Goal: Task Accomplishment & Management: Manage account settings

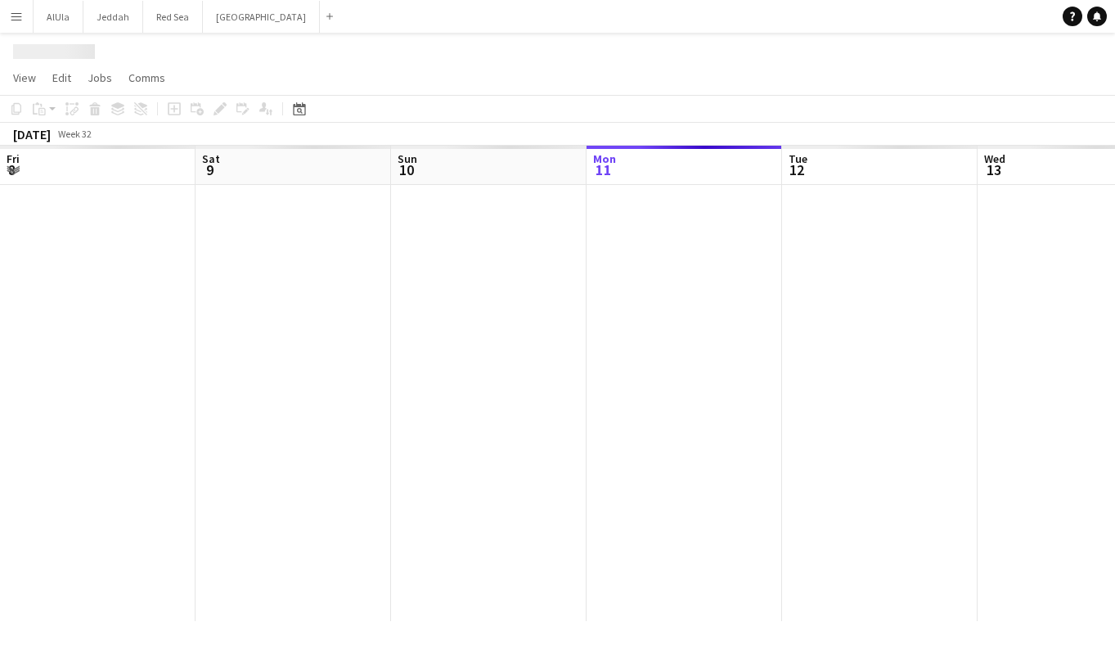
scroll to position [0, 391]
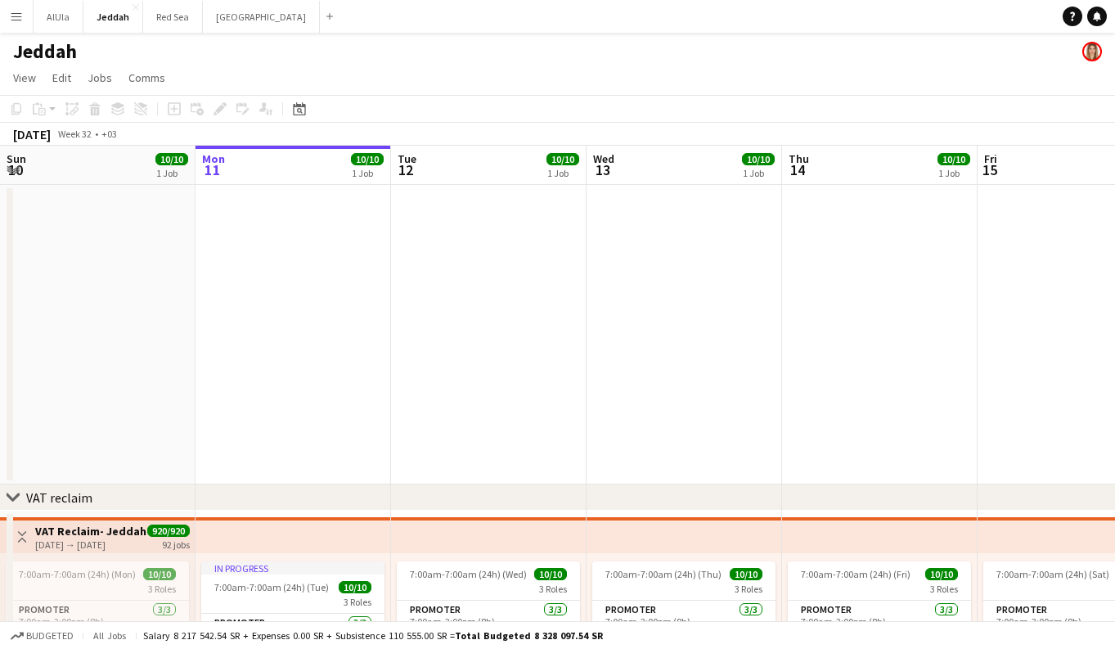
click at [20, 17] on app-icon "Menu" at bounding box center [16, 16] width 13 height 13
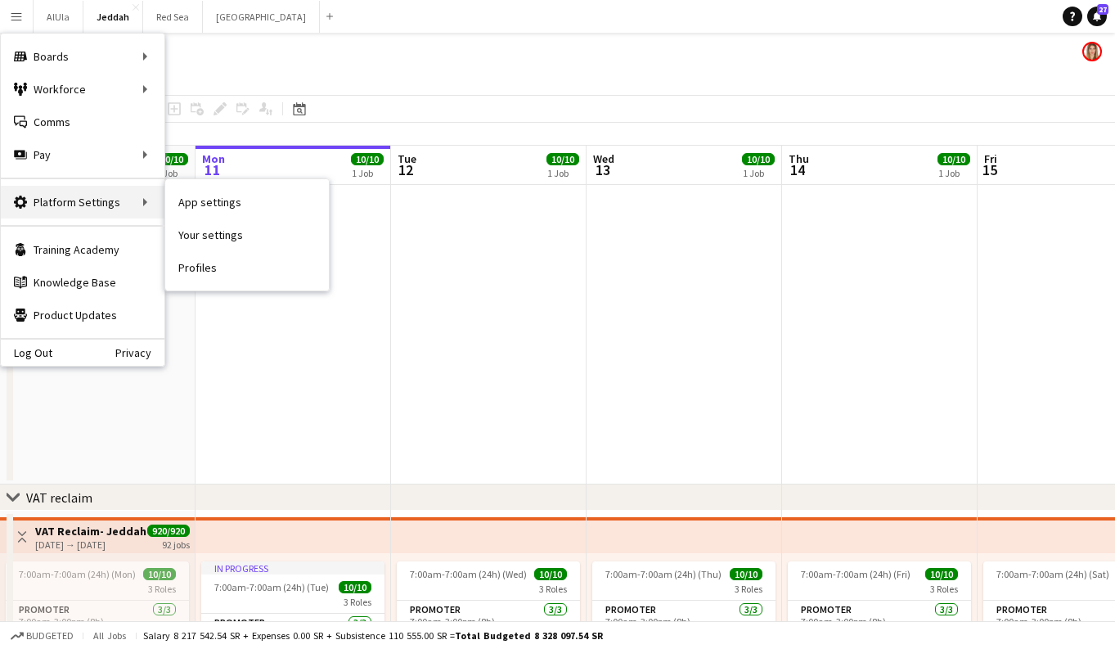
click at [119, 210] on div "Platform Settings Platform Settings" at bounding box center [83, 202] width 164 height 33
click at [245, 200] on link "App settings" at bounding box center [247, 202] width 164 height 33
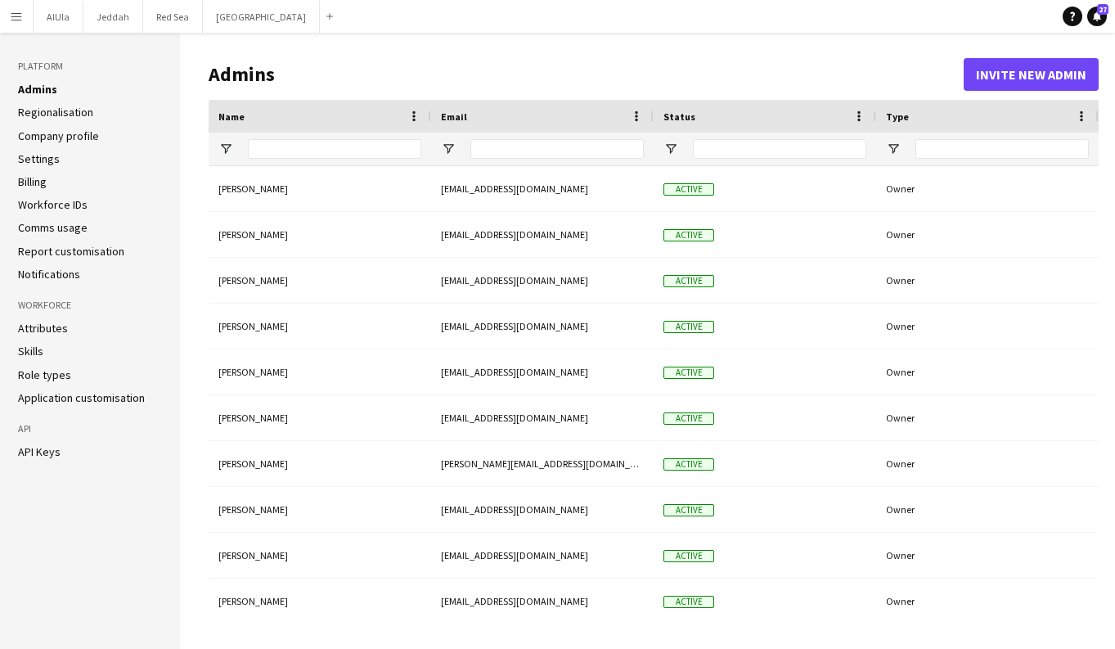
type input "**********"
click at [92, 110] on li "Regionalisation" at bounding box center [90, 112] width 144 height 15
click at [70, 110] on link "Regionalisation" at bounding box center [55, 112] width 75 height 15
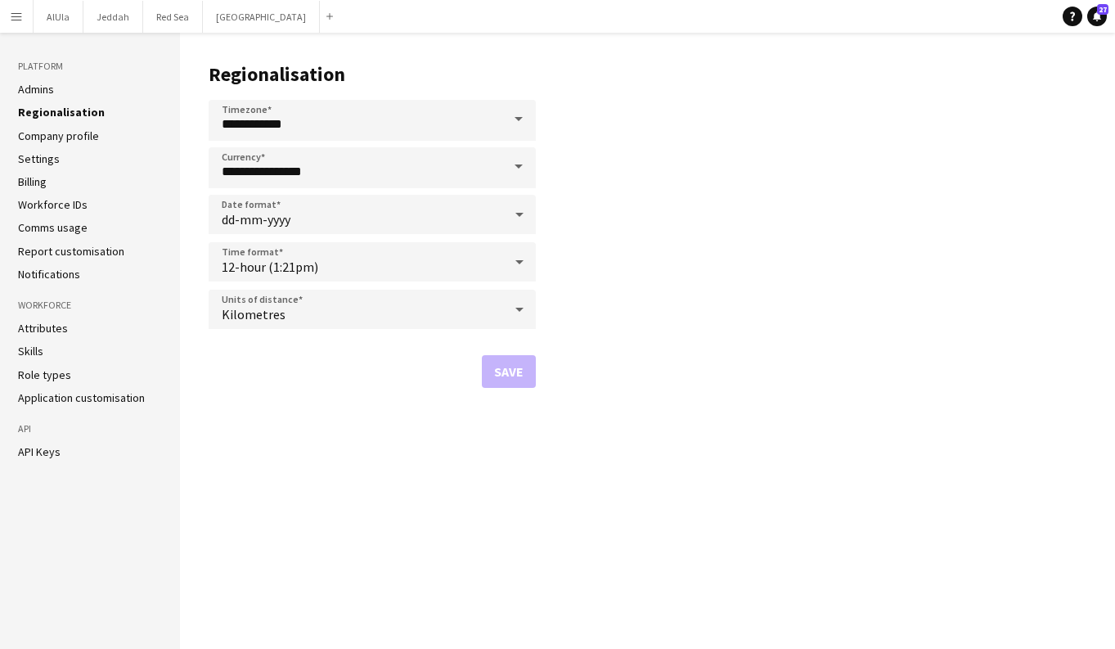
click at [77, 139] on link "Company profile" at bounding box center [58, 135] width 81 height 15
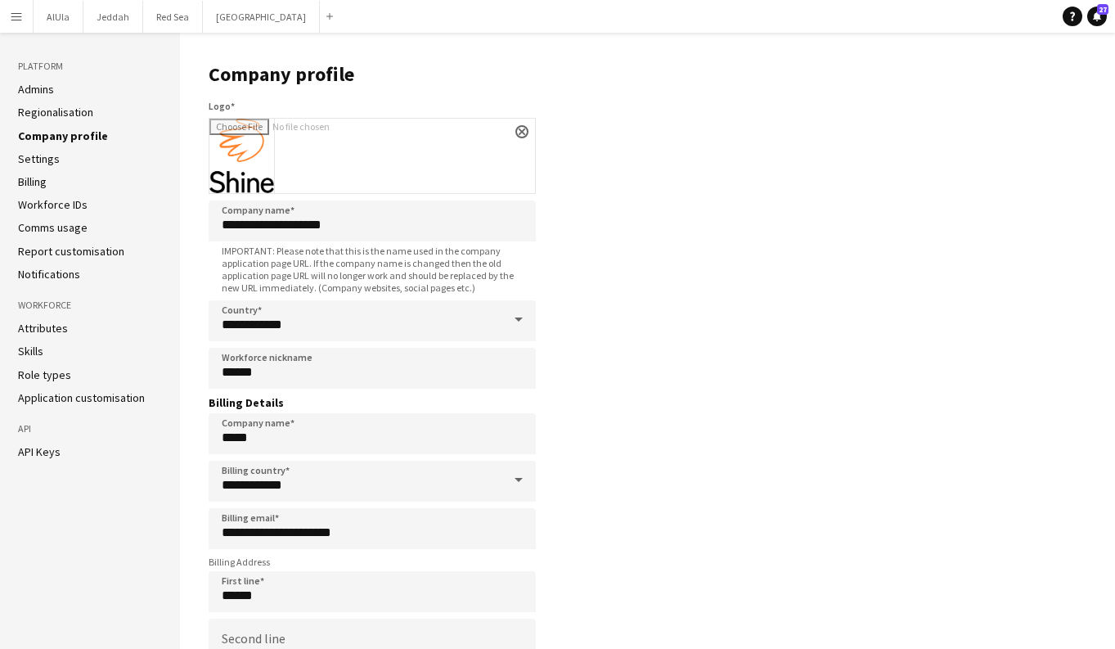
click at [48, 155] on link "Settings" at bounding box center [39, 158] width 42 height 15
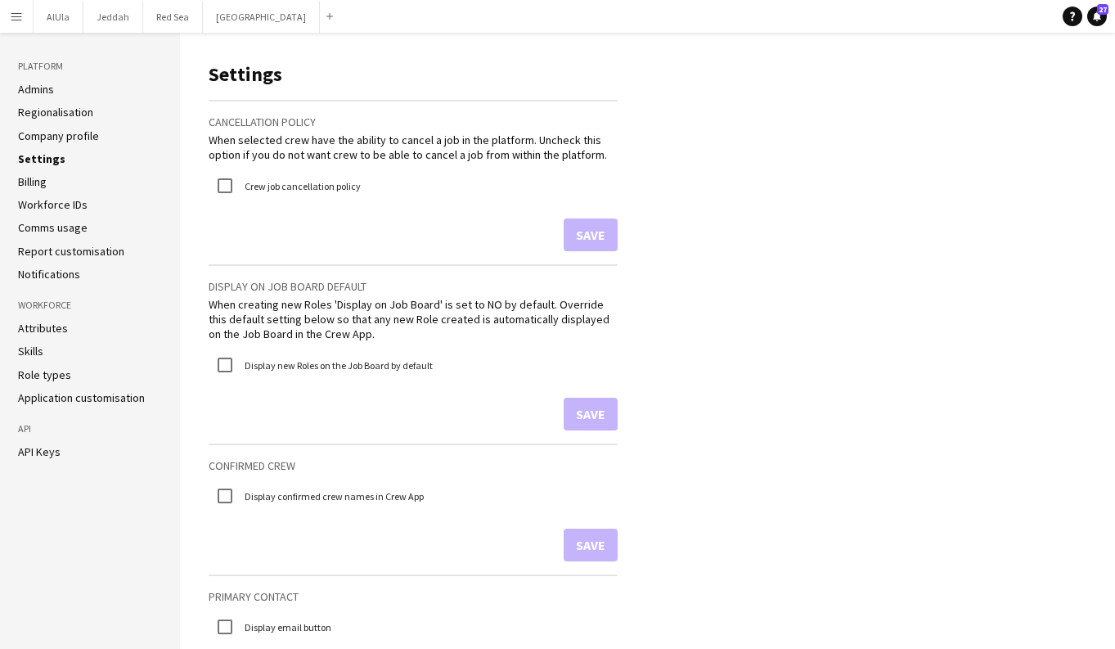
click at [37, 181] on link "Billing" at bounding box center [32, 181] width 29 height 15
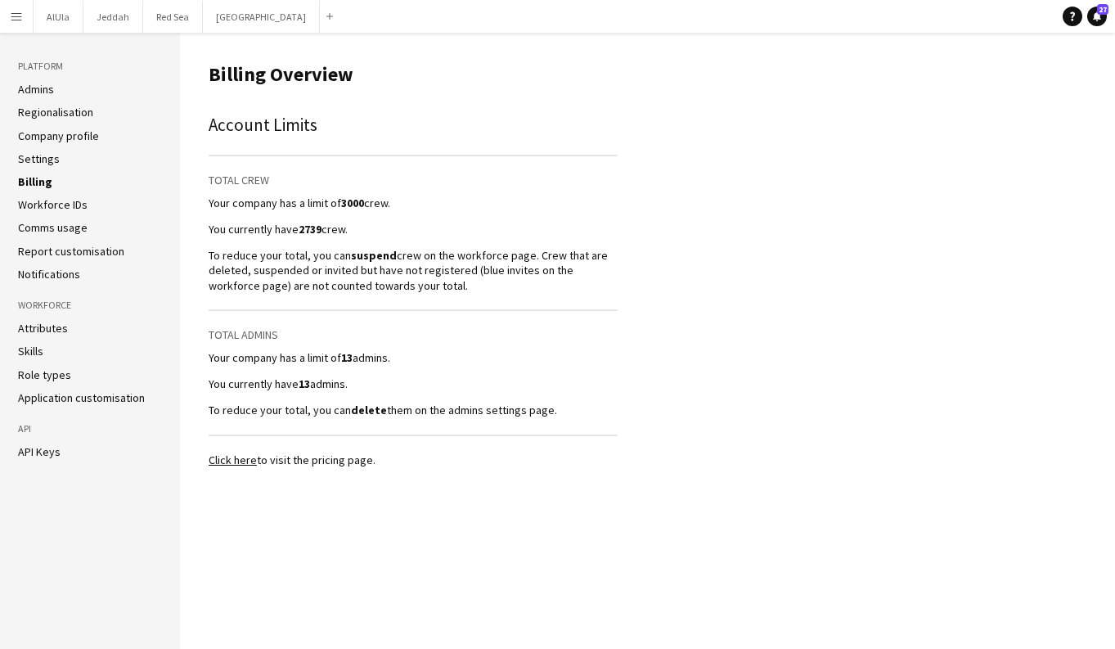
click at [39, 347] on link "Skills" at bounding box center [30, 351] width 25 height 15
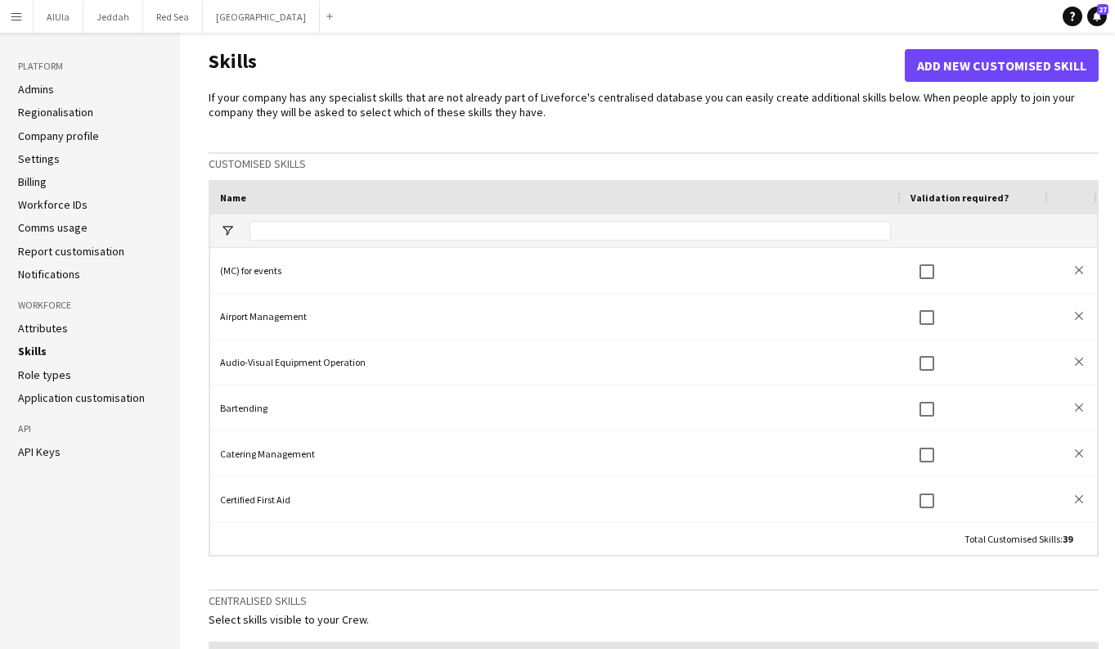
click at [64, 374] on link "Role types" at bounding box center [44, 374] width 53 height 15
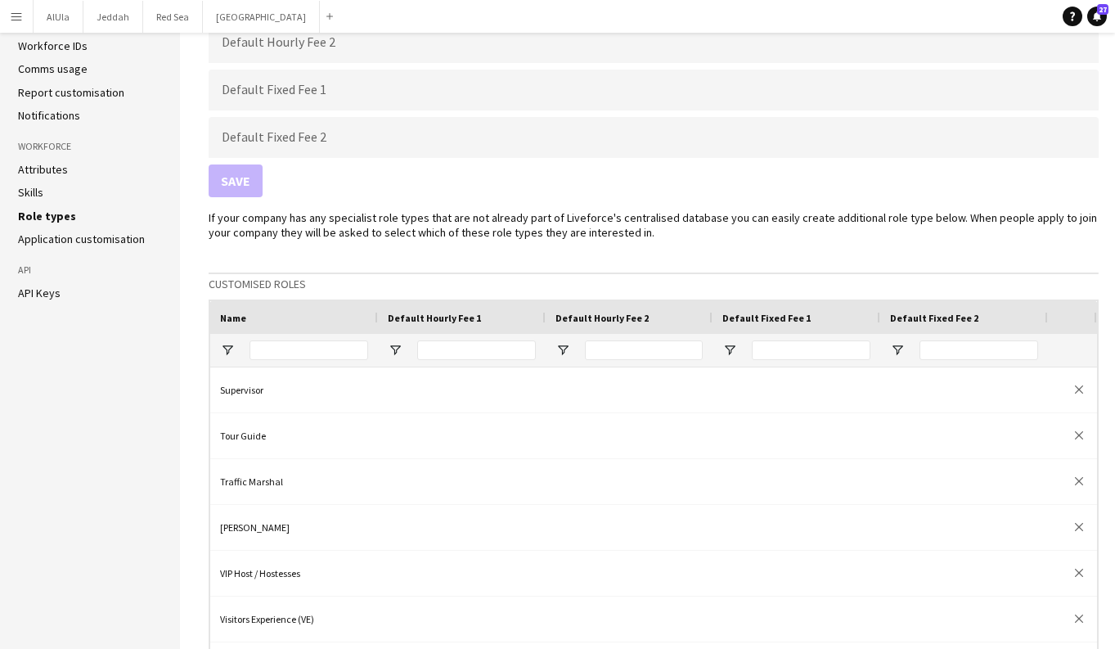
scroll to position [641, 0]
drag, startPoint x: 74, startPoint y: 240, endPoint x: 124, endPoint y: 241, distance: 50.7
click at [74, 240] on link "Application customisation" at bounding box center [81, 239] width 127 height 15
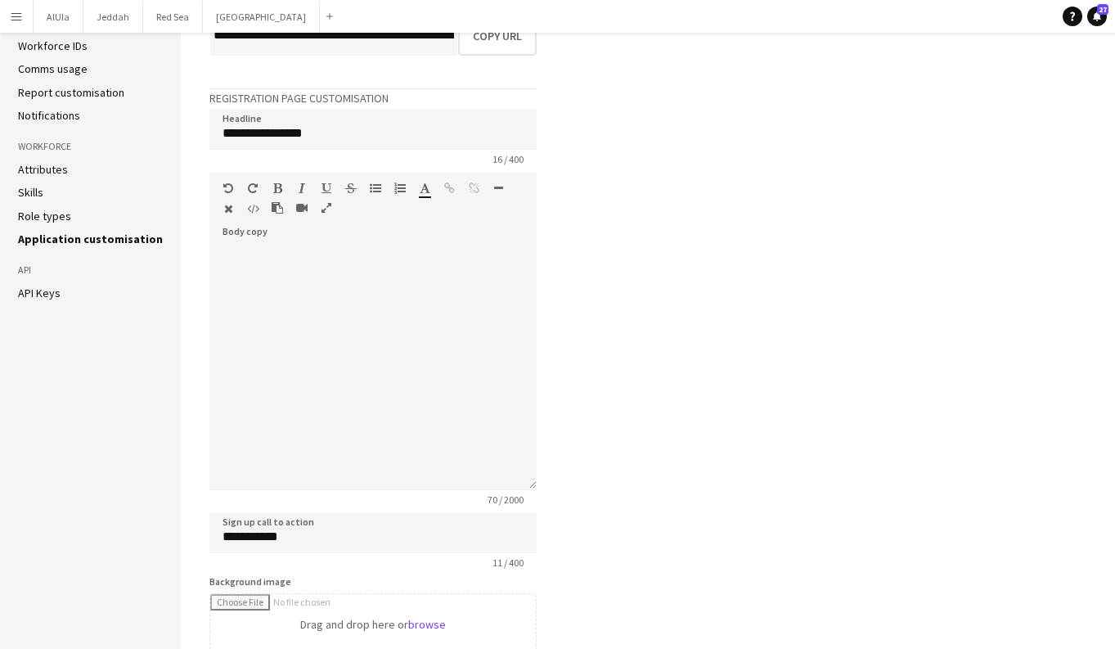
click at [124, 241] on aside "Platform Admins Regionalisation Company profile Settings Billing Workforce IDs …" at bounding box center [90, 363] width 181 height 978
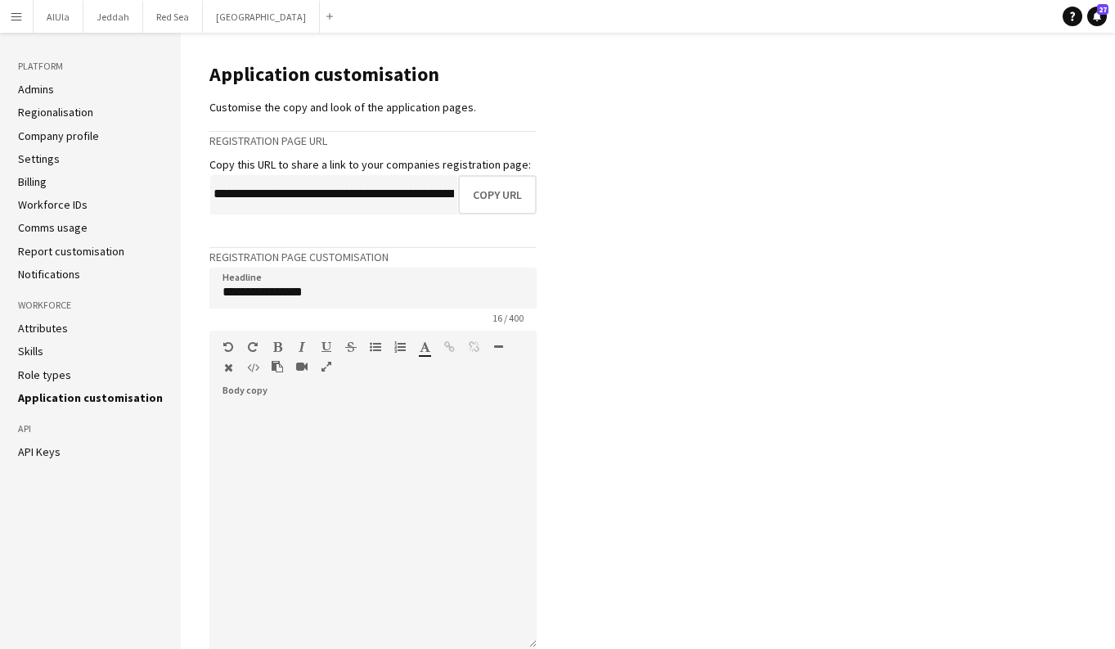
click at [80, 325] on li "Attributes" at bounding box center [90, 328] width 145 height 15
click at [43, 325] on link "Attributes" at bounding box center [43, 328] width 50 height 15
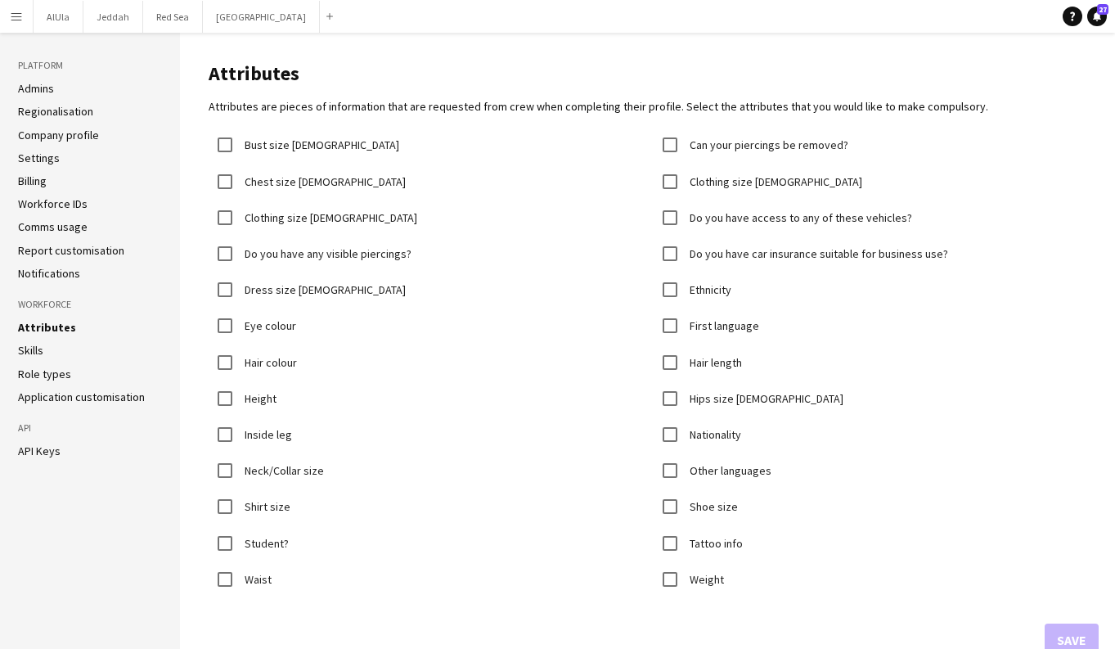
scroll to position [2, 0]
click at [56, 273] on link "Notifications" at bounding box center [49, 272] width 62 height 15
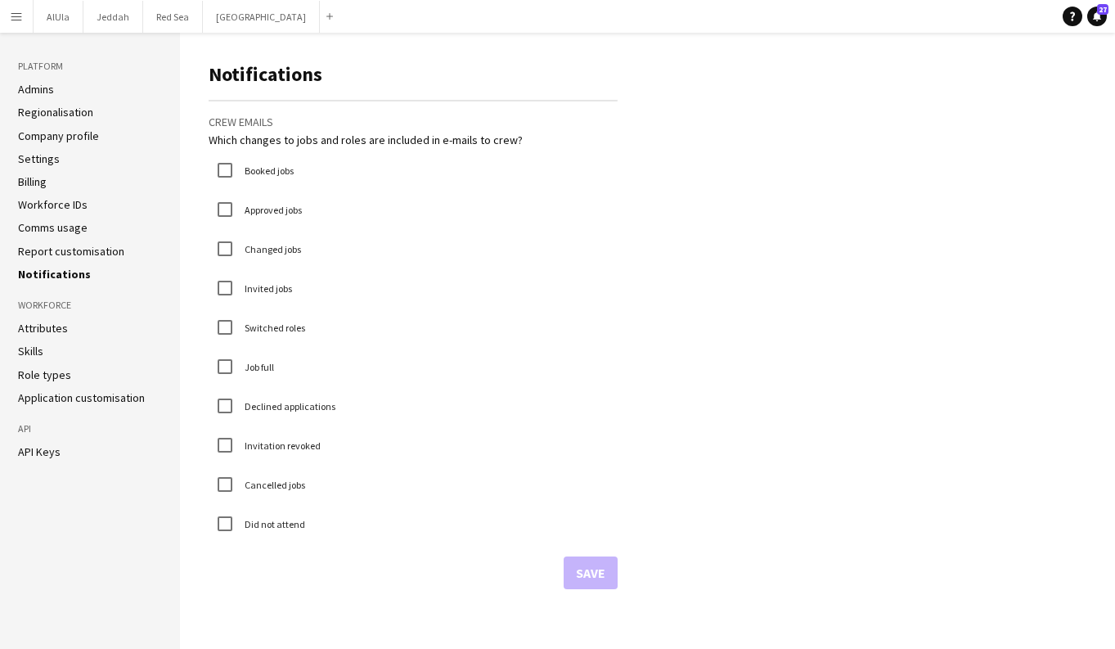
click at [96, 250] on link "Report customisation" at bounding box center [71, 251] width 106 height 15
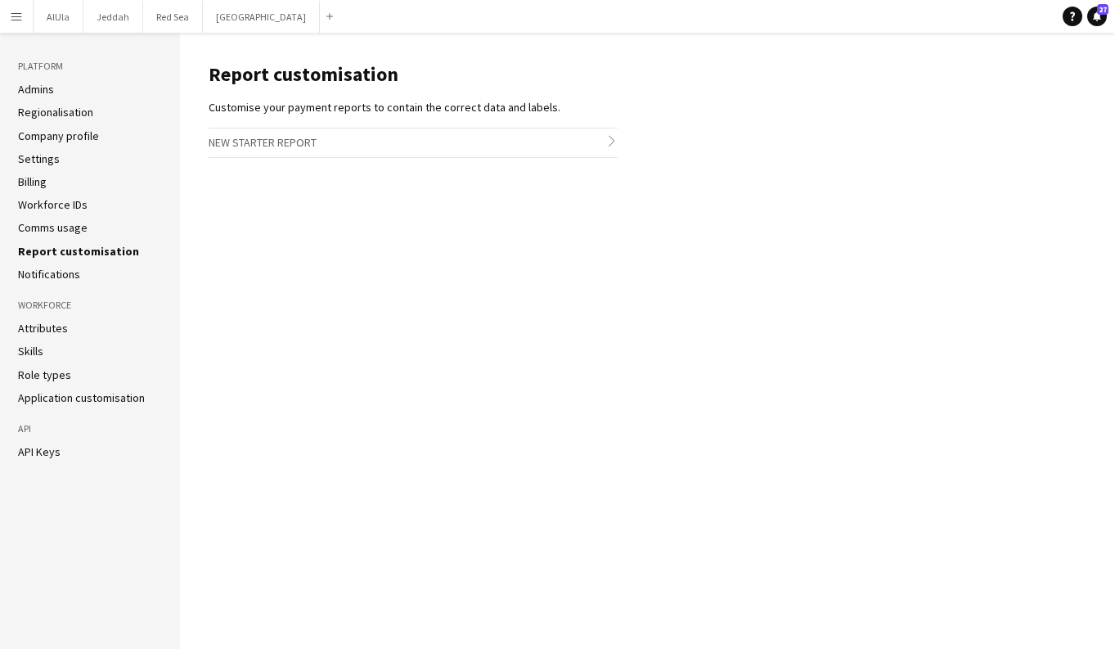
click at [47, 232] on link "Comms usage" at bounding box center [53, 227] width 70 height 15
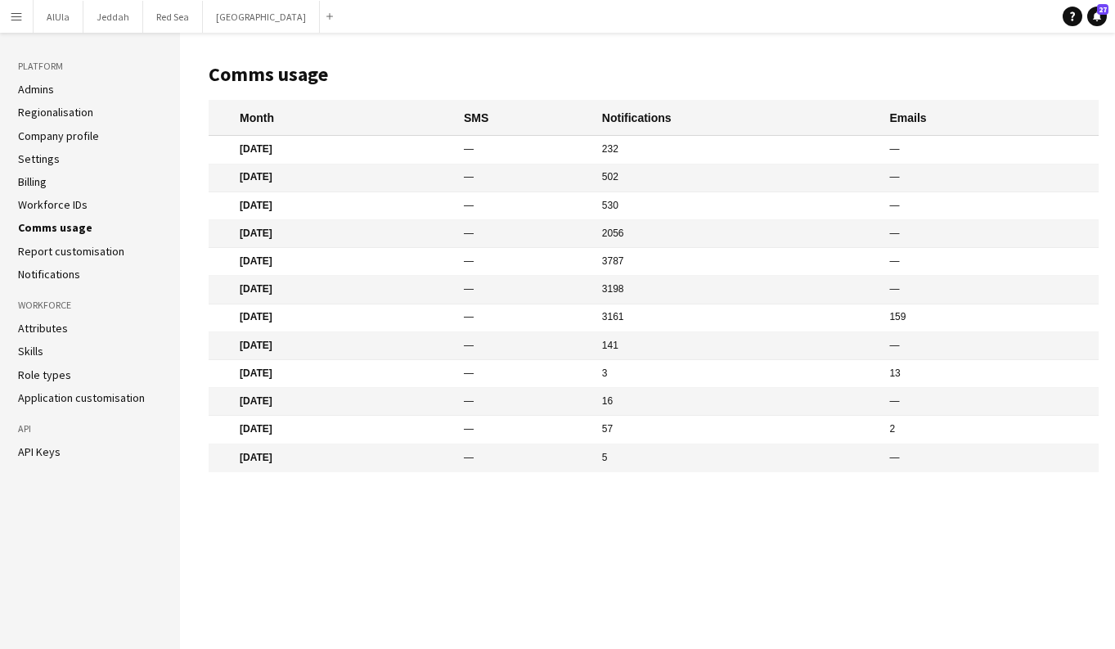
click at [59, 208] on link "Workforce IDs" at bounding box center [53, 204] width 70 height 15
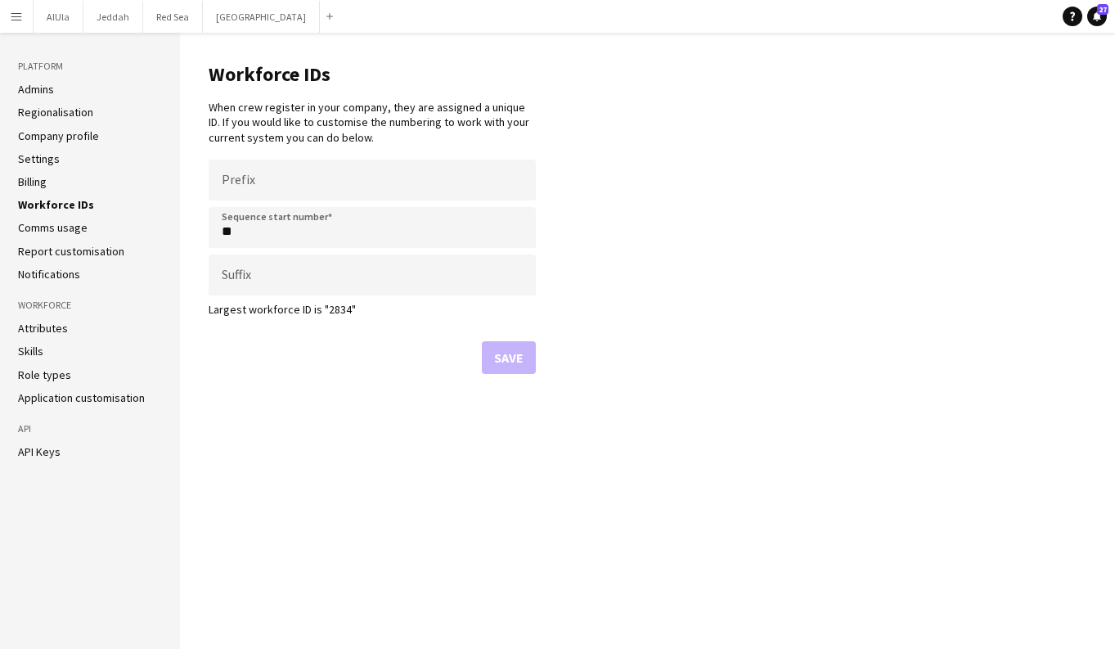
click at [43, 178] on link "Billing" at bounding box center [32, 181] width 29 height 15
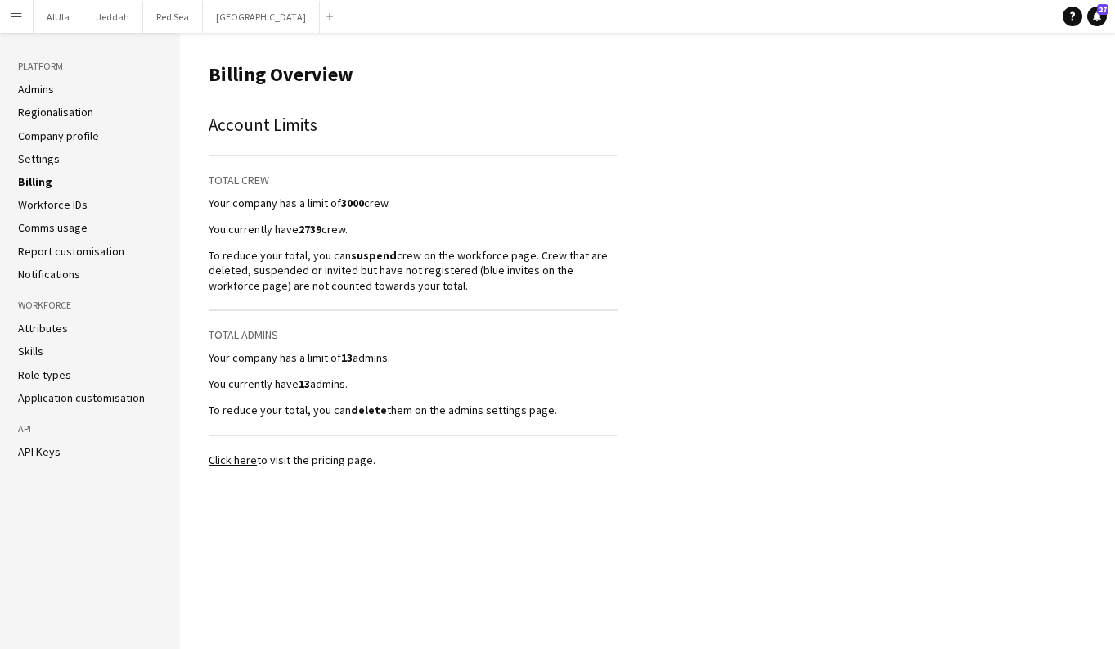
click at [52, 160] on link "Settings" at bounding box center [39, 158] width 42 height 15
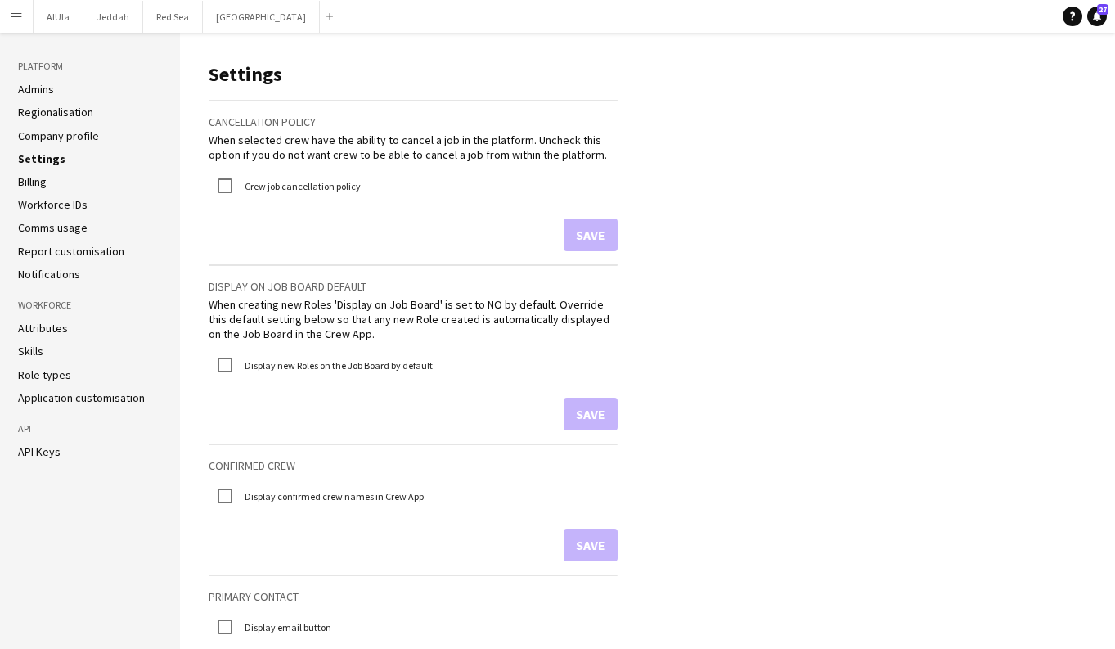
click at [70, 131] on link "Company profile" at bounding box center [58, 135] width 81 height 15
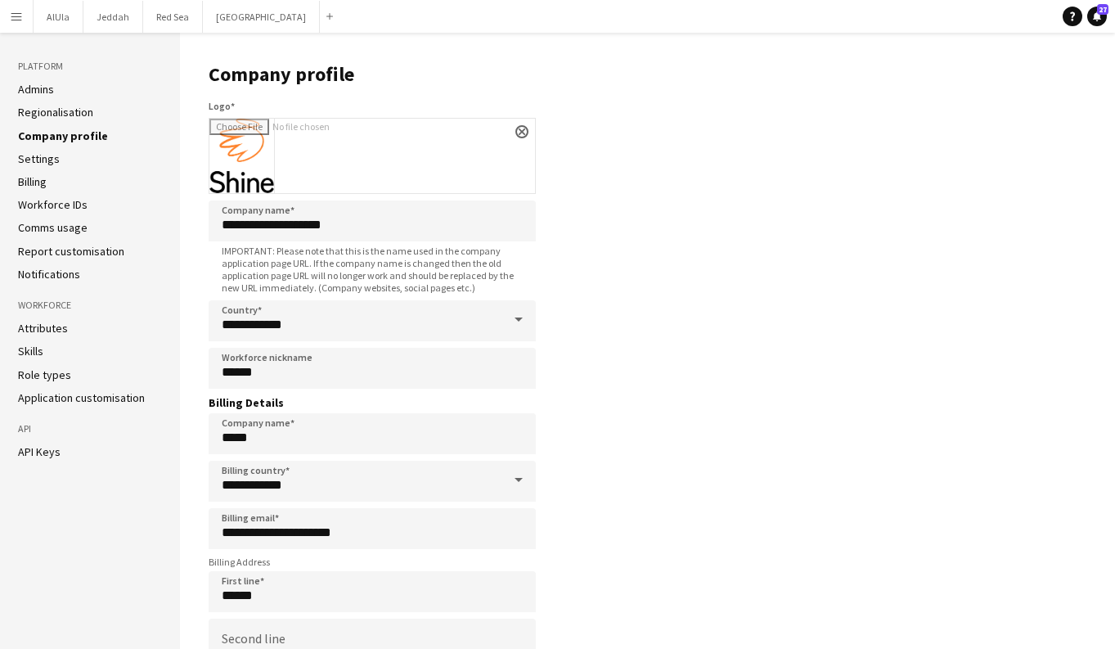
click at [67, 108] on link "Regionalisation" at bounding box center [55, 112] width 75 height 15
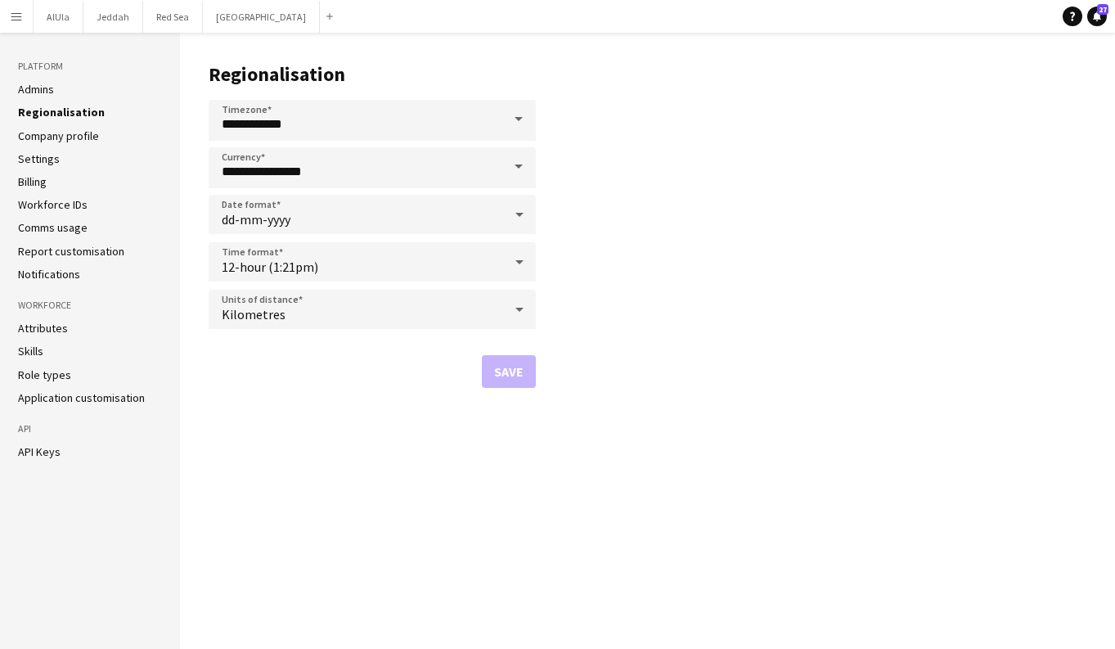
click at [51, 92] on link "Admins" at bounding box center [36, 89] width 36 height 15
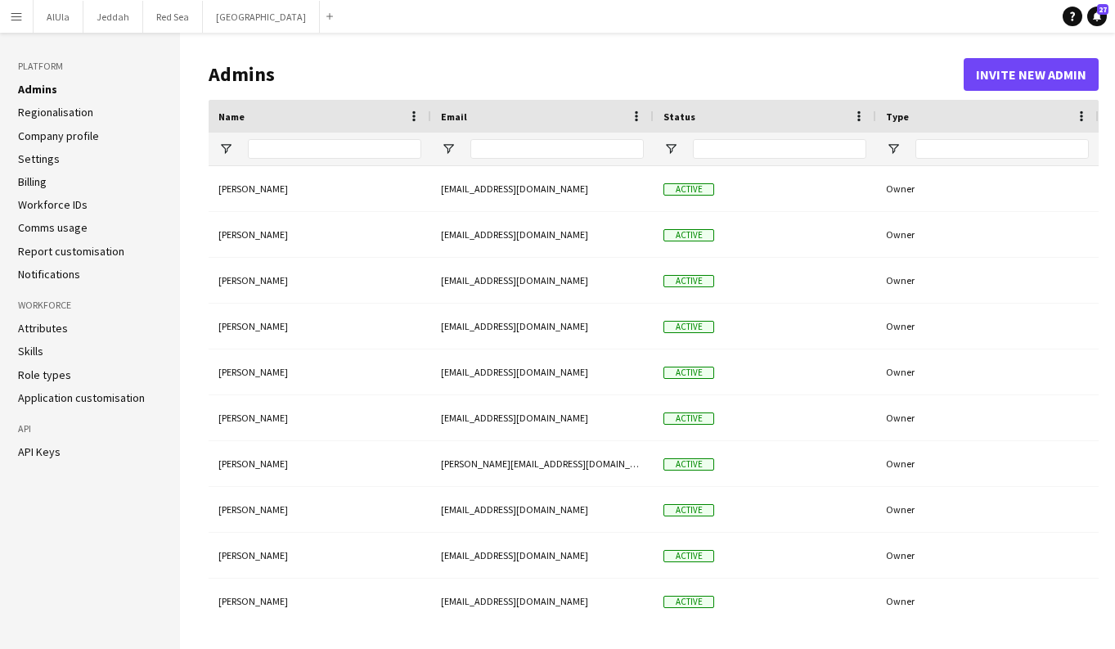
type input "**********"
click at [24, 16] on button "Menu" at bounding box center [16, 16] width 33 height 33
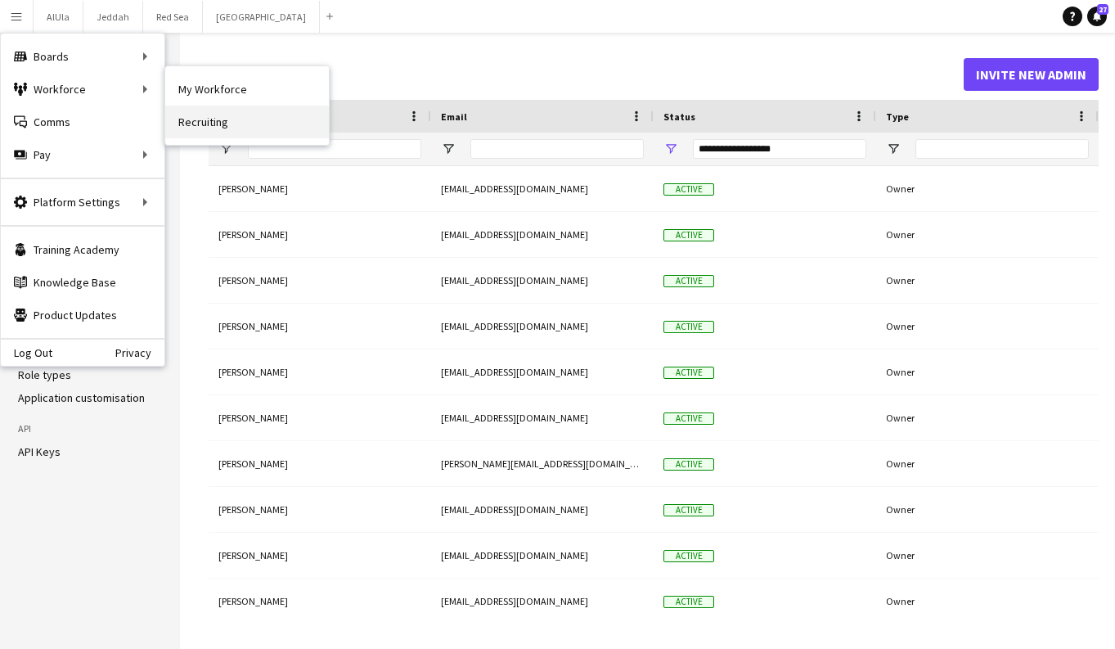
click at [217, 126] on link "Recruiting" at bounding box center [247, 122] width 164 height 33
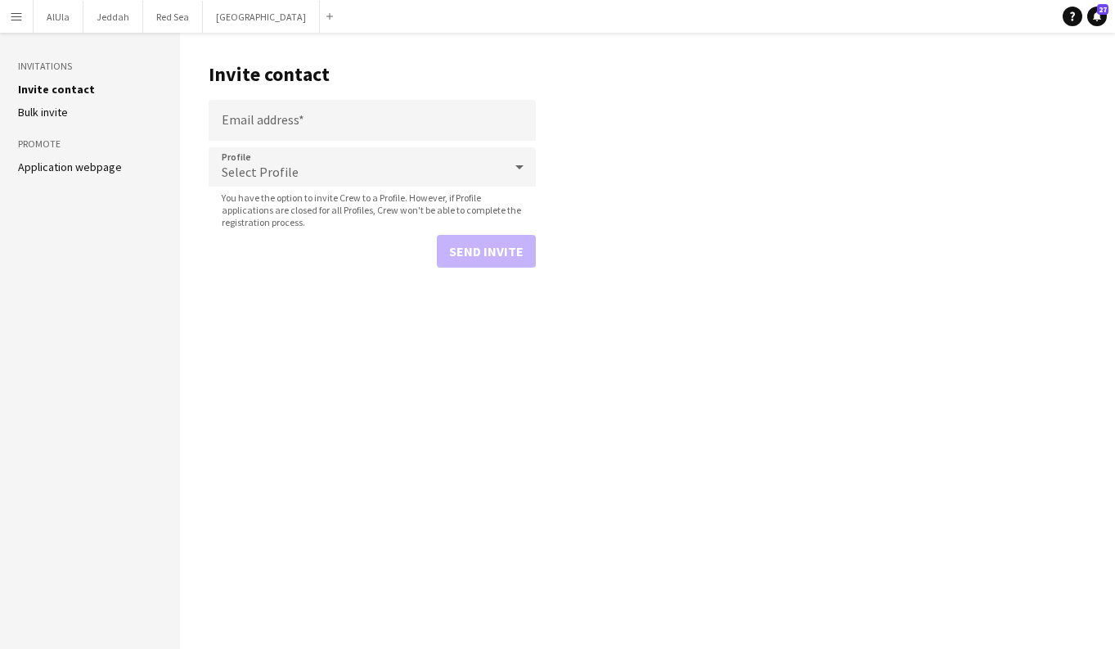
click at [70, 168] on link "Application webpage" at bounding box center [70, 167] width 104 height 15
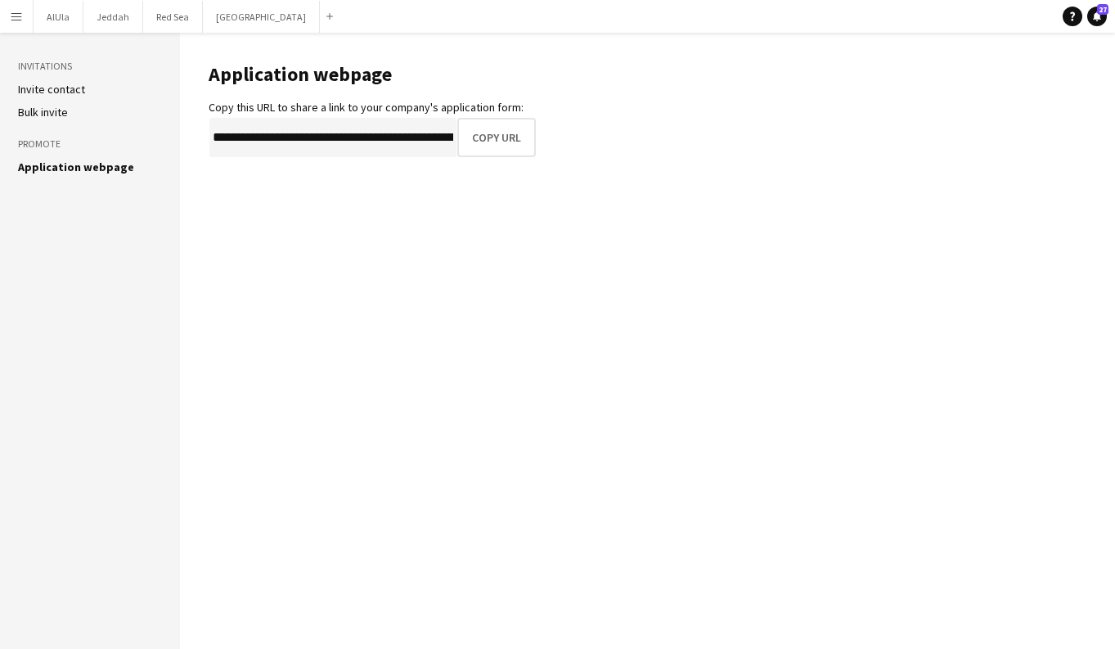
click at [43, 117] on link "Bulk invite" at bounding box center [43, 112] width 50 height 15
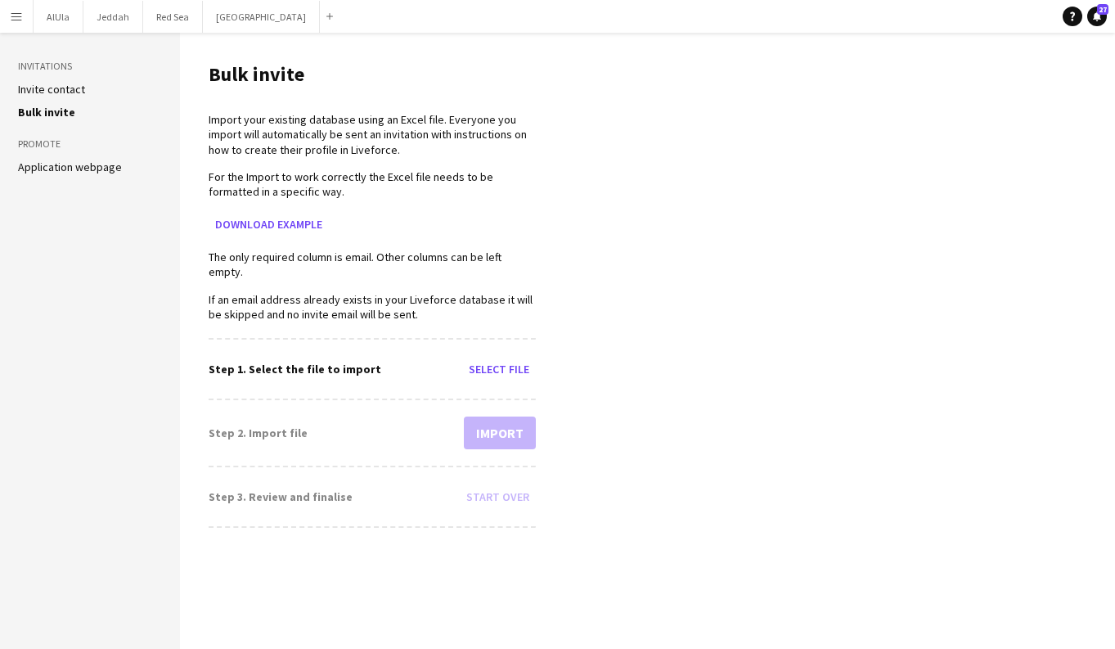
click at [44, 101] on ul "Invite contact [PERSON_NAME] invite" at bounding box center [90, 101] width 144 height 38
click at [55, 91] on link "Invite contact" at bounding box center [51, 89] width 67 height 15
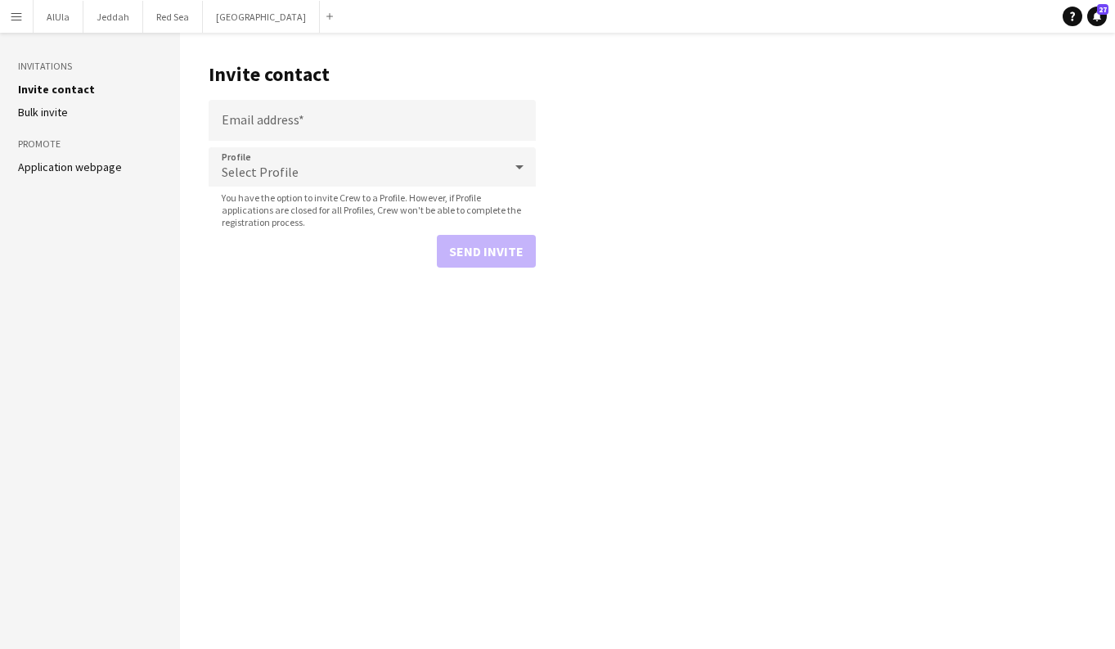
click at [60, 165] on link "Application webpage" at bounding box center [70, 167] width 104 height 15
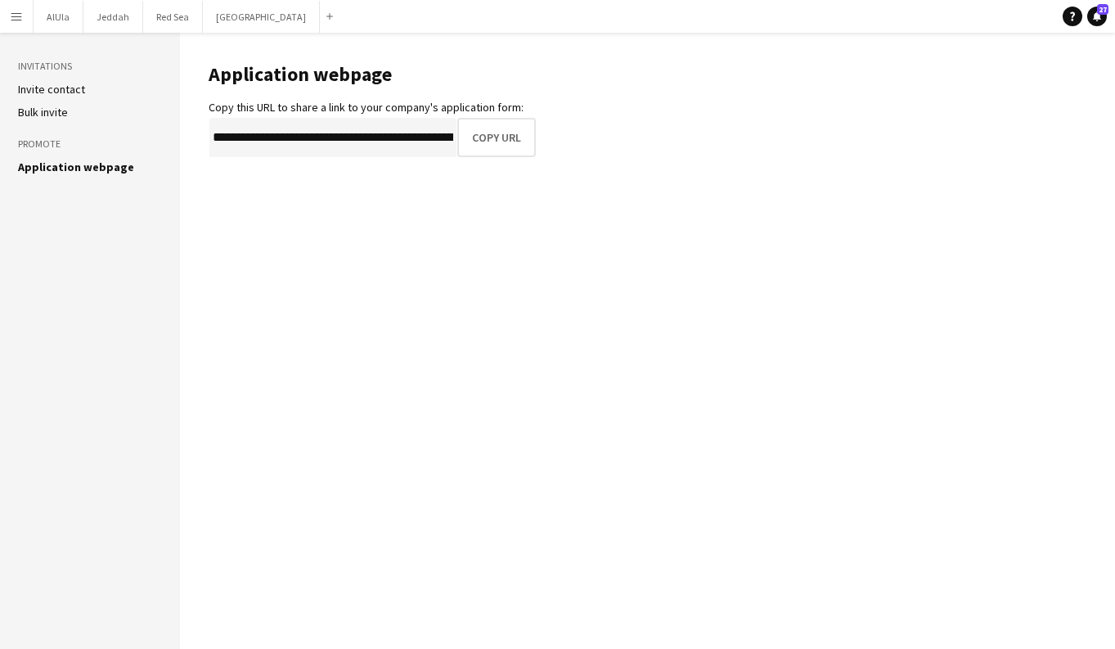
click at [59, 92] on link "Invite contact" at bounding box center [51, 89] width 67 height 15
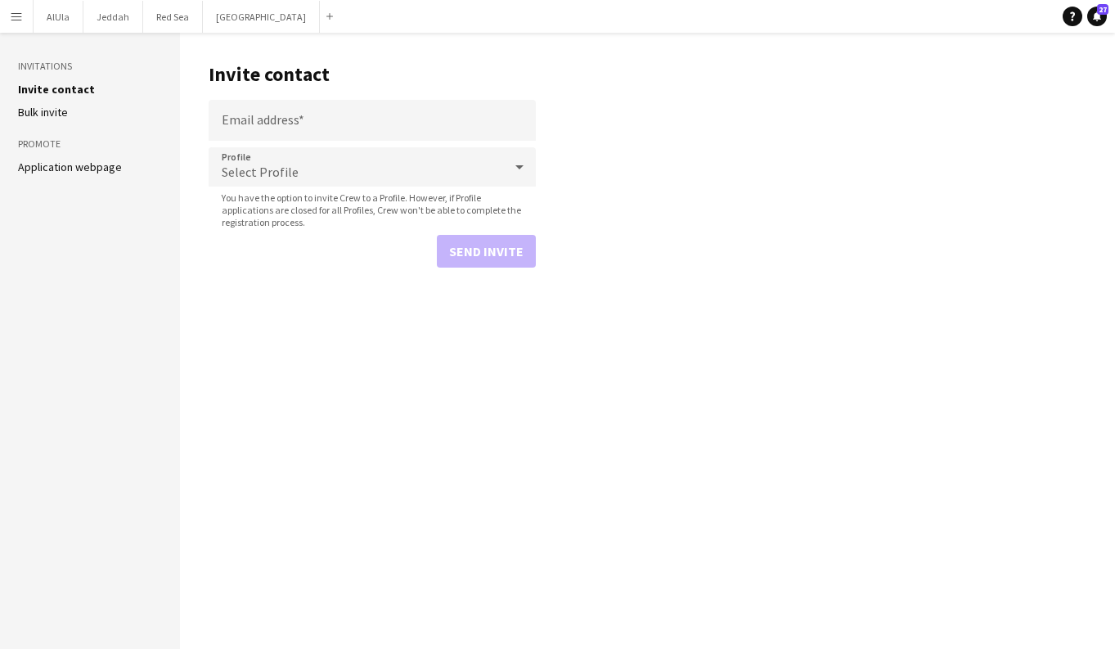
click at [21, 20] on app-icon "Menu" at bounding box center [16, 16] width 13 height 13
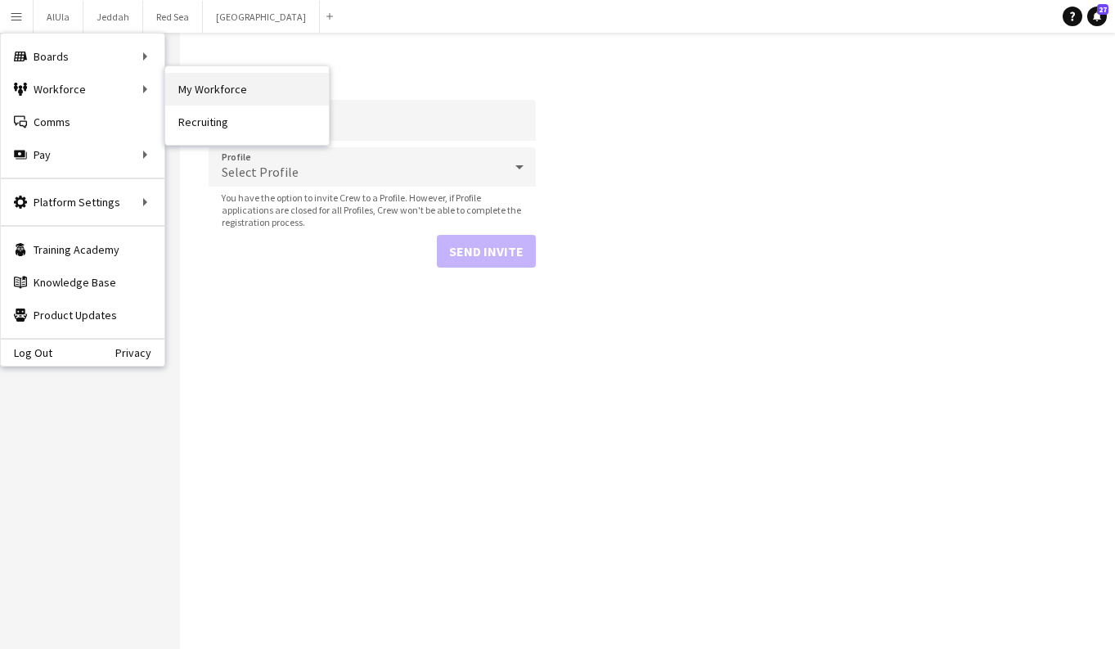
click at [185, 89] on link "My Workforce" at bounding box center [247, 89] width 164 height 33
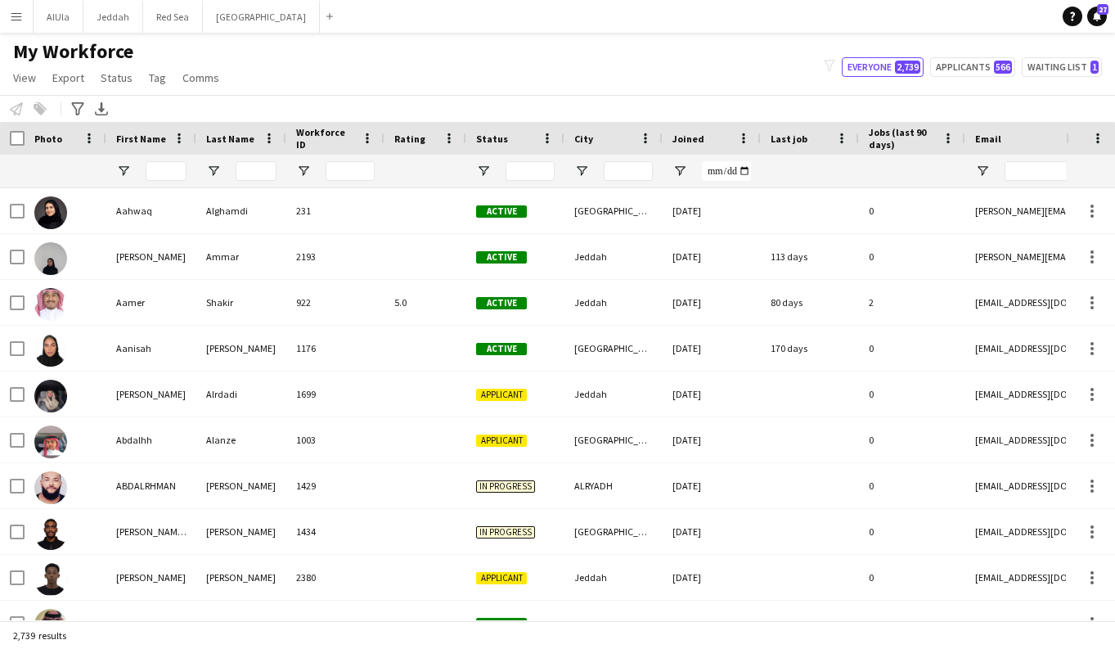
type input "**********"
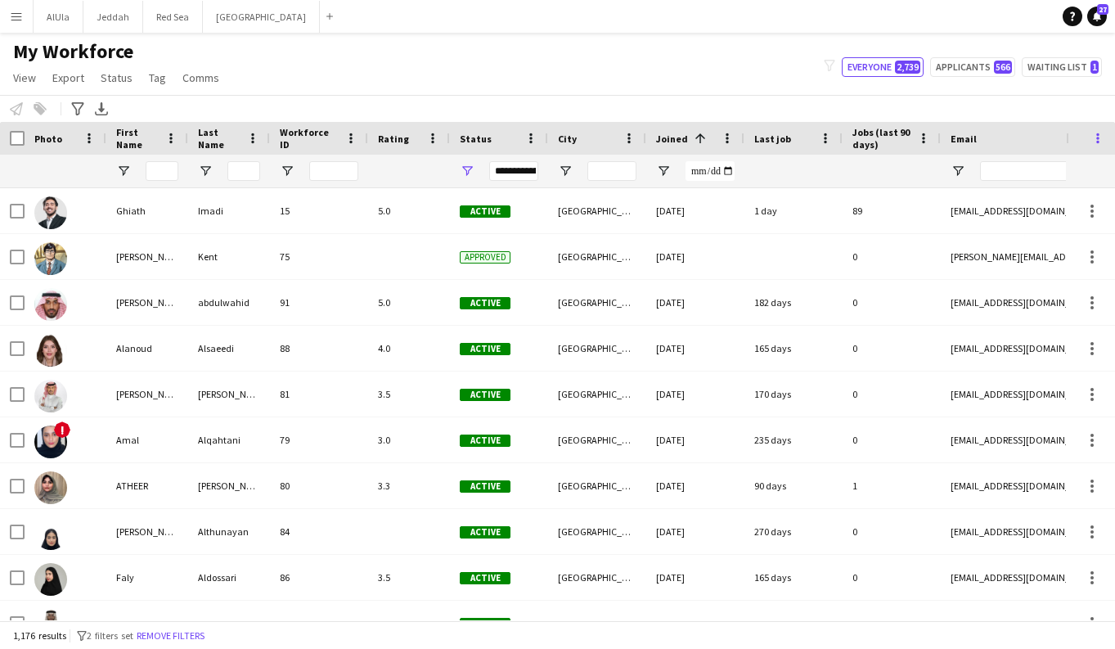
click at [1104, 142] on span at bounding box center [1098, 138] width 15 height 15
click at [25, 78] on span "View" at bounding box center [24, 77] width 23 height 15
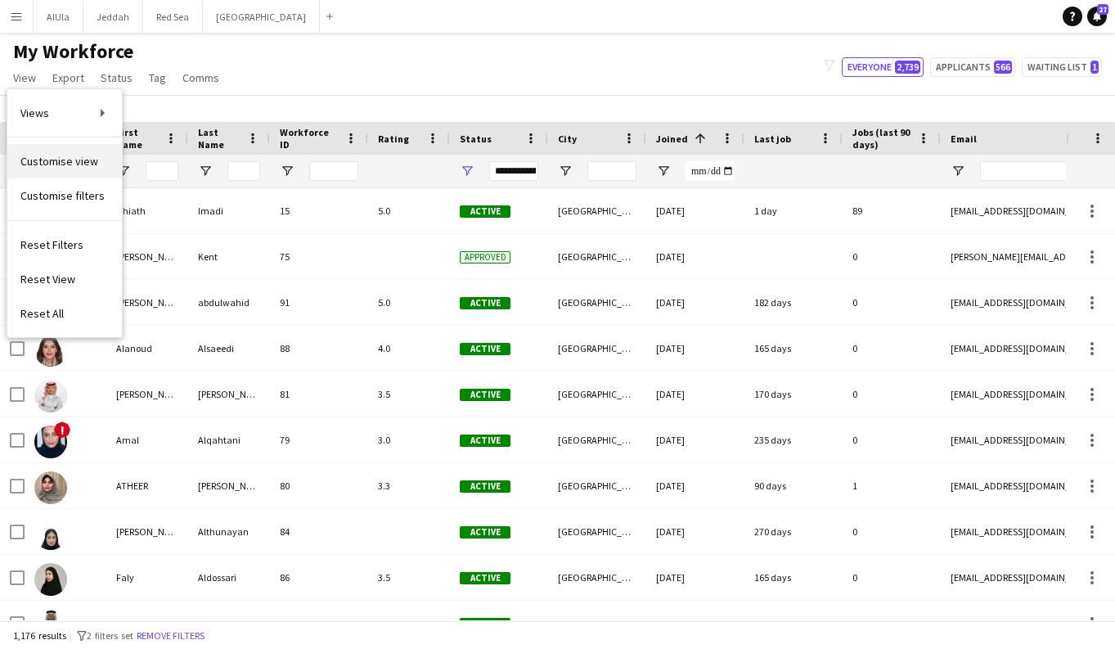
click at [60, 163] on span "Customise view" at bounding box center [59, 161] width 78 height 15
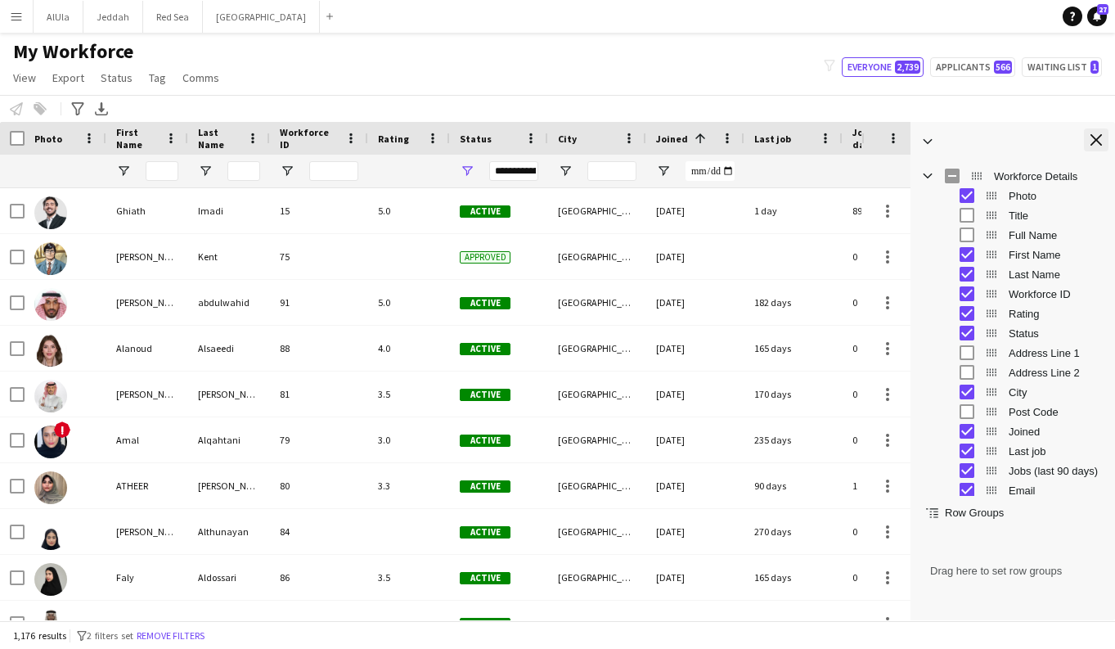
click at [1102, 141] on button "Close tool panel" at bounding box center [1096, 139] width 25 height 23
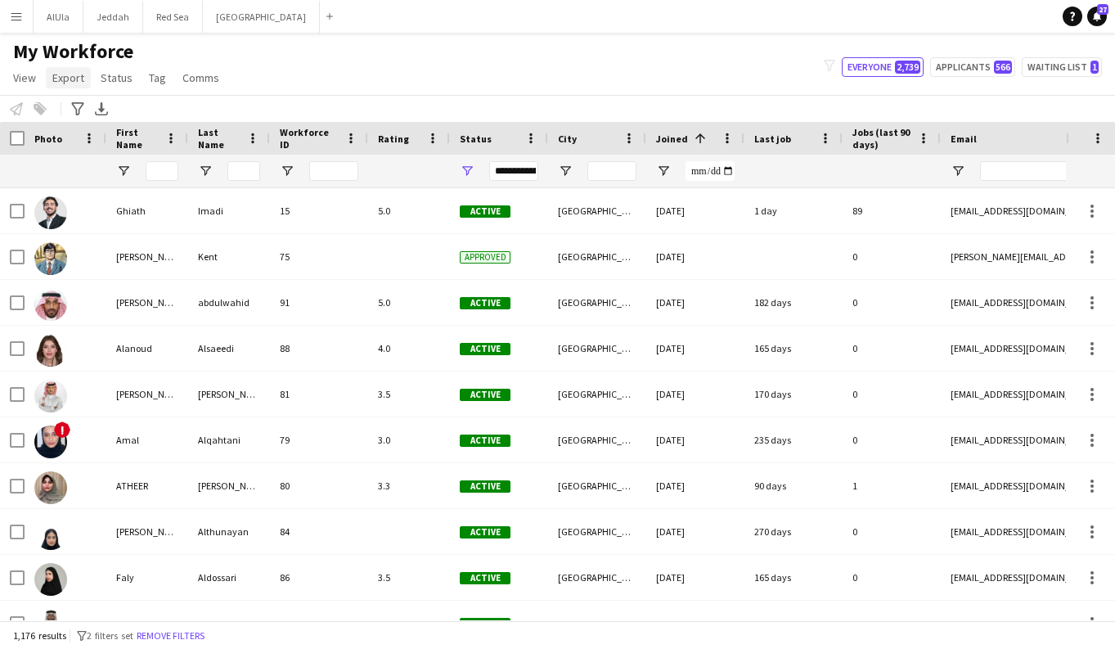
click at [86, 84] on link "Export" at bounding box center [68, 77] width 45 height 21
click at [14, 16] on app-icon "Menu" at bounding box center [16, 16] width 13 height 13
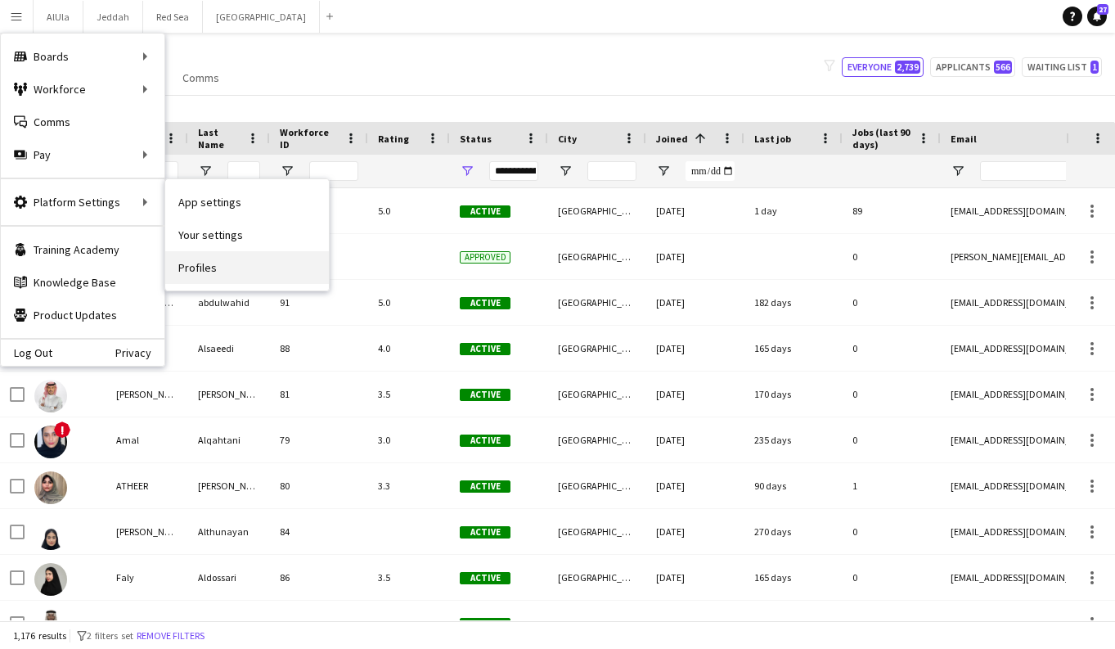
click at [212, 272] on link "Profiles" at bounding box center [247, 267] width 164 height 33
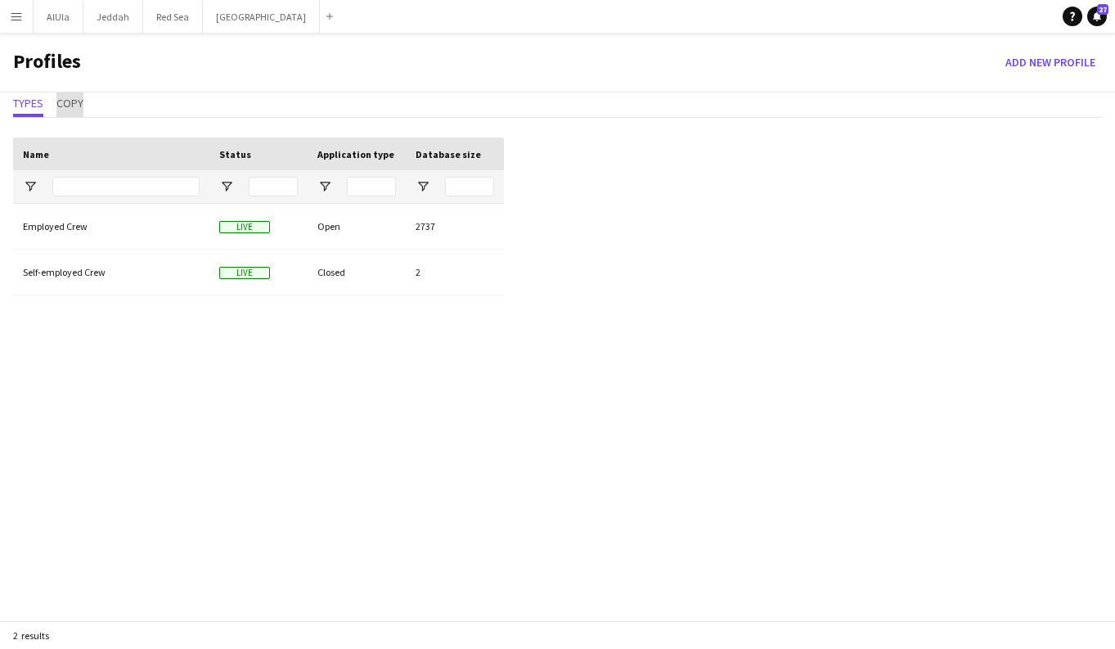
click at [78, 109] on span "Copy" at bounding box center [69, 102] width 27 height 11
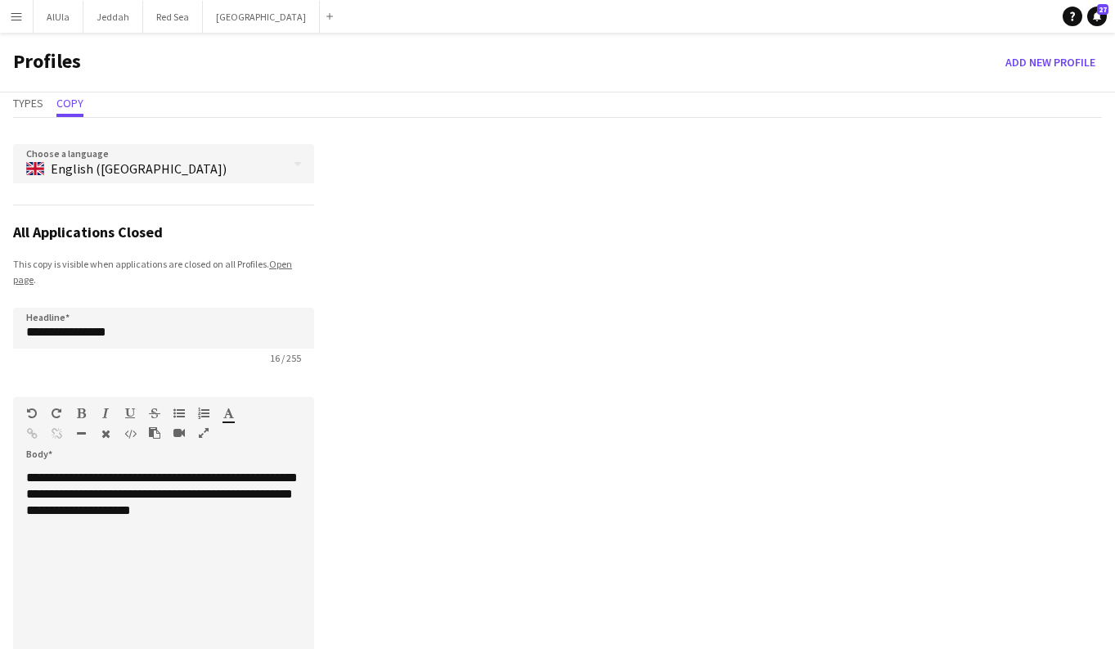
click at [18, 24] on button "Menu" at bounding box center [16, 16] width 33 height 33
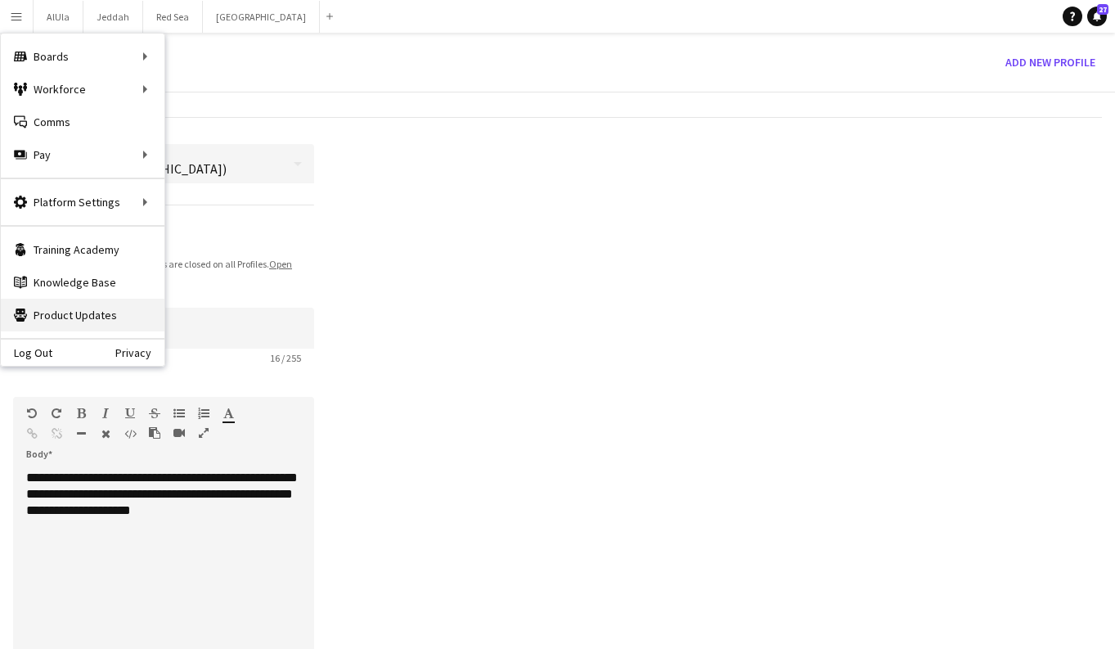
click at [89, 316] on link "Product Updates Product Updates" at bounding box center [83, 315] width 164 height 33
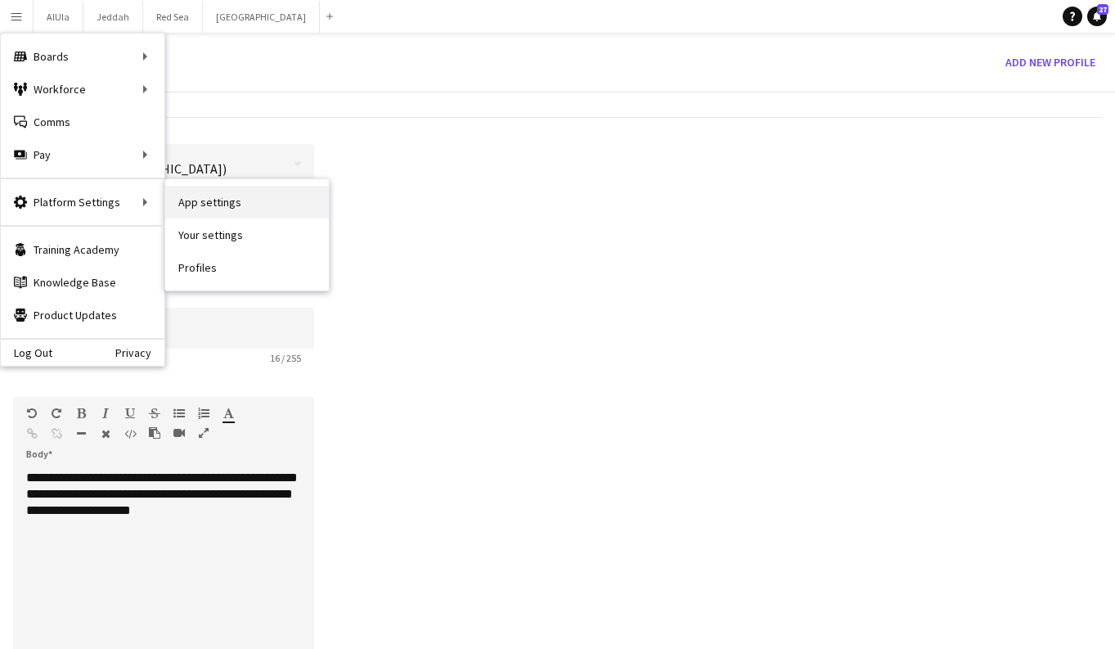
click at [241, 214] on link "App settings" at bounding box center [247, 202] width 164 height 33
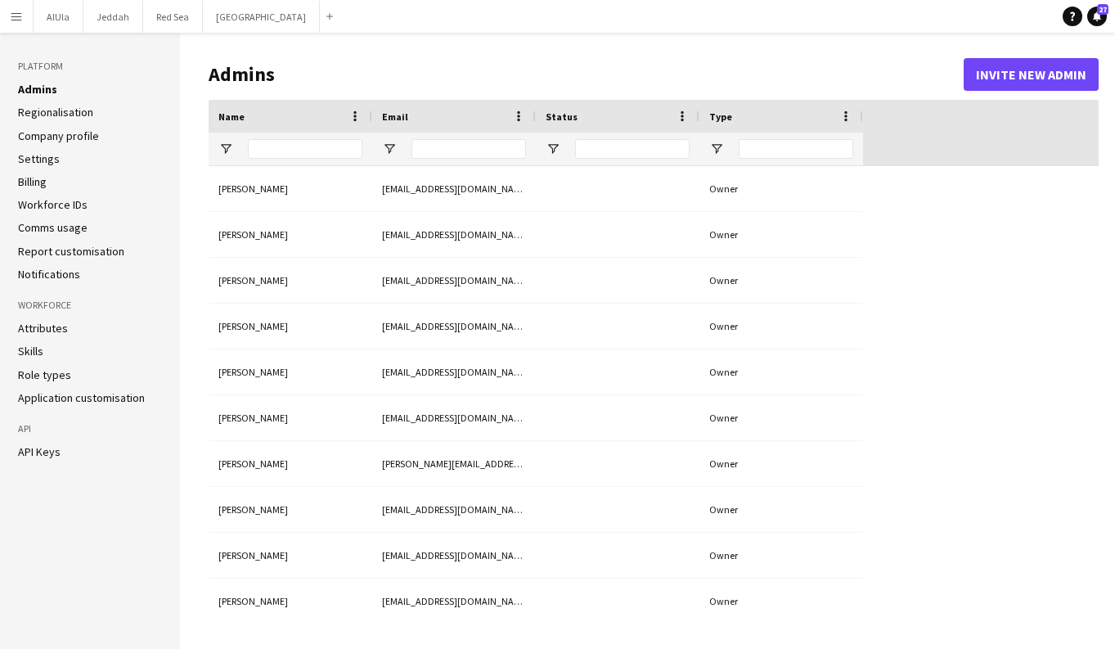
type input "**********"
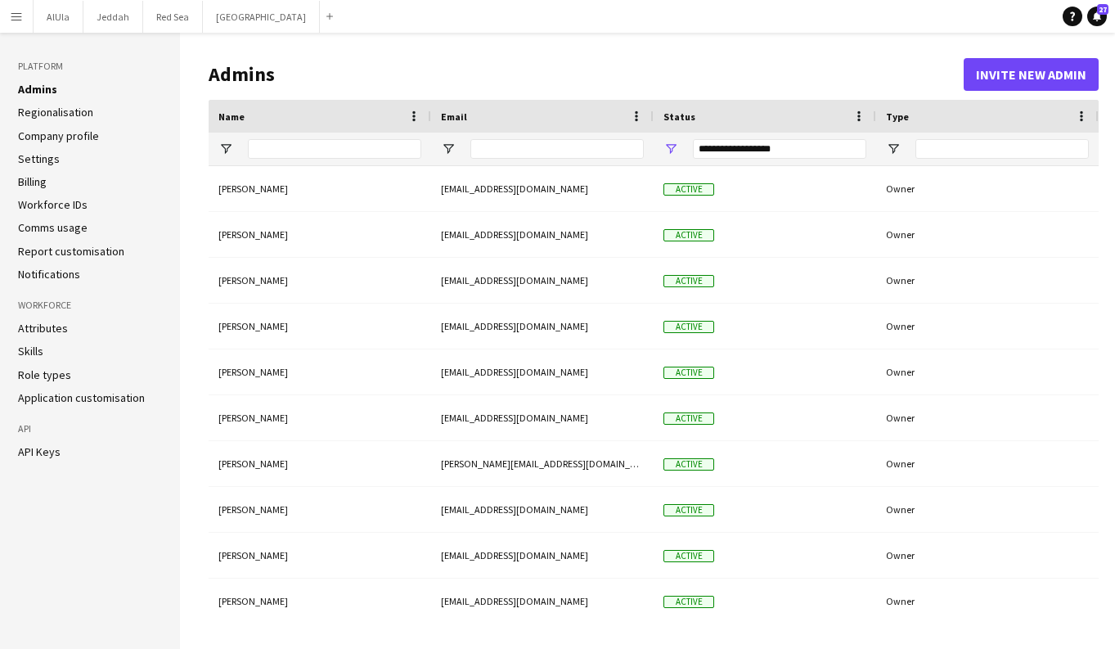
click at [43, 331] on link "Attributes" at bounding box center [43, 328] width 50 height 15
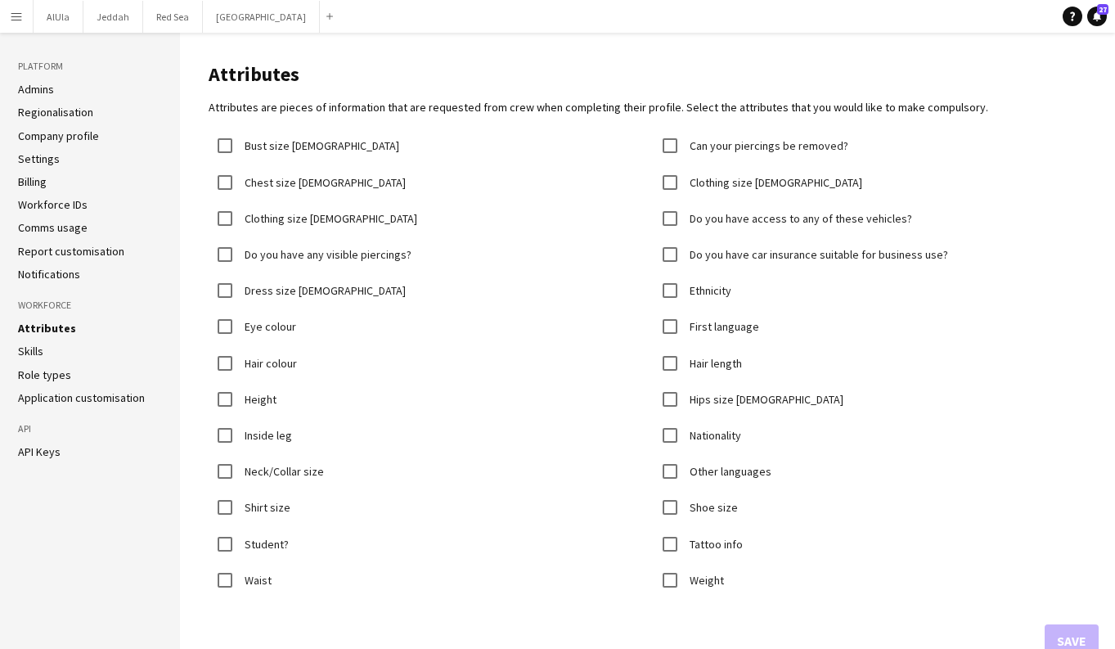
click at [35, 348] on link "Skills" at bounding box center [30, 351] width 25 height 15
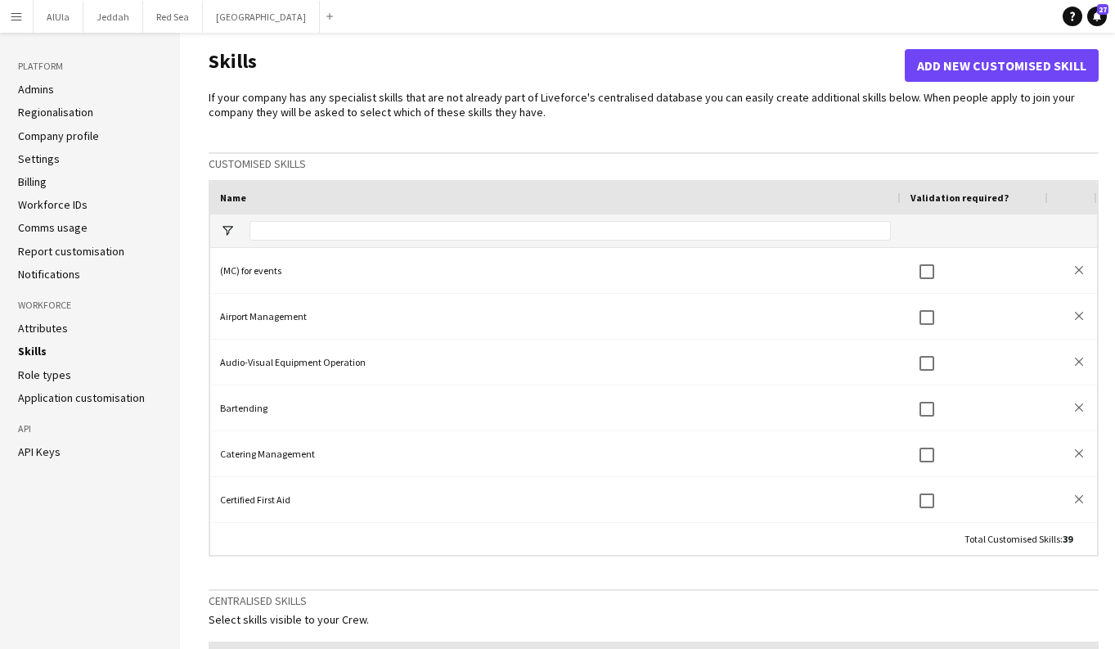
click at [47, 377] on link "Role types" at bounding box center [44, 374] width 53 height 15
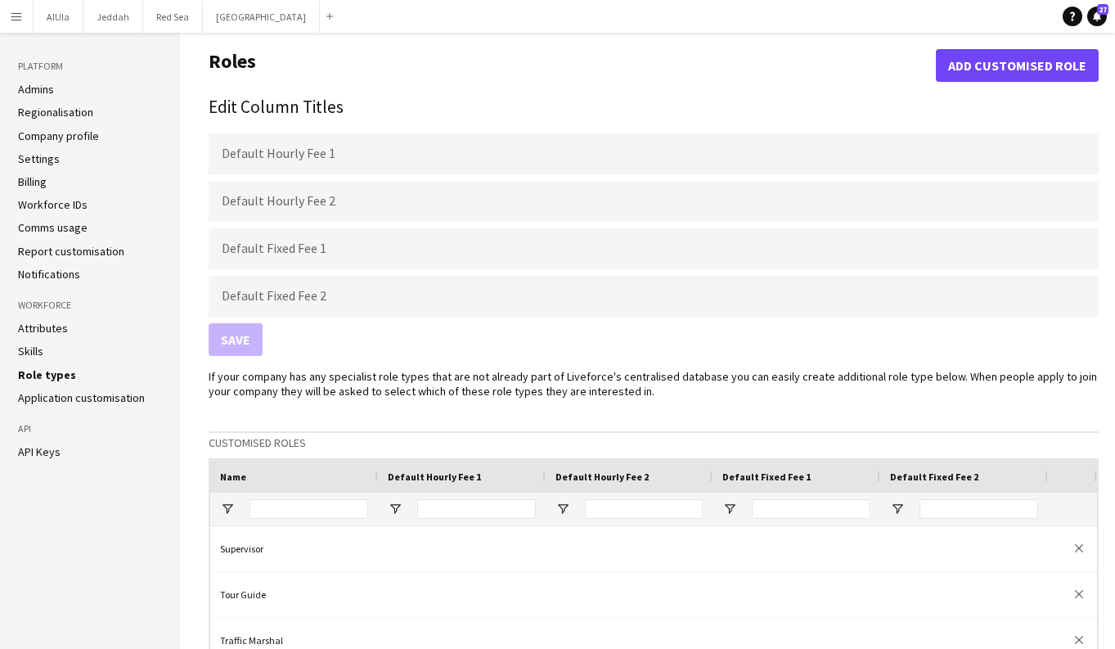
scroll to position [641, 0]
click at [96, 396] on link "Application customisation" at bounding box center [81, 397] width 127 height 15
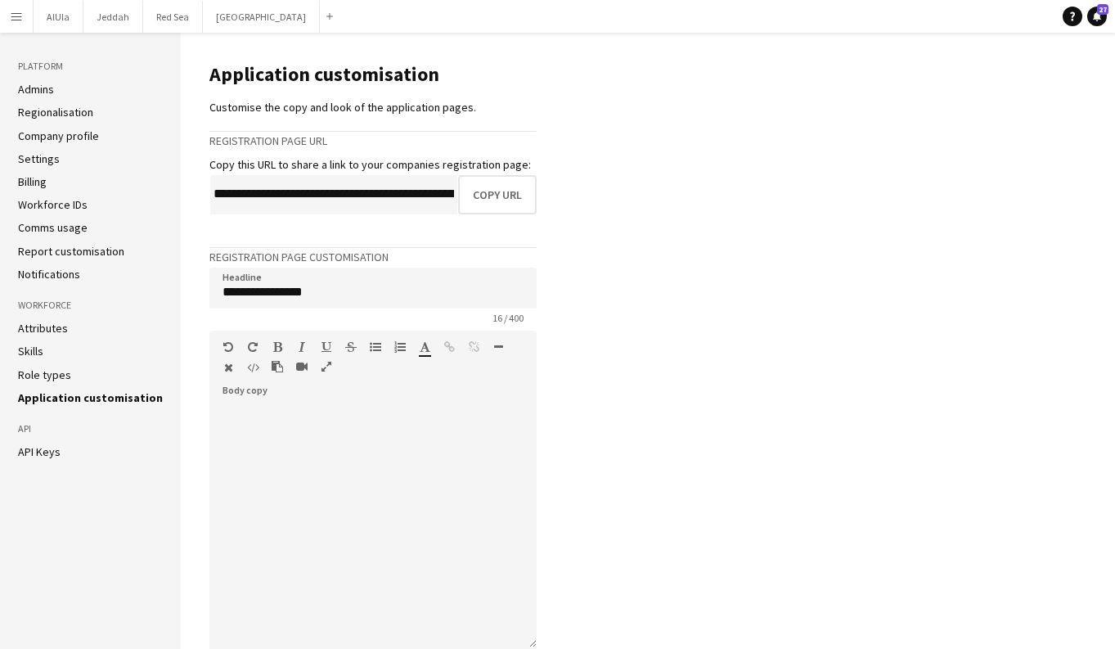
click at [84, 86] on li "Admins" at bounding box center [90, 89] width 145 height 15
click at [40, 85] on link "Admins" at bounding box center [36, 89] width 36 height 15
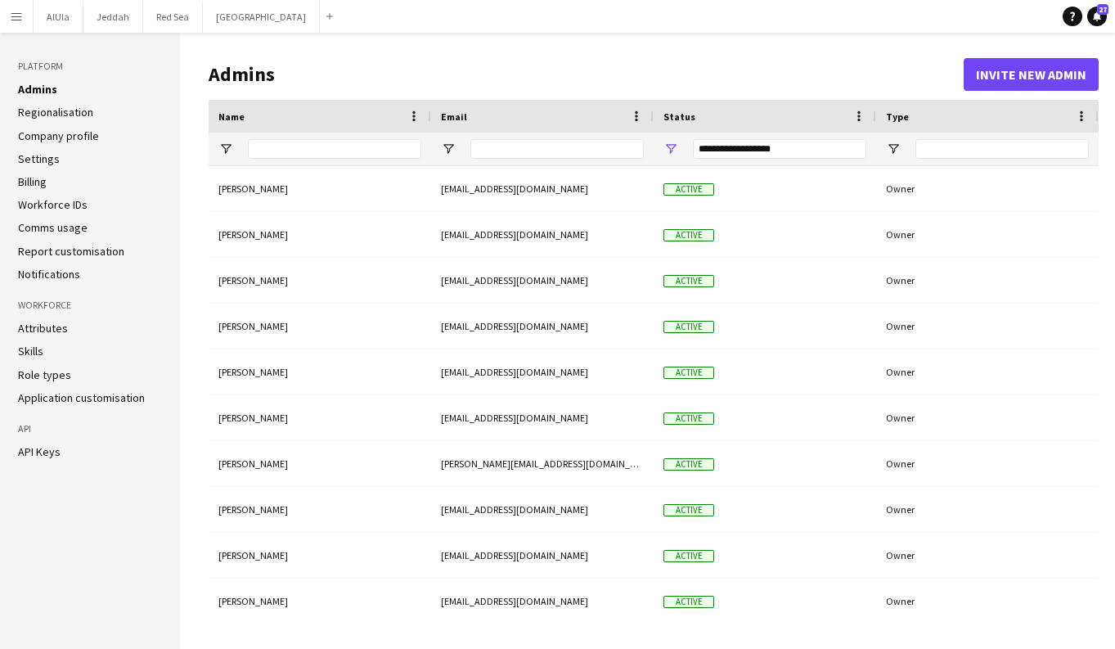
click at [51, 116] on link "Regionalisation" at bounding box center [55, 112] width 75 height 15
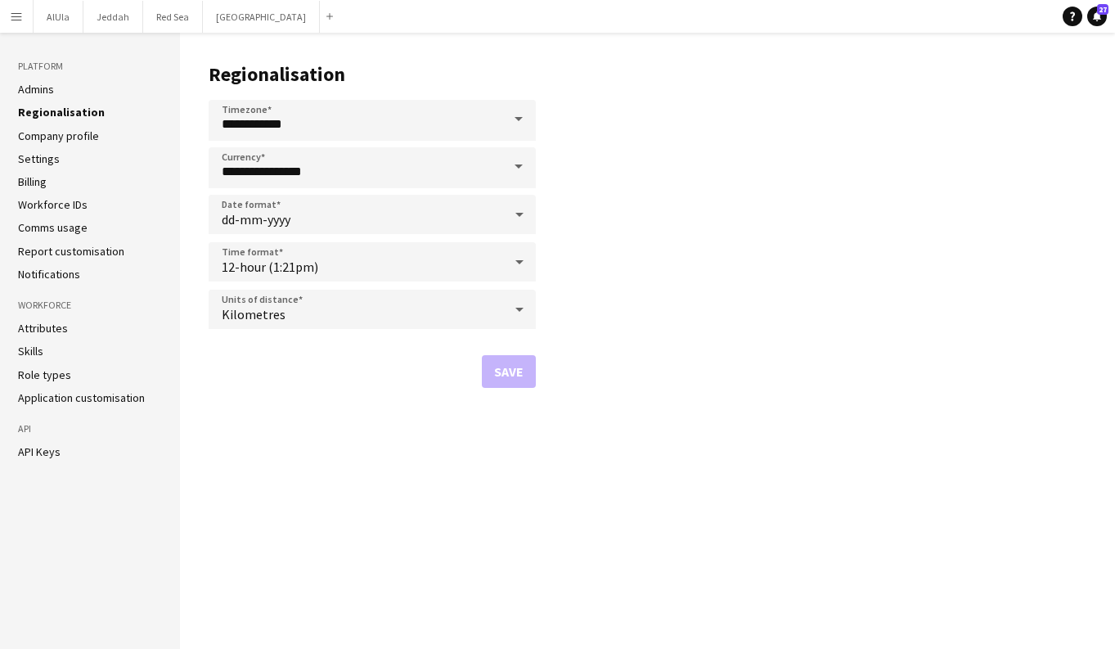
click at [62, 139] on link "Company profile" at bounding box center [58, 135] width 81 height 15
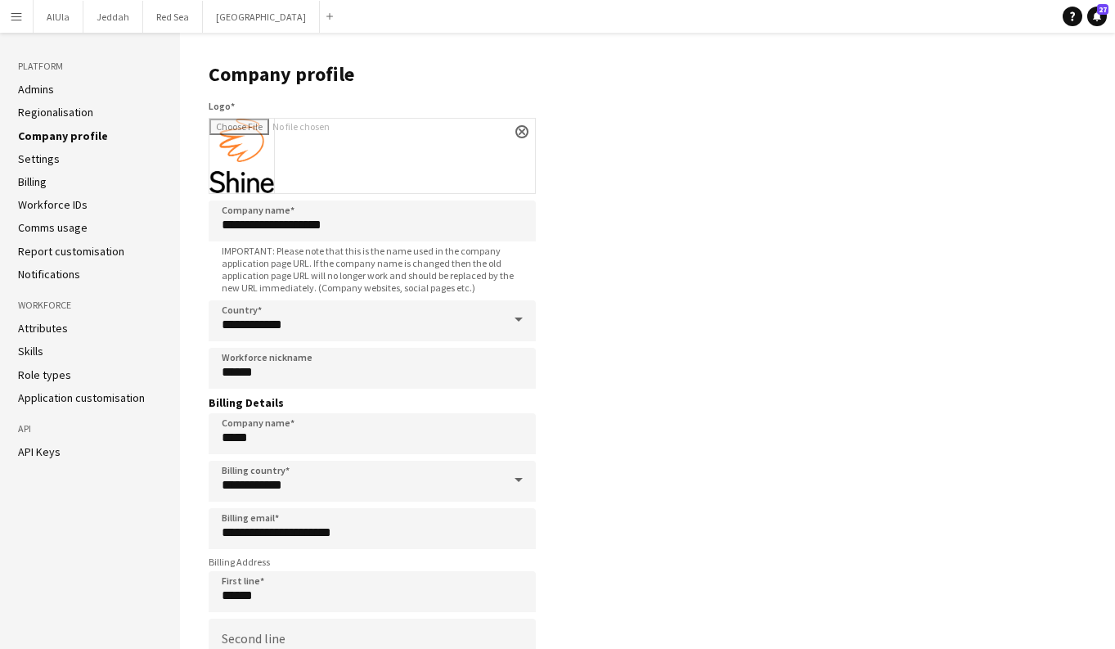
click at [67, 161] on li "Settings" at bounding box center [90, 158] width 144 height 15
click at [38, 158] on link "Settings" at bounding box center [39, 158] width 42 height 15
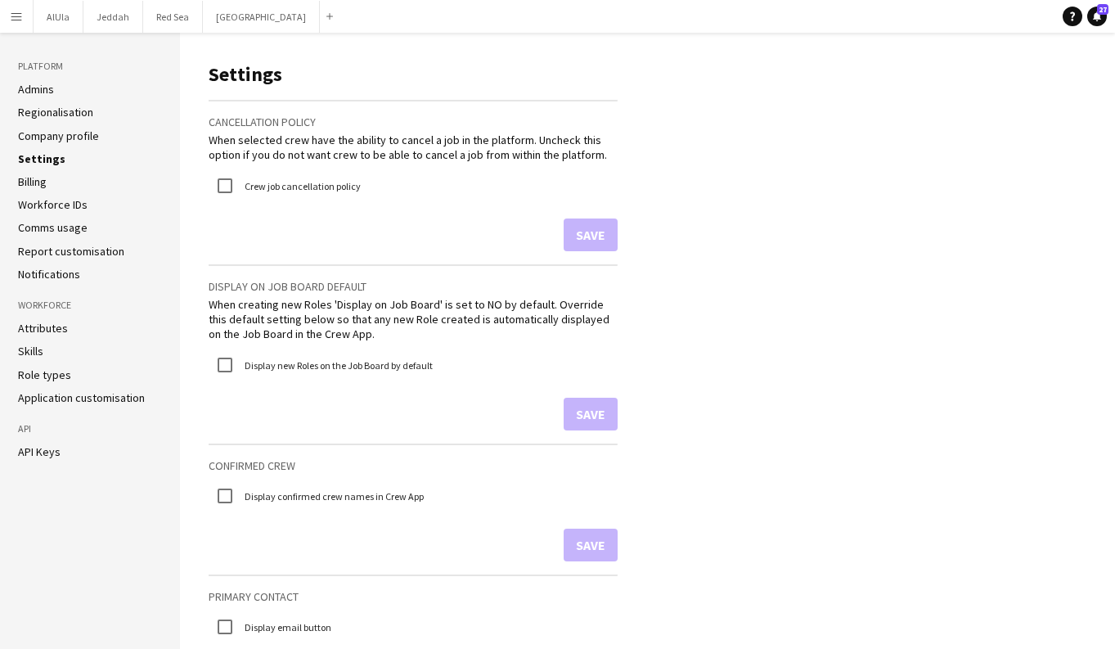
click at [43, 182] on link "Billing" at bounding box center [32, 181] width 29 height 15
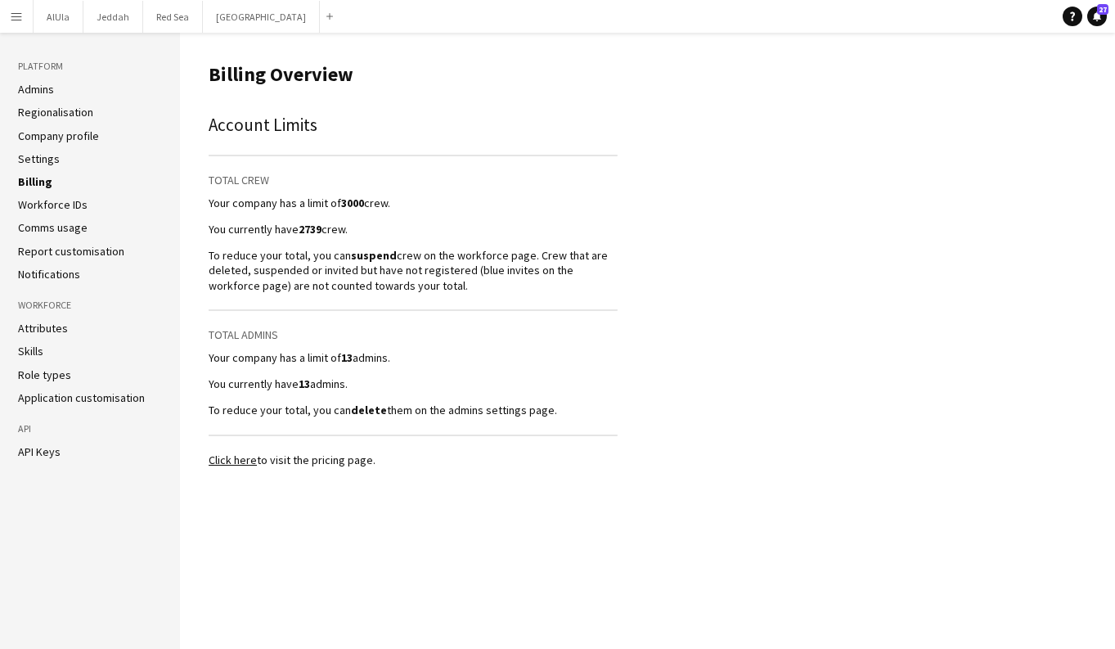
click at [49, 209] on link "Workforce IDs" at bounding box center [53, 204] width 70 height 15
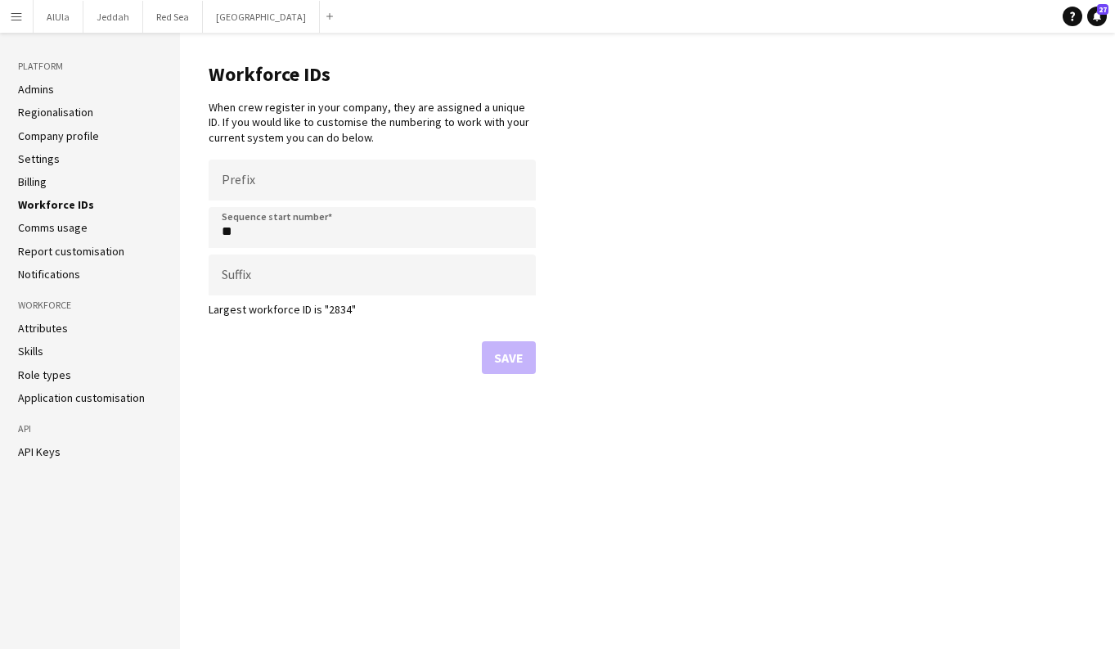
click at [40, 187] on link "Billing" at bounding box center [32, 181] width 29 height 15
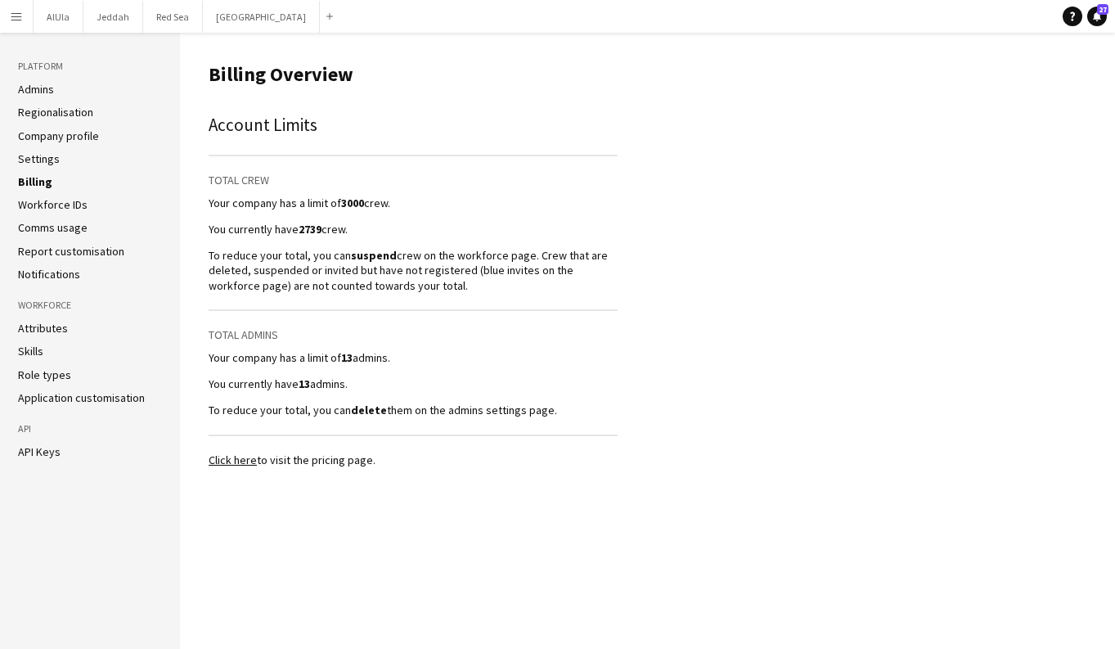
click at [56, 205] on link "Workforce IDs" at bounding box center [53, 204] width 70 height 15
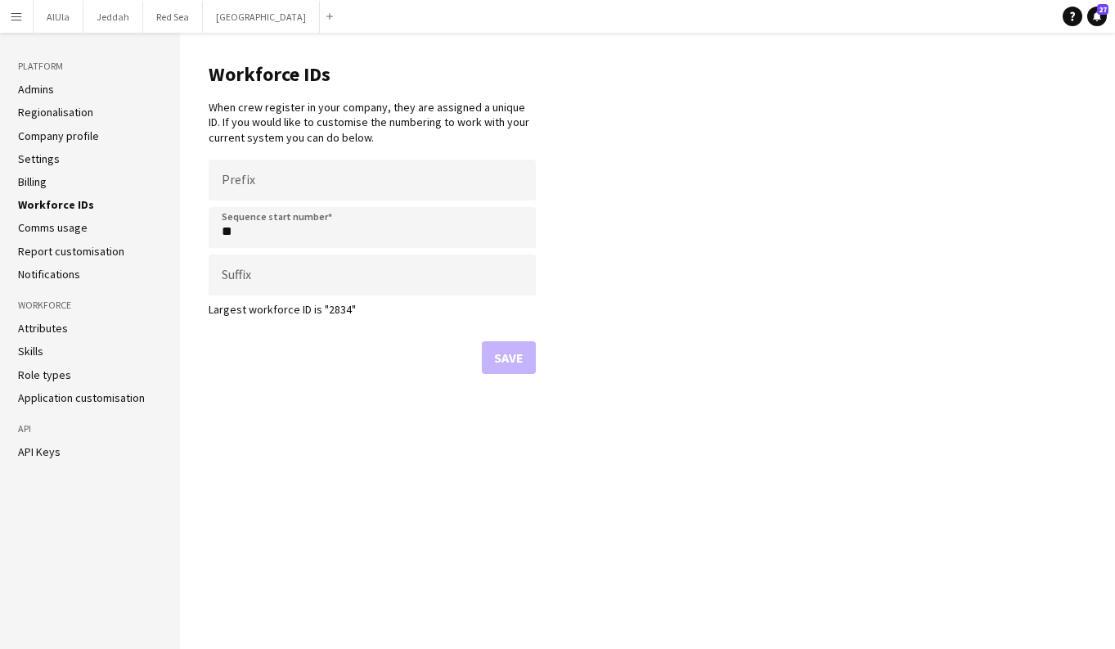
click at [65, 231] on link "Comms usage" at bounding box center [53, 227] width 70 height 15
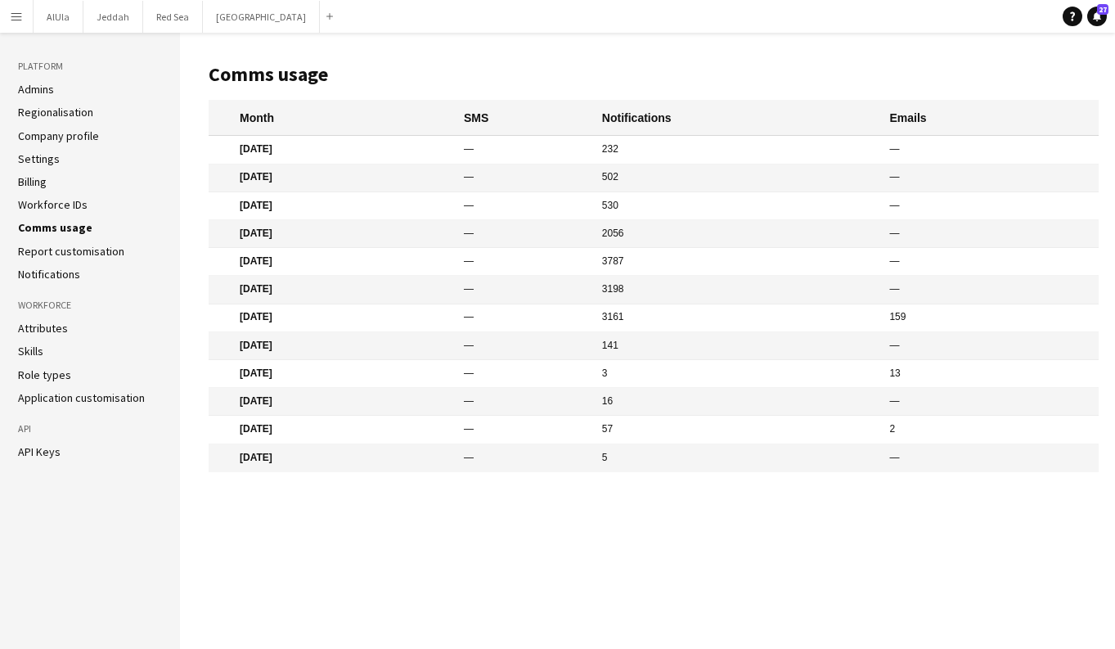
click at [73, 247] on link "Report customisation" at bounding box center [71, 251] width 106 height 15
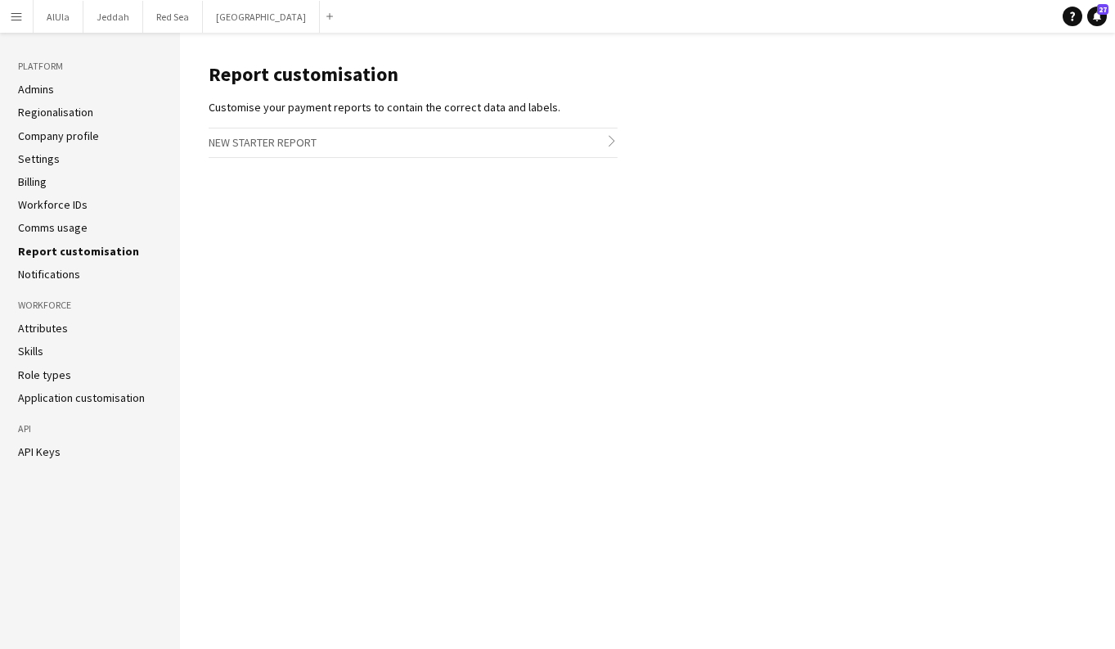
click at [70, 272] on link "Notifications" at bounding box center [49, 274] width 62 height 15
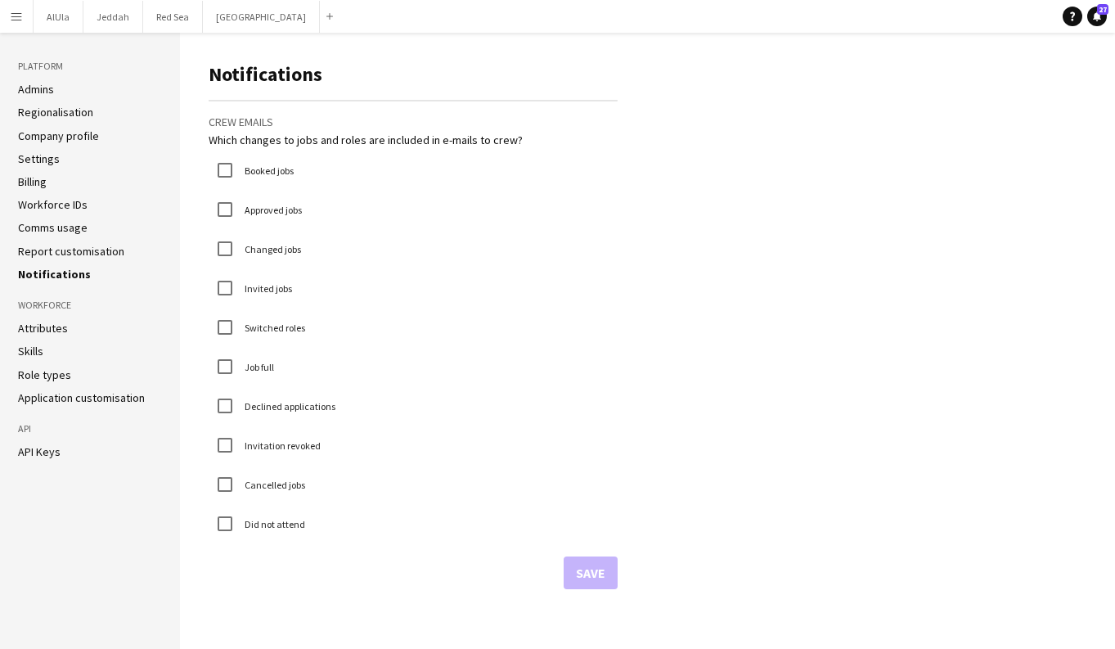
click at [35, 353] on link "Skills" at bounding box center [30, 351] width 25 height 15
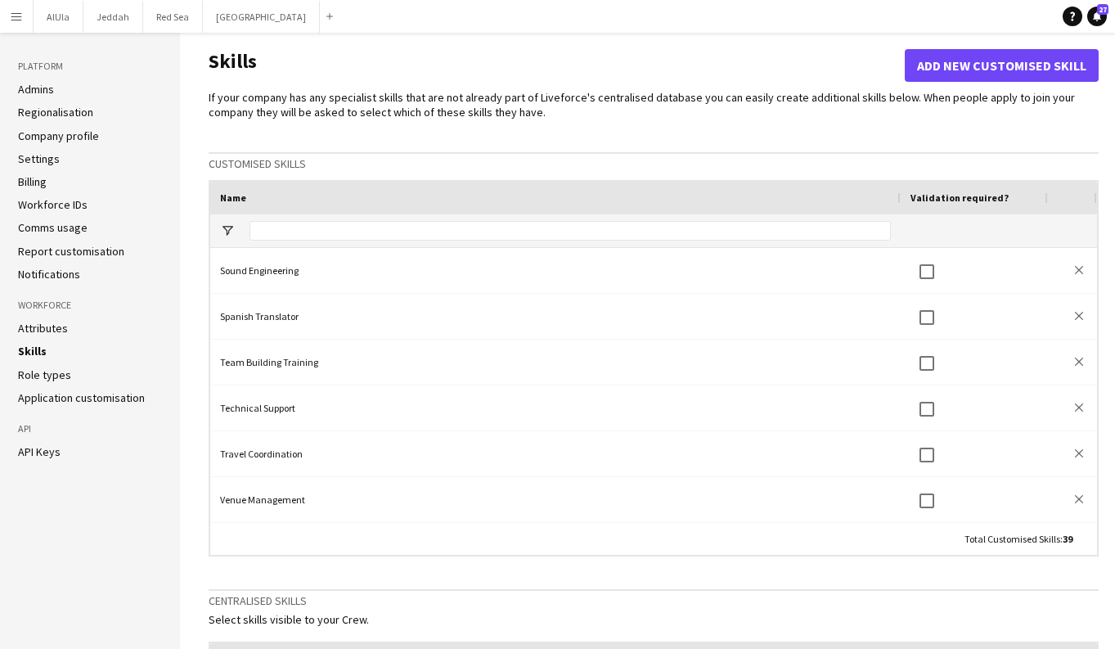
click at [63, 370] on link "Role types" at bounding box center [44, 374] width 53 height 15
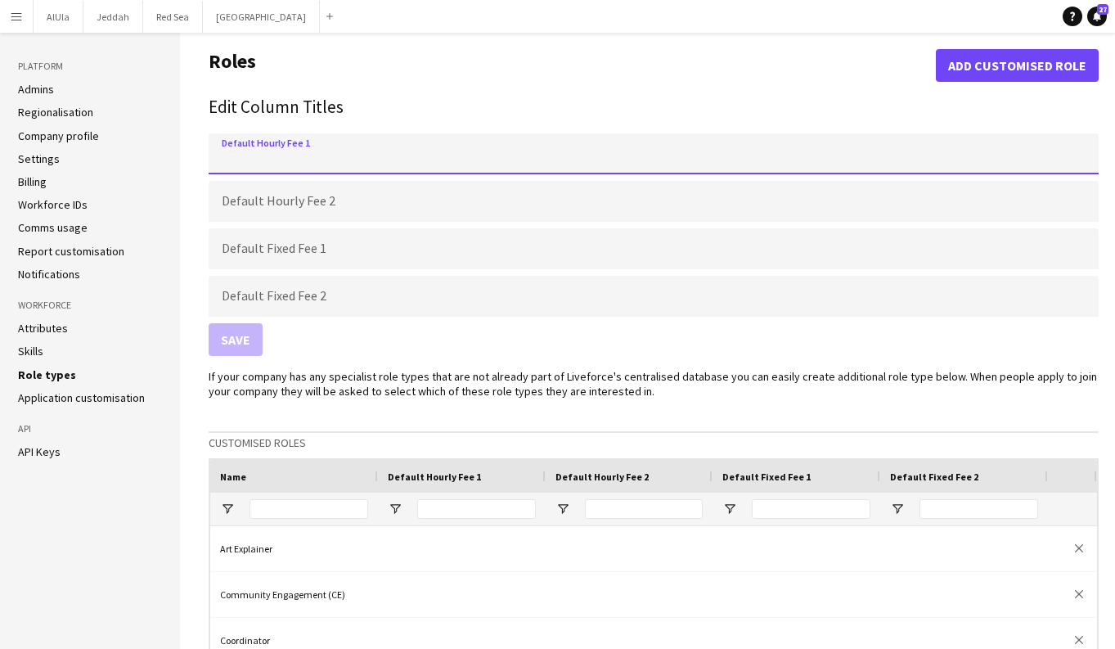
click at [398, 169] on input "Default Hourly Fee 1" at bounding box center [654, 153] width 890 height 41
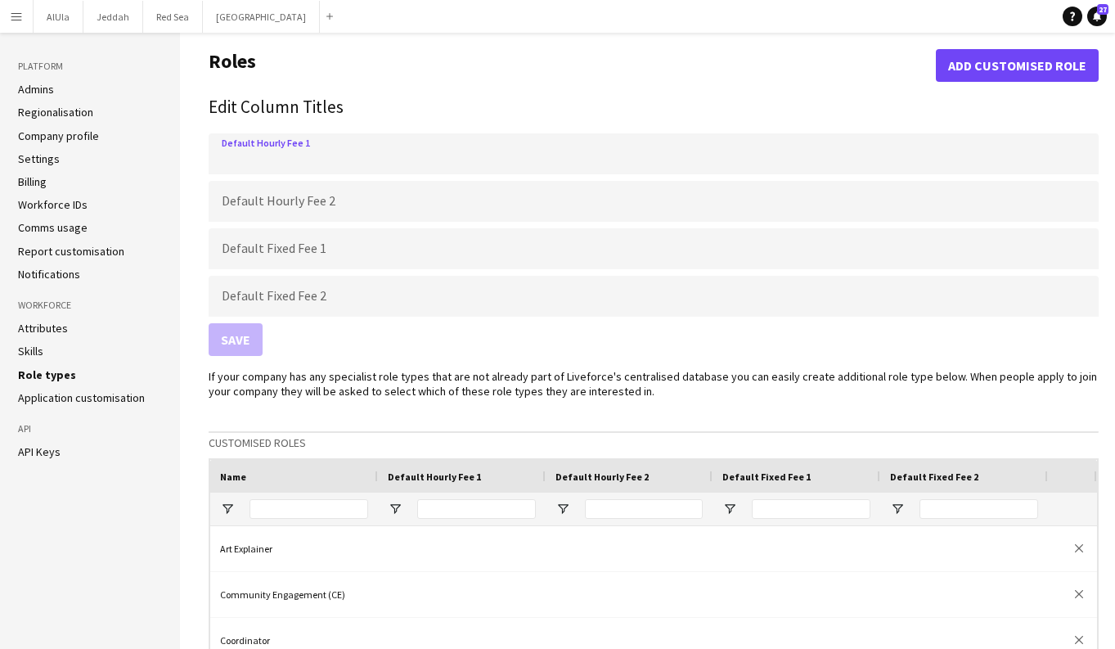
click at [160, 263] on ul "Admins Regionalisation Company profile Settings Billing Workforce IDs Comms usa…" at bounding box center [90, 182] width 144 height 200
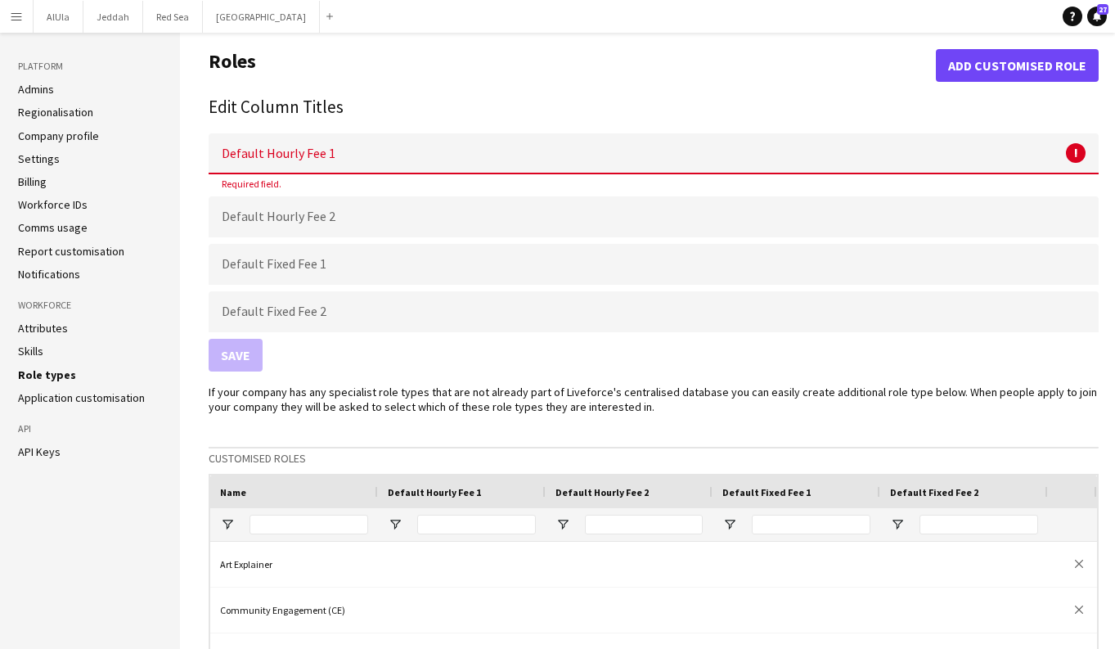
click at [778, 105] on h2 "Edit Column Titles" at bounding box center [654, 107] width 890 height 26
click at [81, 393] on link "Application customisation" at bounding box center [81, 397] width 127 height 15
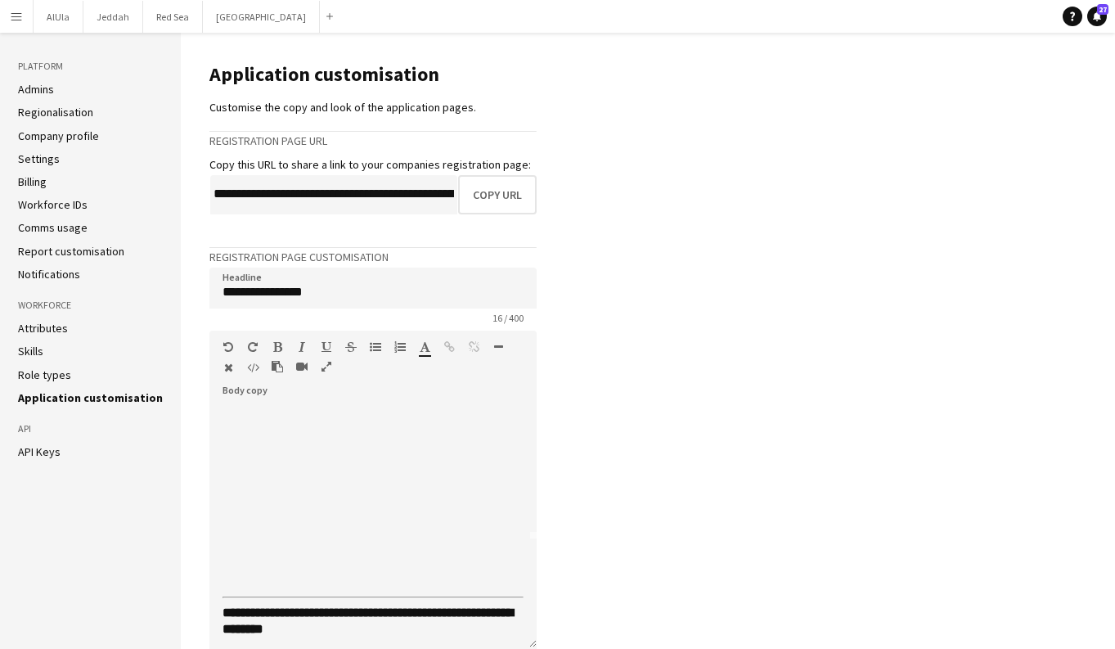
click at [36, 89] on link "Admins" at bounding box center [36, 89] width 36 height 15
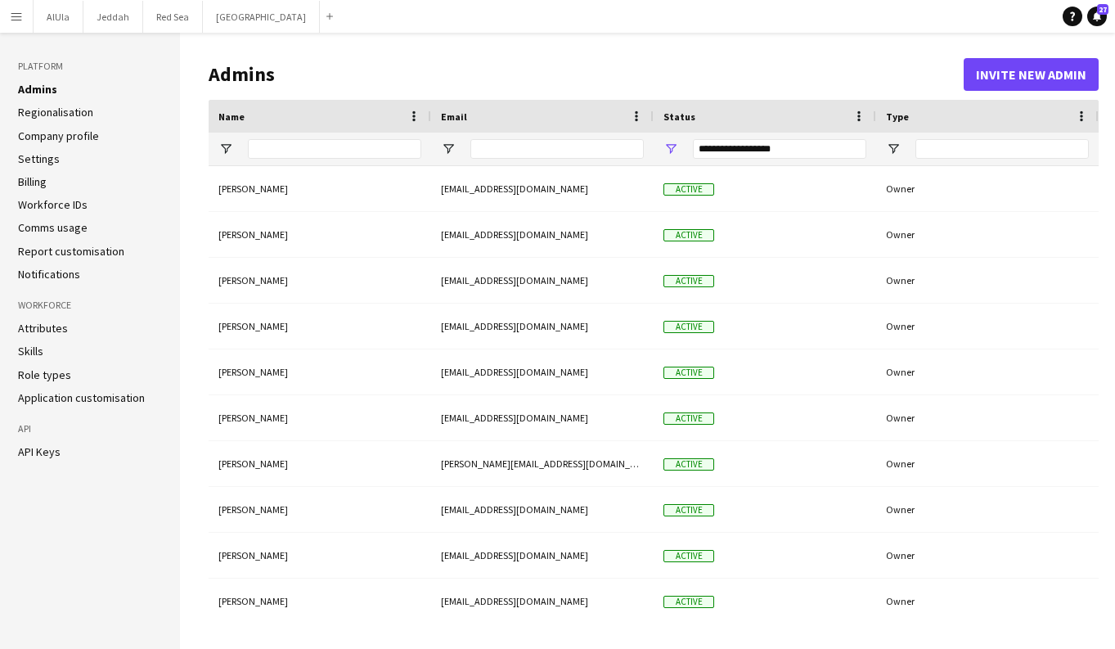
click at [22, 11] on app-icon "Menu" at bounding box center [16, 16] width 13 height 13
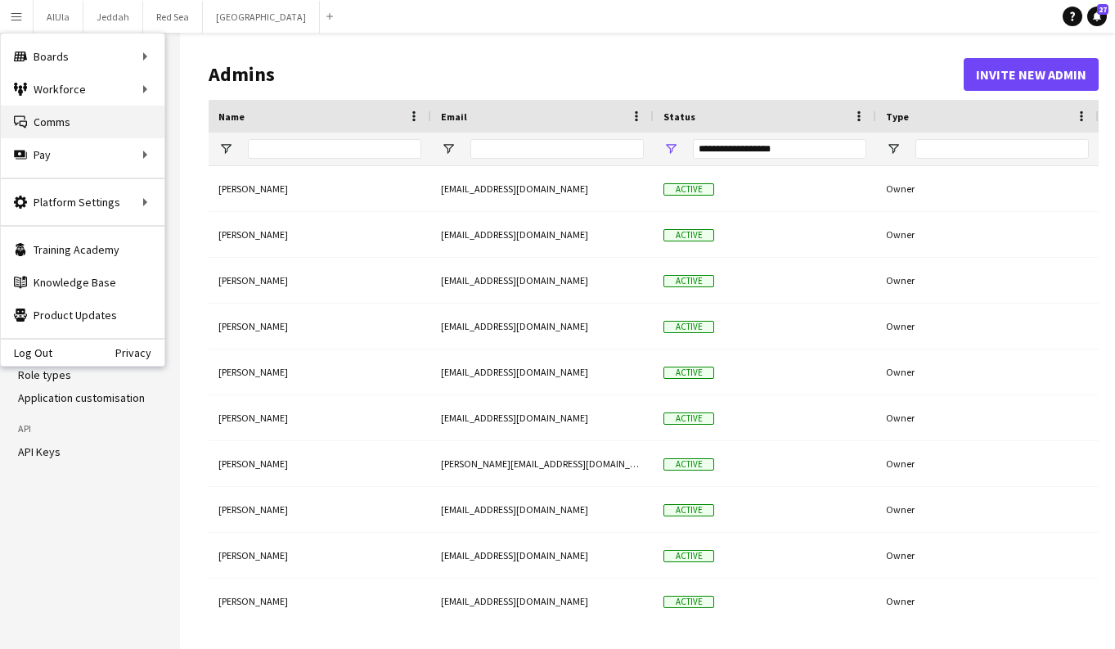
click at [70, 120] on link "Comms Comms" at bounding box center [83, 122] width 164 height 33
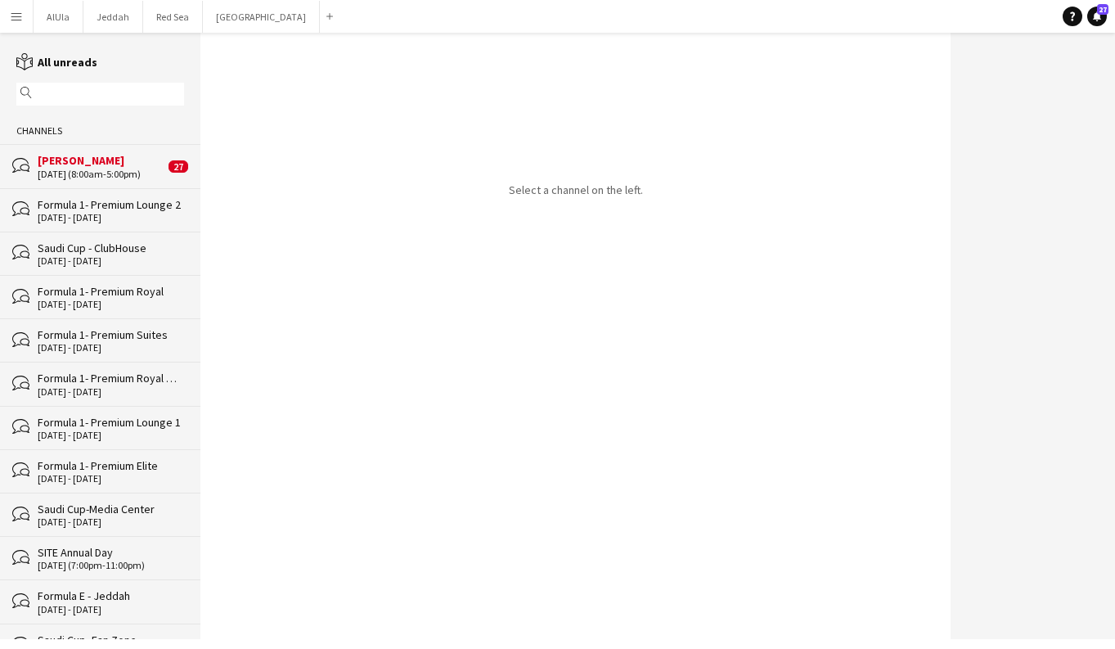
click at [12, 18] on app-icon "Menu" at bounding box center [16, 16] width 13 height 13
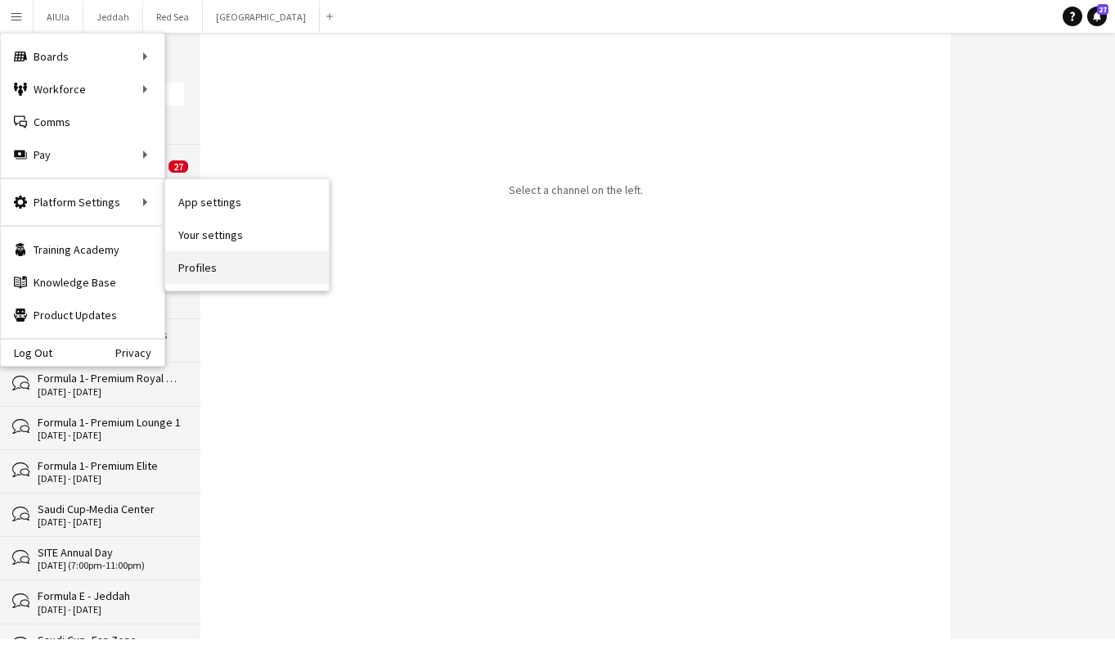
click at [240, 258] on link "Profiles" at bounding box center [247, 267] width 164 height 33
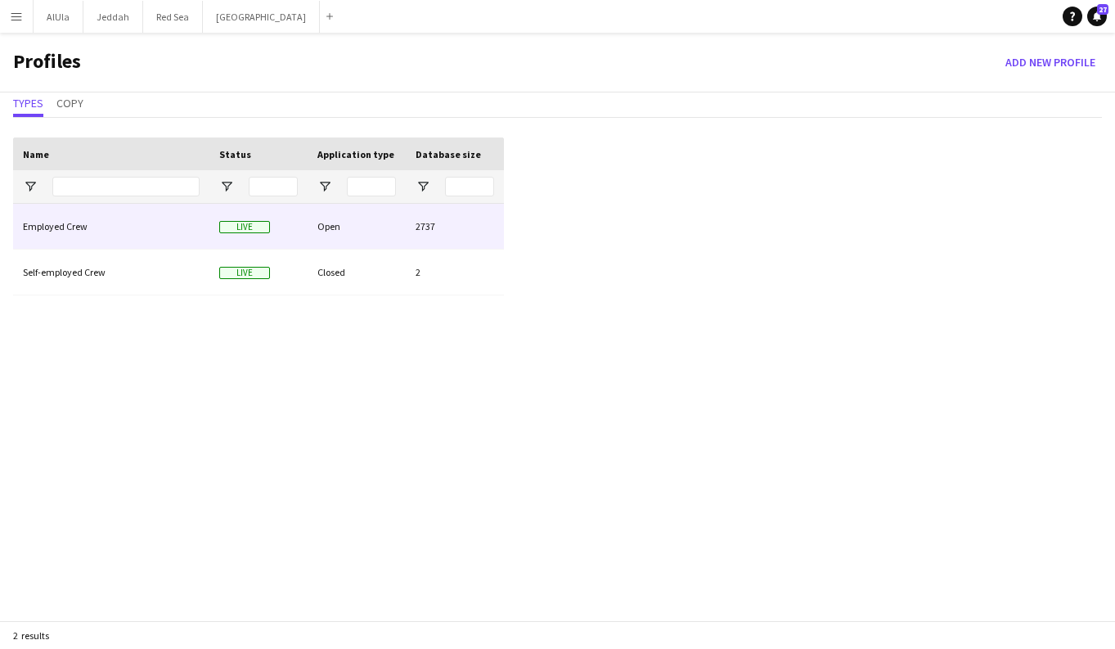
click at [92, 232] on div "Employed Crew" at bounding box center [111, 226] width 196 height 45
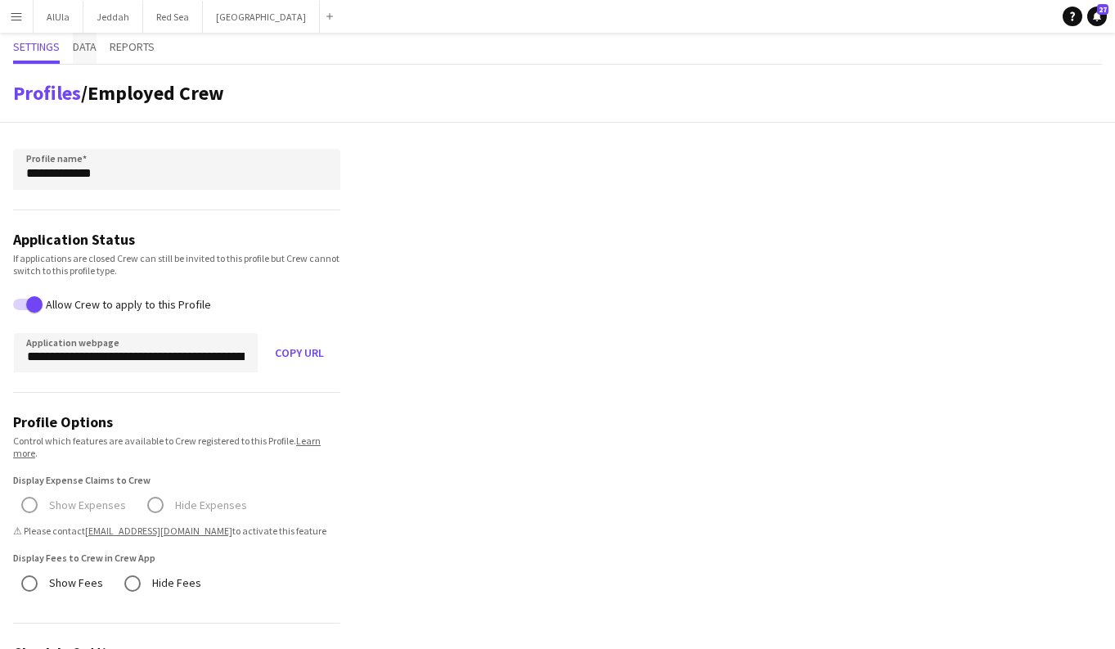
click at [94, 52] on span "Data" at bounding box center [85, 46] width 24 height 11
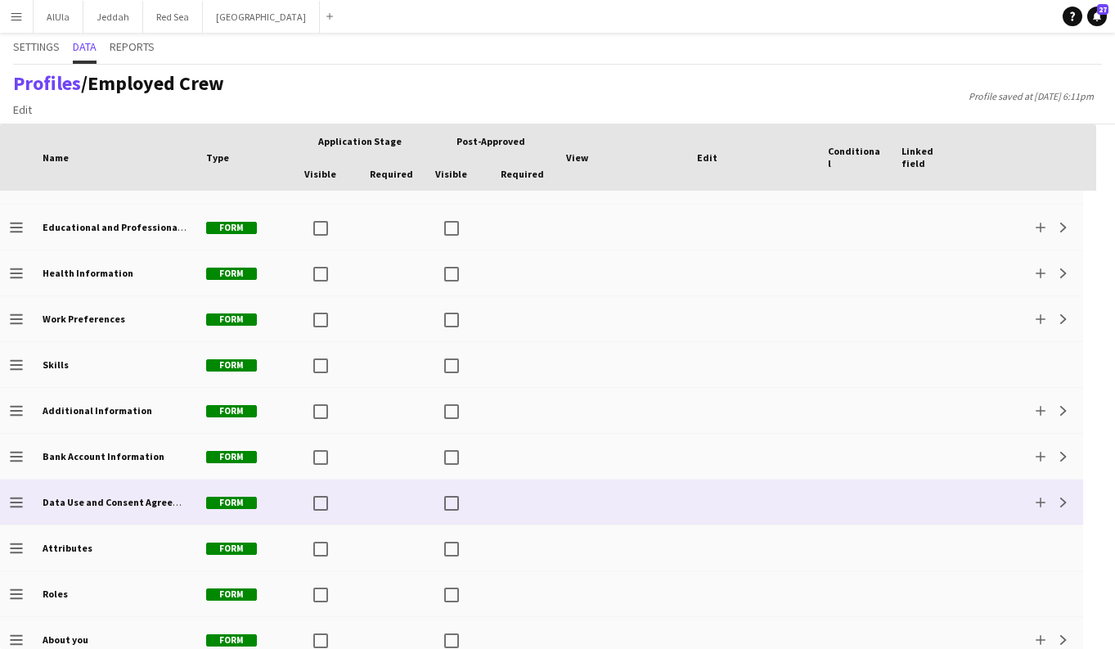
scroll to position [124, 0]
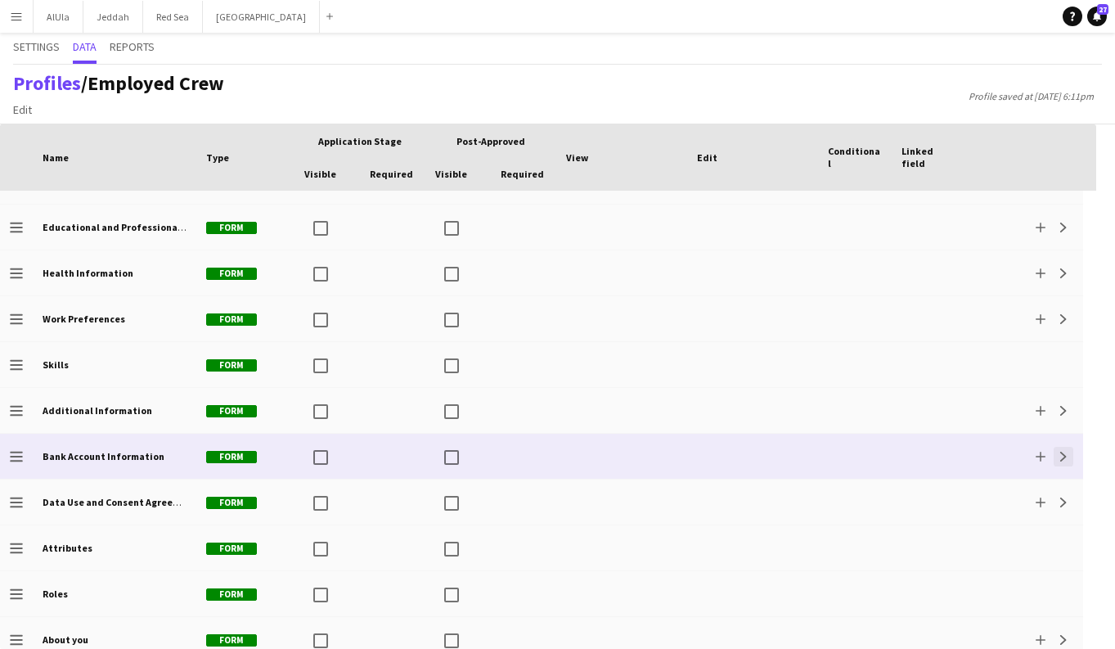
click at [1061, 459] on app-icon "Expand" at bounding box center [1064, 457] width 10 height 10
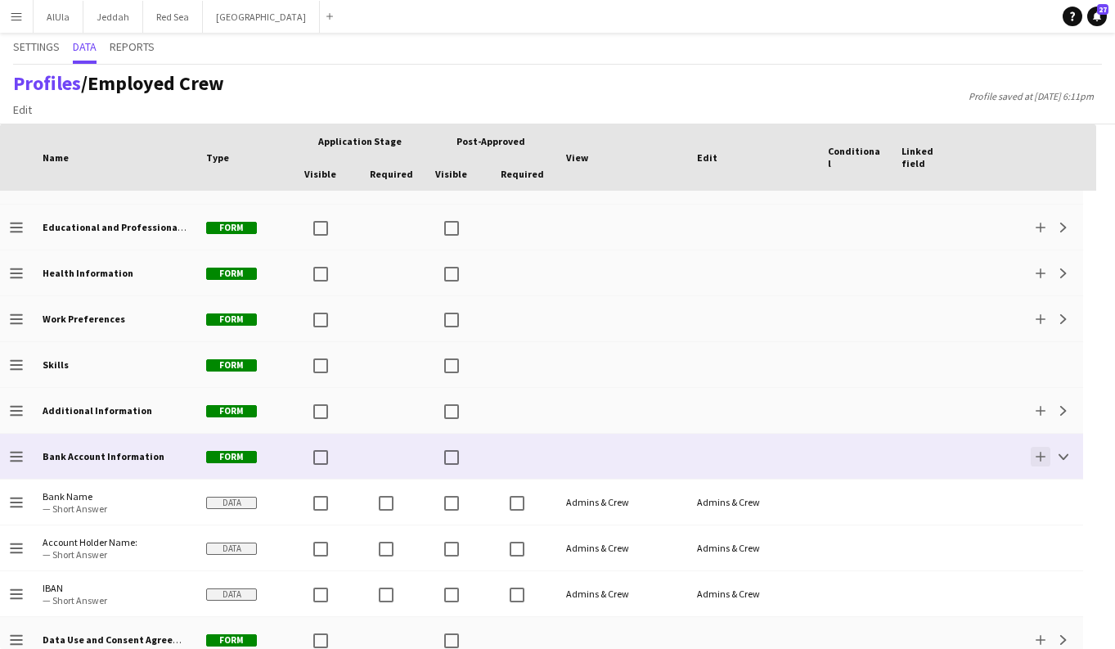
click at [1043, 459] on app-icon "Add" at bounding box center [1041, 457] width 10 height 10
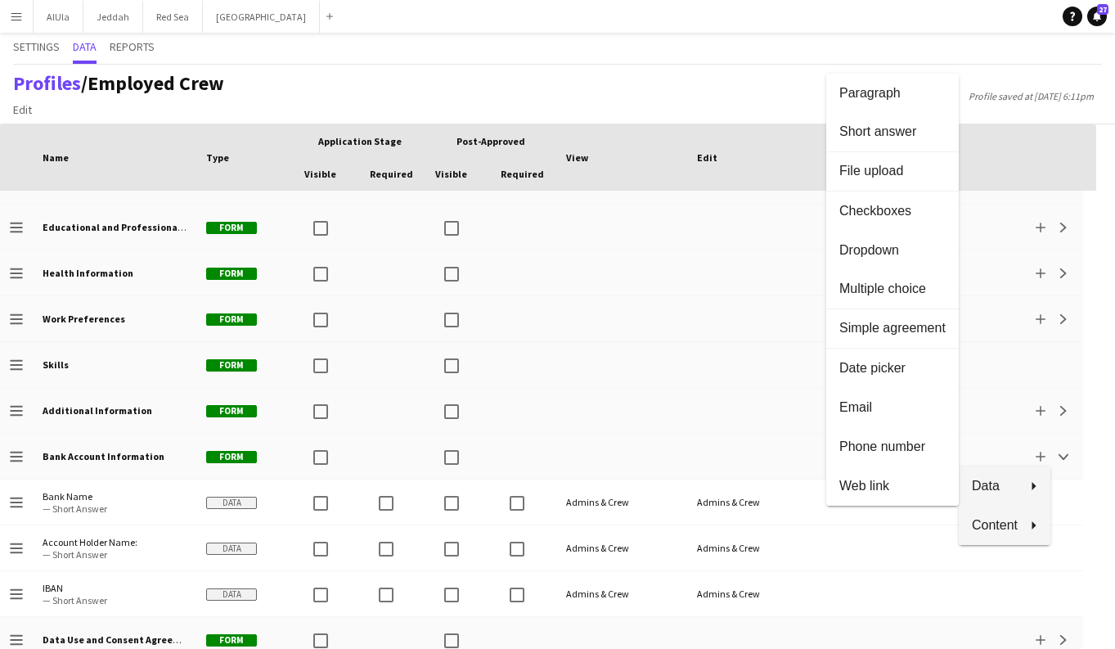
scroll to position [0, 0]
click at [1064, 491] on div at bounding box center [557, 324] width 1115 height 649
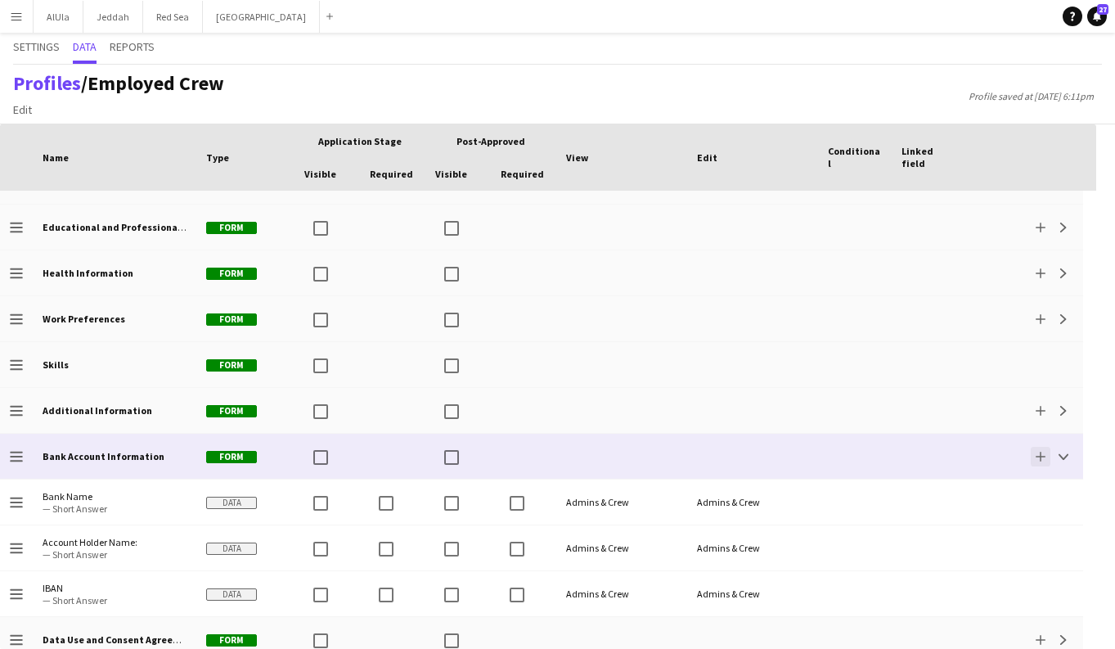
click at [1049, 463] on button "Add" at bounding box center [1041, 457] width 20 height 20
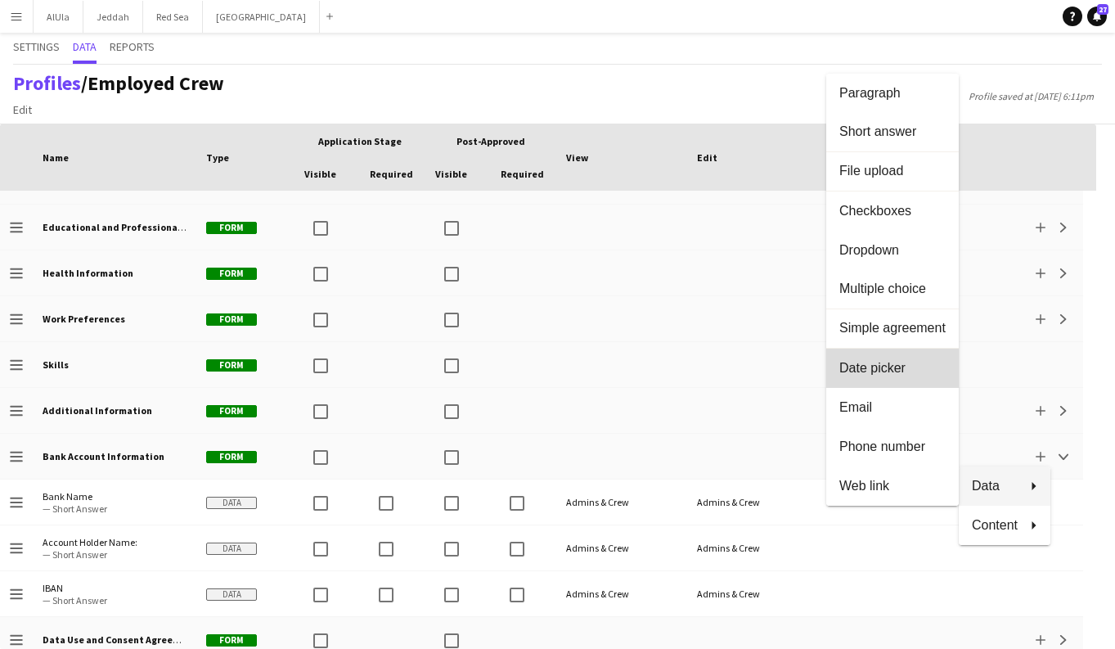
click at [898, 372] on span "Date picker" at bounding box center [892, 367] width 106 height 15
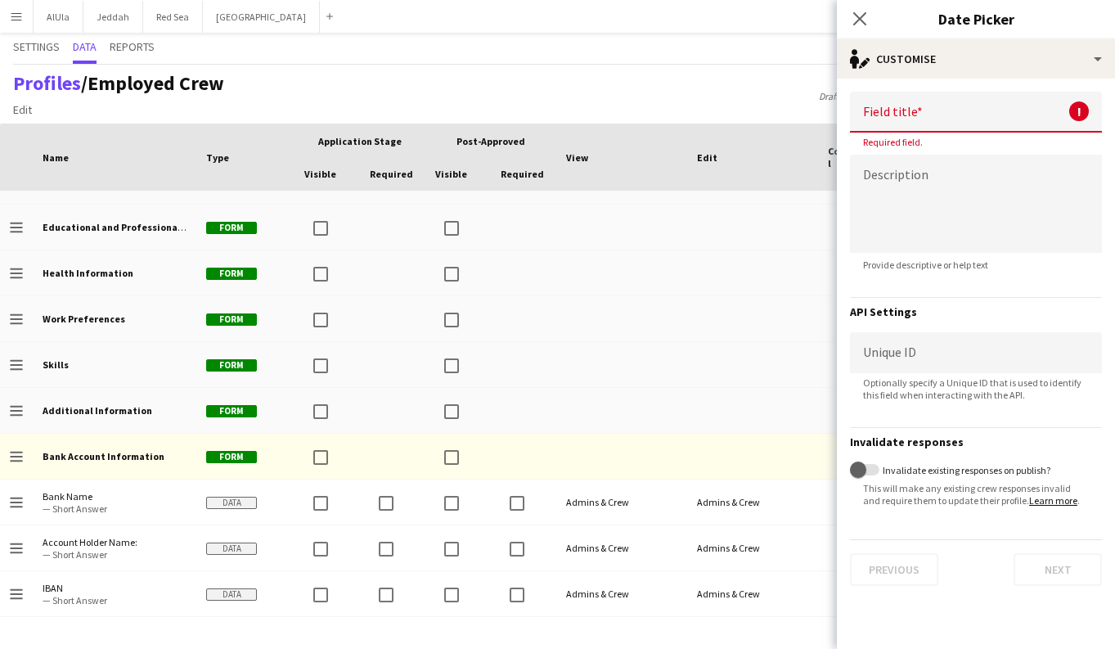
scroll to position [137, 0]
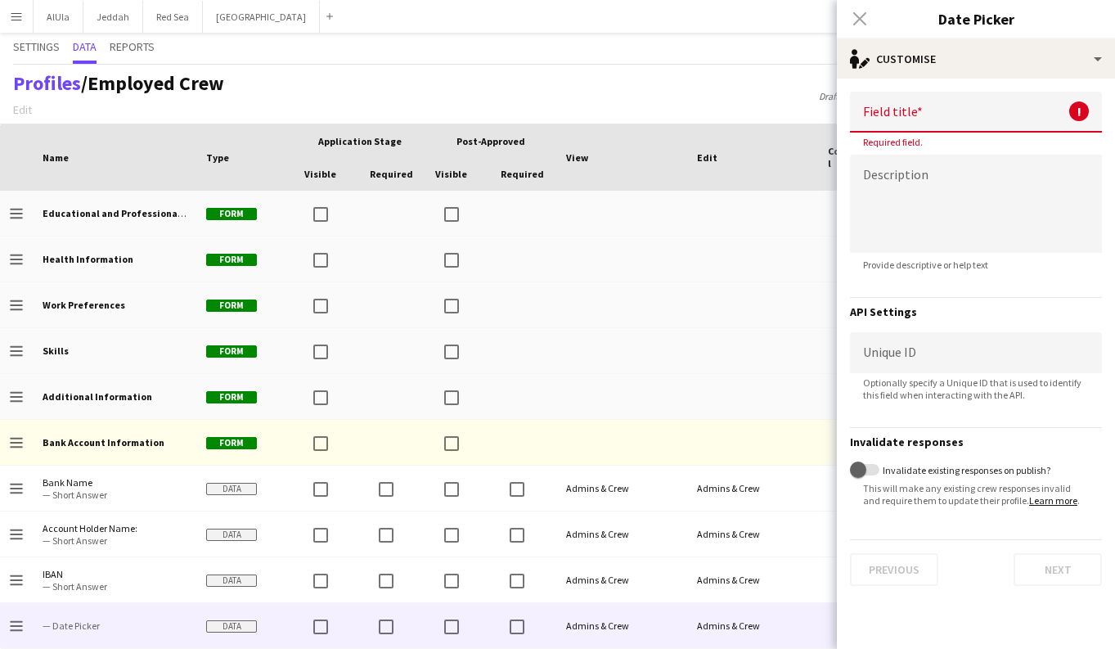
click at [878, 119] on input at bounding box center [976, 112] width 252 height 41
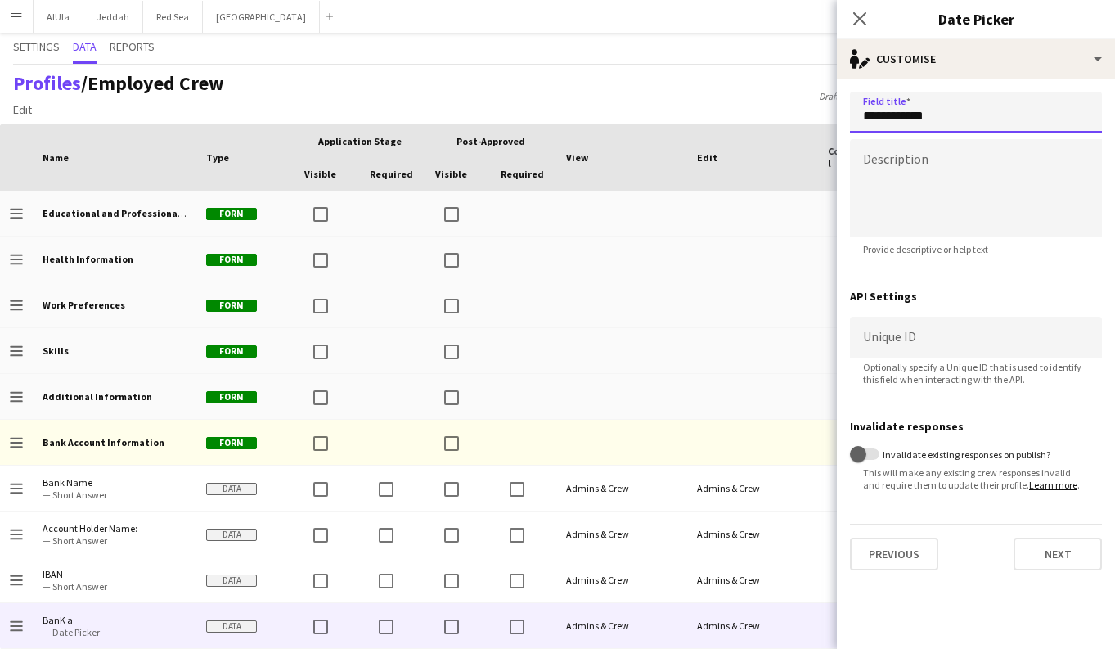
type input "**********"
click at [901, 119] on input "**********" at bounding box center [976, 112] width 252 height 41
drag, startPoint x: 951, startPoint y: 120, endPoint x: 796, endPoint y: 118, distance: 154.7
click at [796, 118] on body "Menu Boards Boards Boards All jobs Status Workforce Workforce My Workforce Recr…" at bounding box center [557, 324] width 1115 height 649
type input "**********"
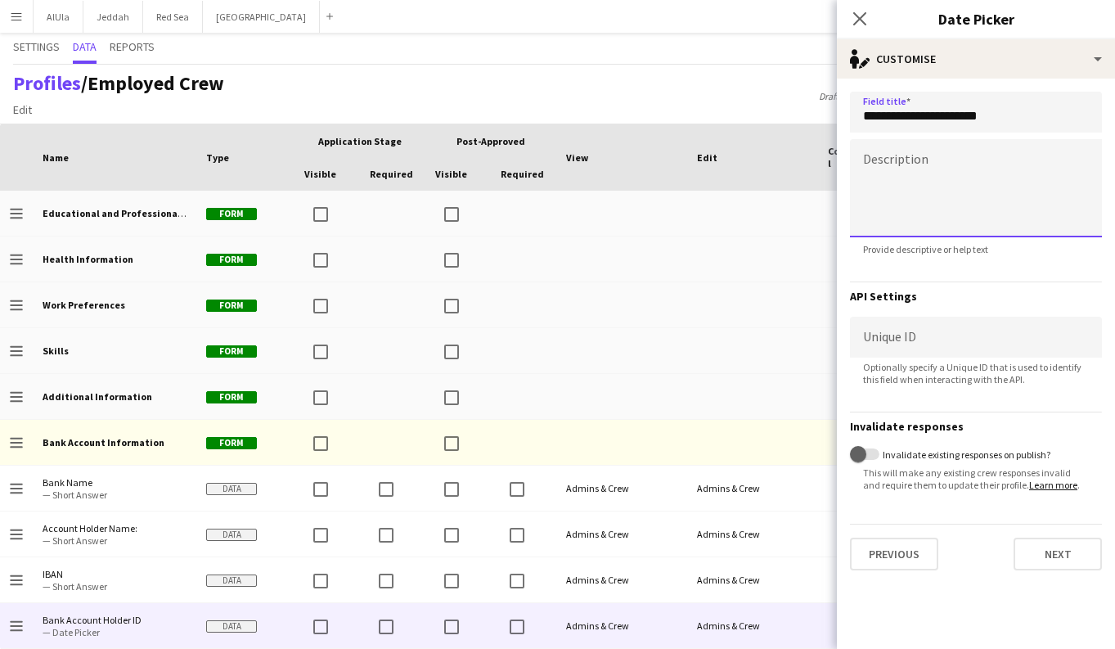
click at [918, 182] on textarea at bounding box center [976, 188] width 252 height 98
click at [861, 25] on icon "Close pop-in" at bounding box center [860, 19] width 16 height 16
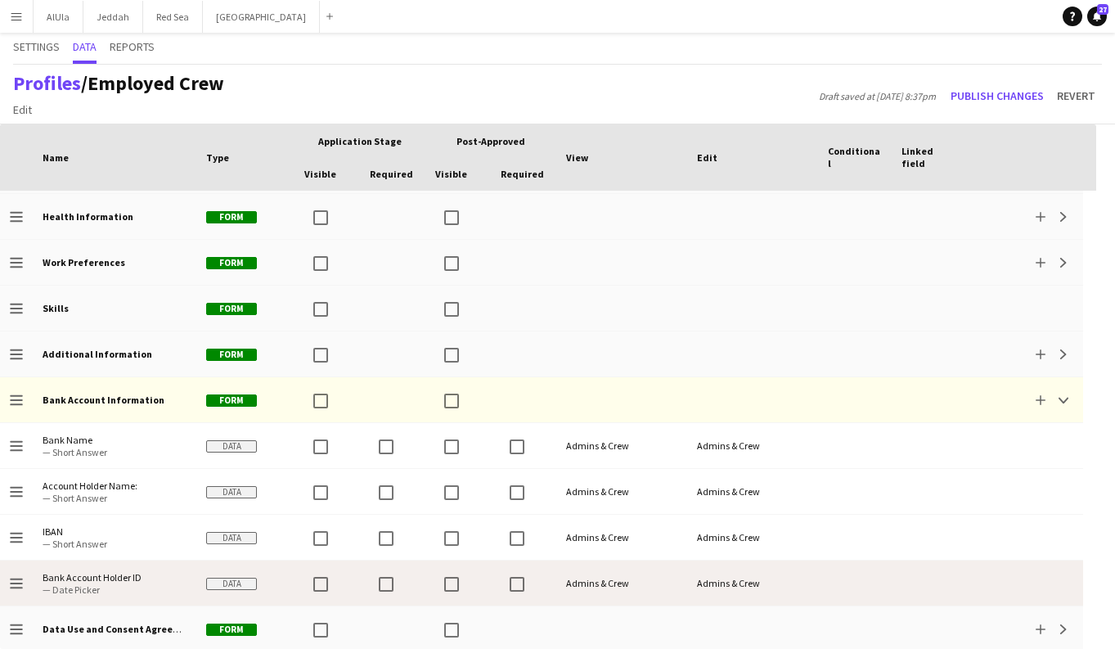
scroll to position [192, 0]
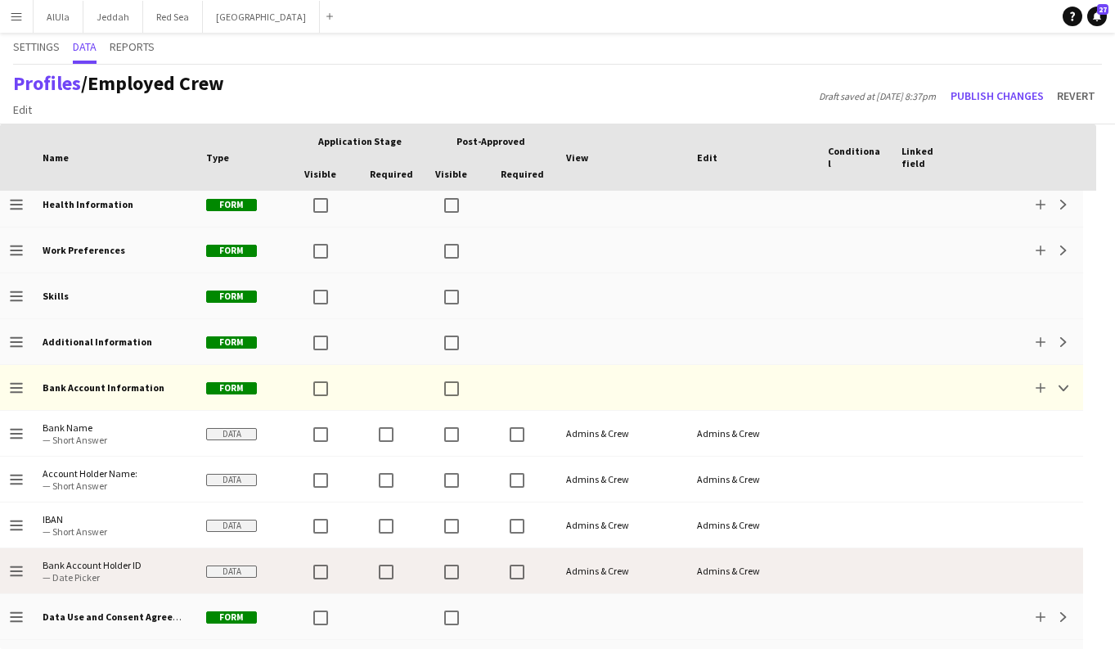
click at [898, 585] on div at bounding box center [929, 570] width 74 height 45
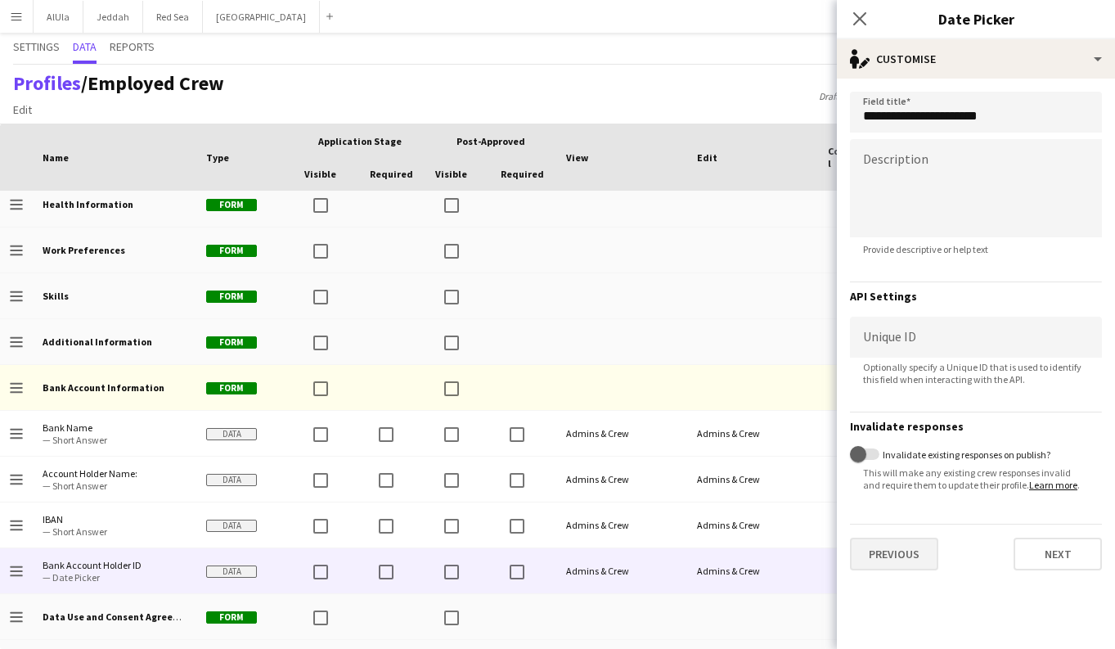
click at [908, 557] on button "Previous" at bounding box center [894, 554] width 88 height 33
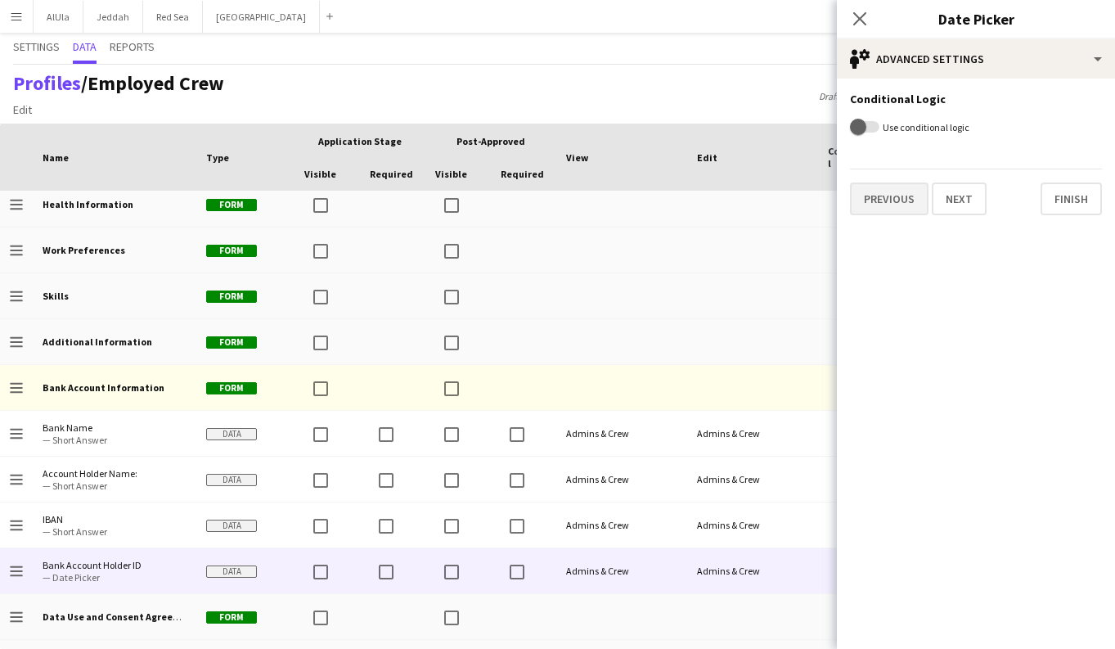
click at [891, 198] on button "Previous" at bounding box center [889, 198] width 79 height 33
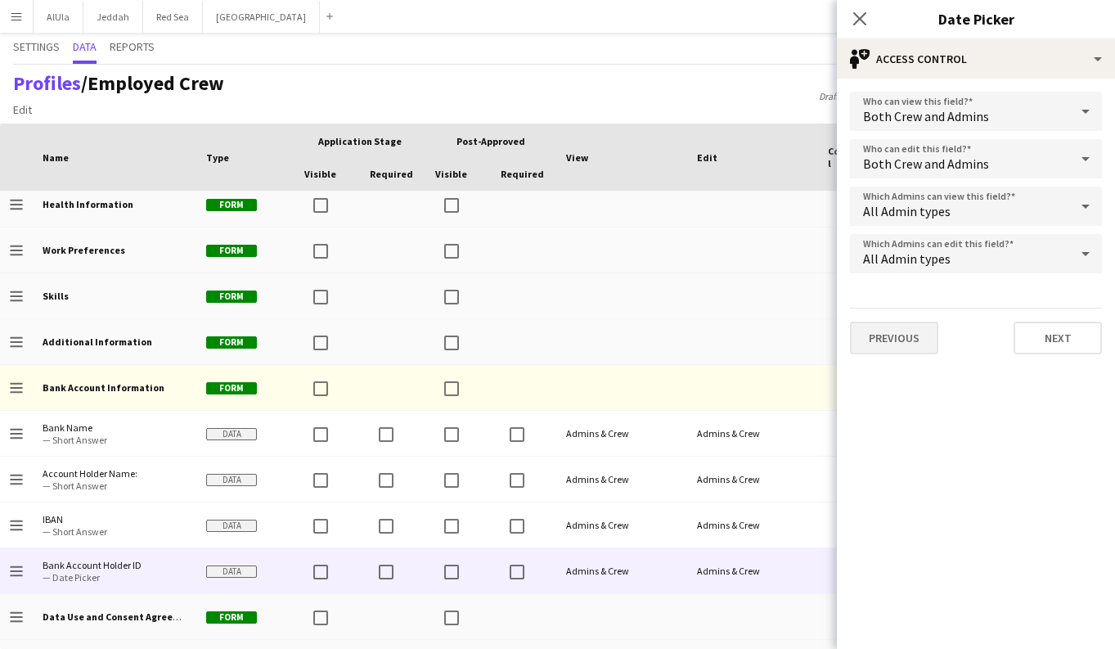
click at [898, 335] on button "Previous" at bounding box center [894, 338] width 88 height 33
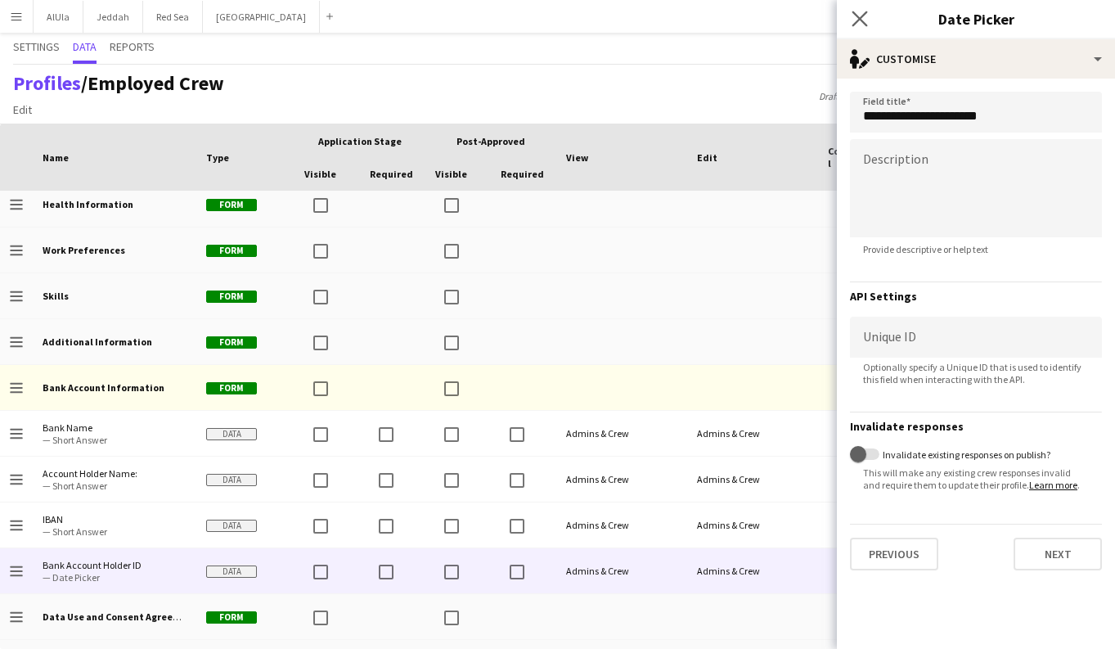
click at [855, 9] on div "Close pop-in" at bounding box center [860, 19] width 46 height 38
click at [867, 24] on icon "Close pop-in" at bounding box center [860, 19] width 16 height 16
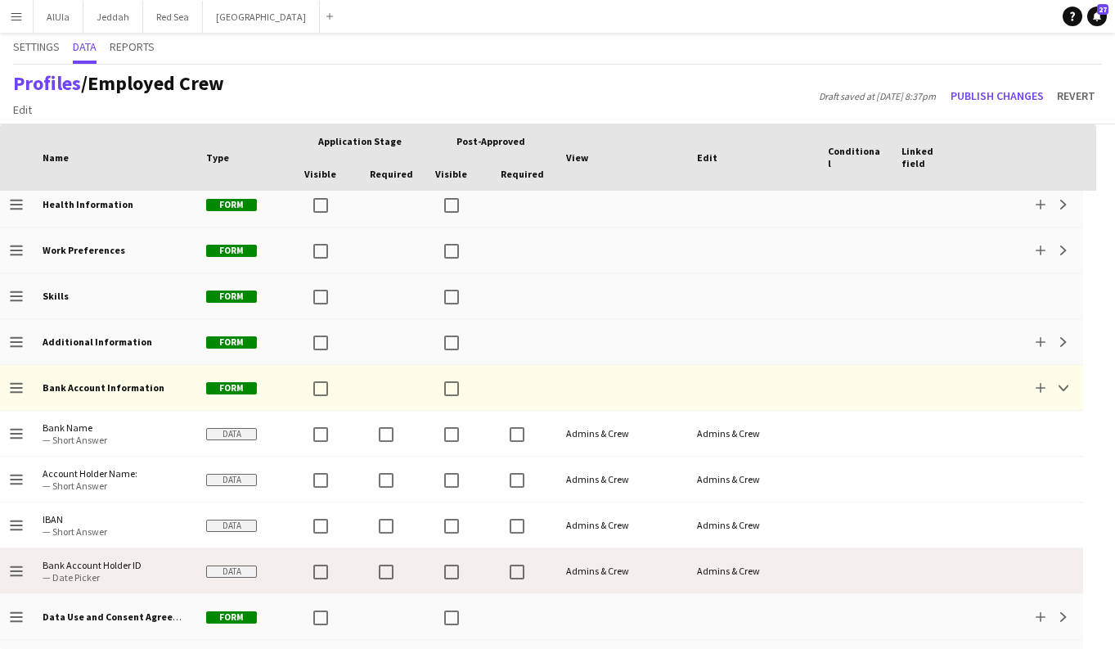
click at [20, 569] on icon "Drag to change order" at bounding box center [16, 571] width 13 height 13
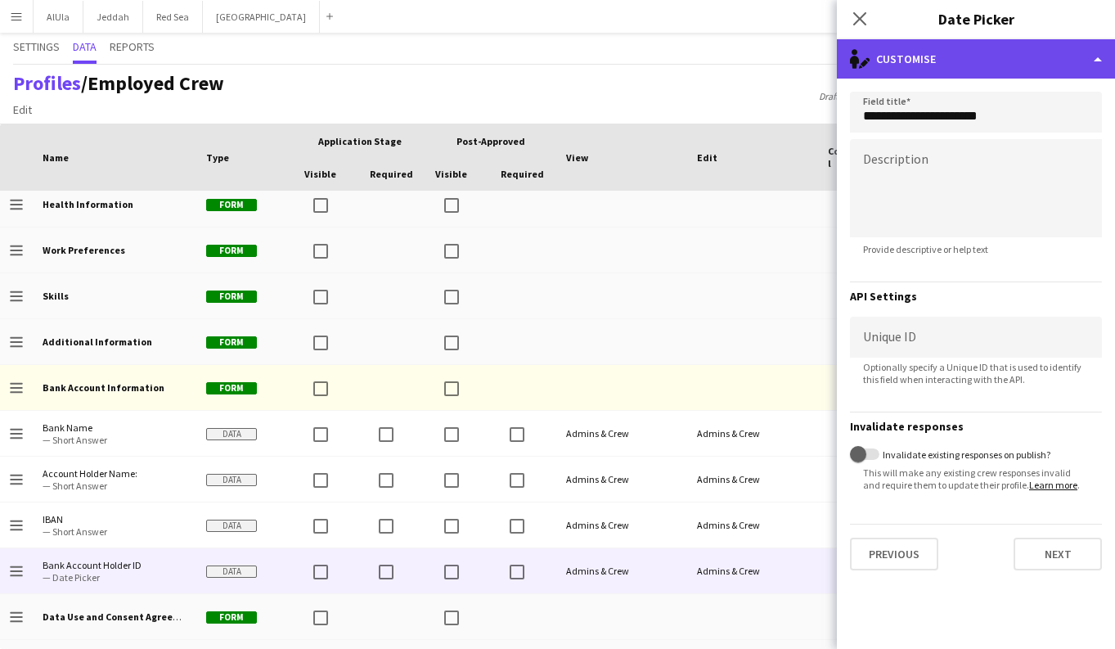
click at [1038, 68] on div "single-neutral-actions-edit-1 Customise" at bounding box center [976, 58] width 278 height 39
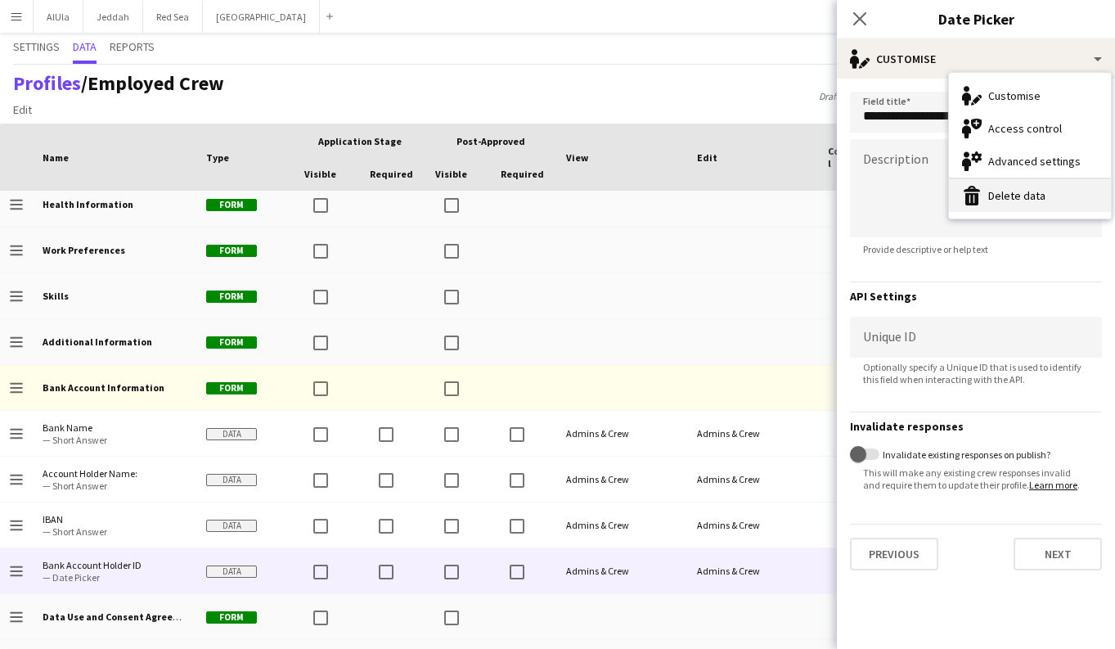
click at [1045, 188] on button "Delete data Delete data" at bounding box center [1030, 195] width 162 height 33
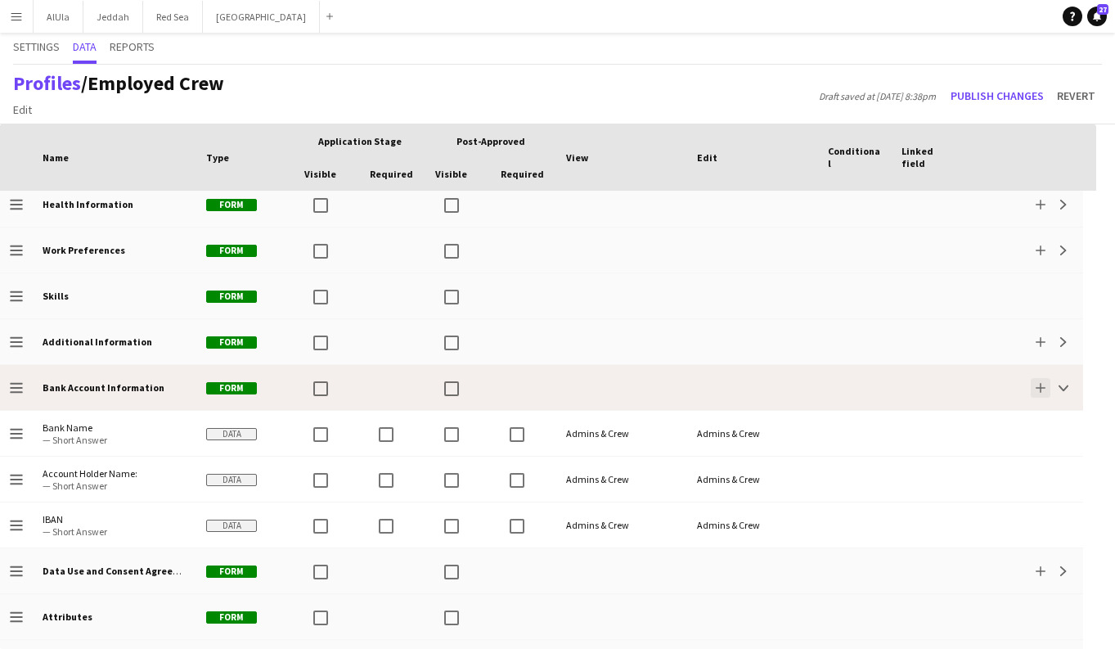
click at [1039, 391] on app-icon "Add" at bounding box center [1041, 388] width 10 height 10
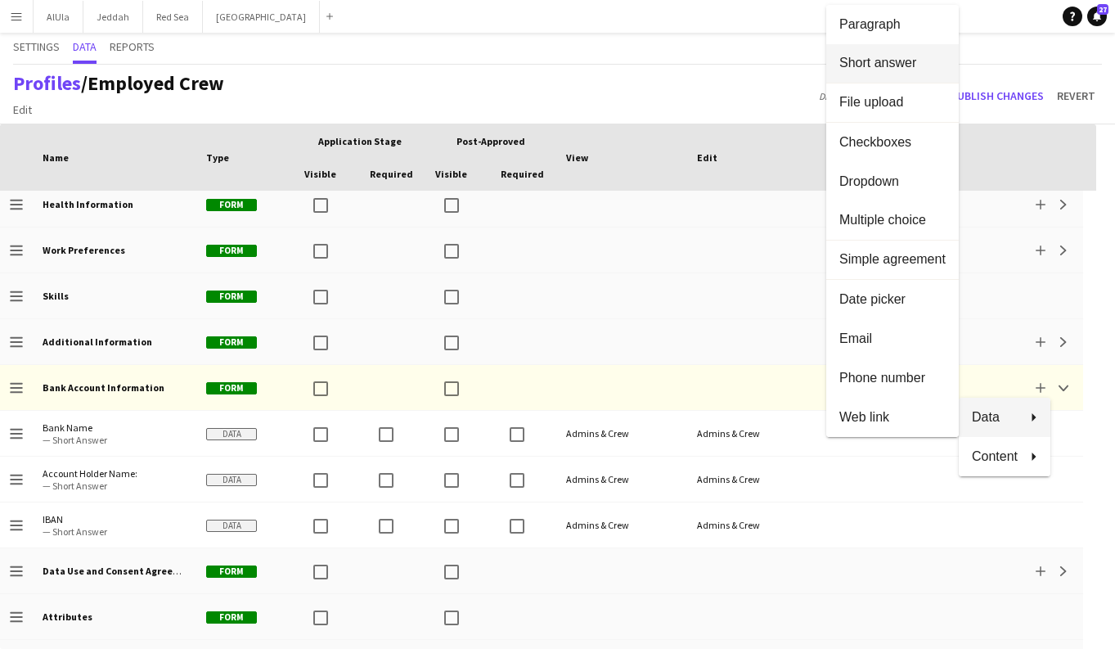
click at [895, 78] on button "Short answer" at bounding box center [892, 63] width 133 height 39
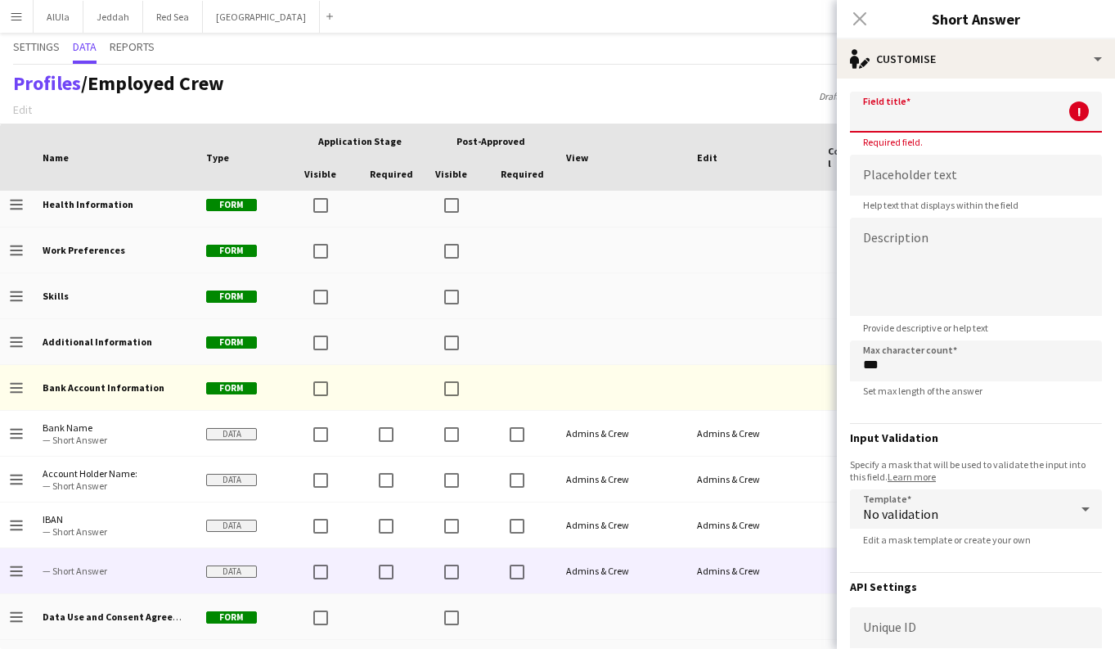
click at [920, 119] on input at bounding box center [976, 112] width 252 height 41
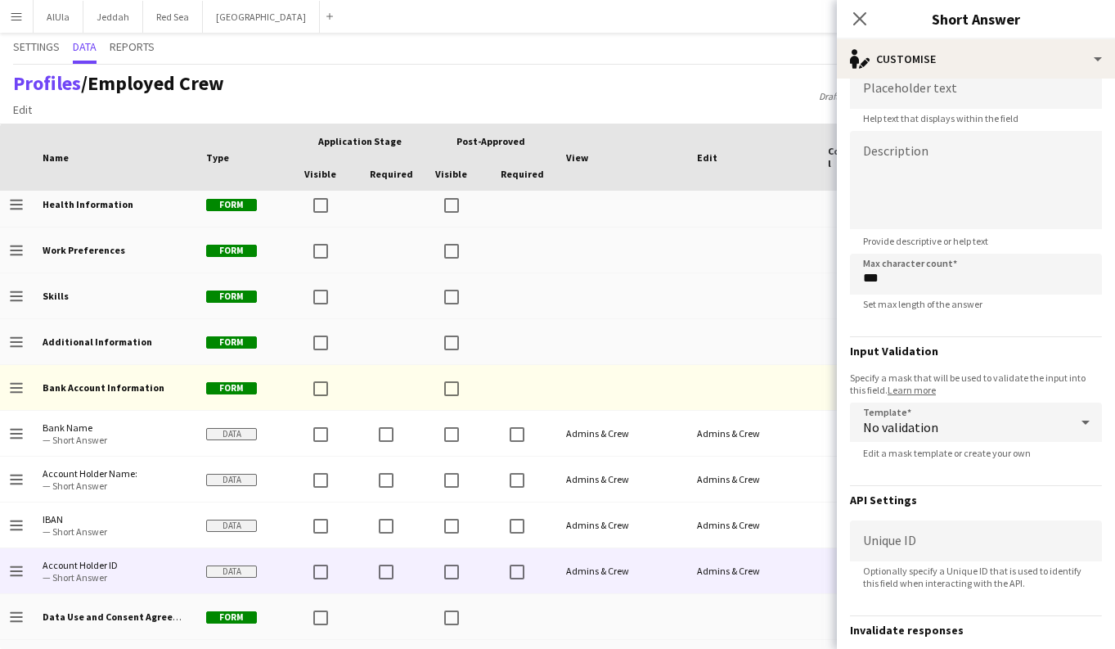
scroll to position [81, 0]
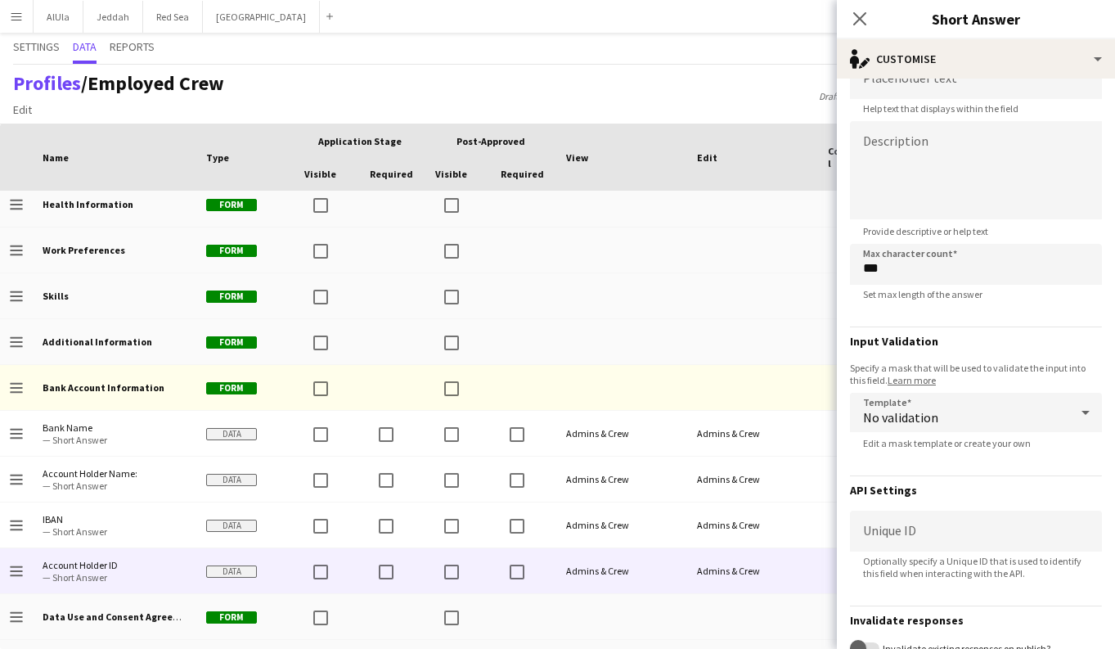
type input "**********"
click at [887, 269] on input "***" at bounding box center [976, 264] width 252 height 41
type input "**"
click at [911, 316] on div "**********" at bounding box center [976, 230] width 252 height 439
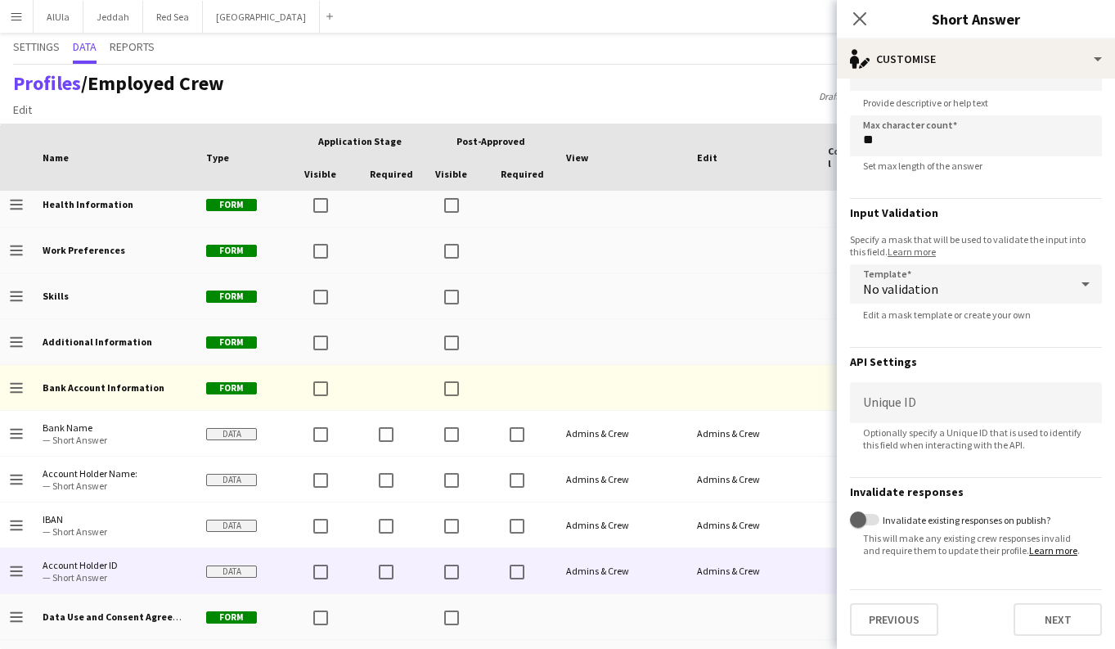
scroll to position [209, 0]
click at [1067, 627] on button "Next" at bounding box center [1058, 619] width 88 height 33
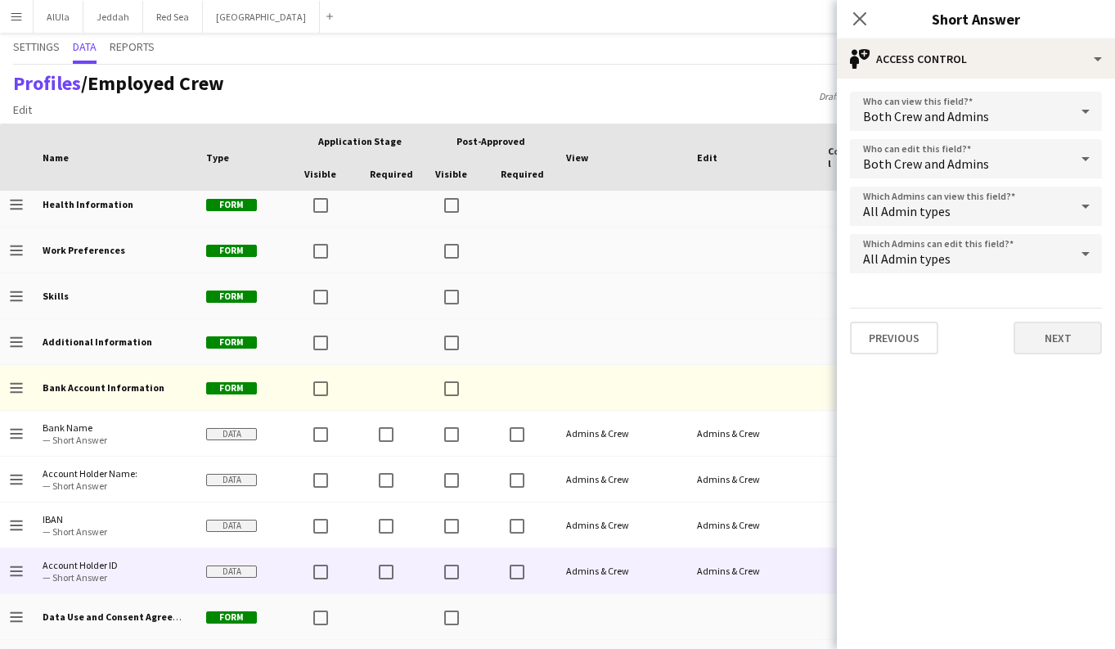
click at [1055, 326] on button "Next" at bounding box center [1058, 338] width 88 height 33
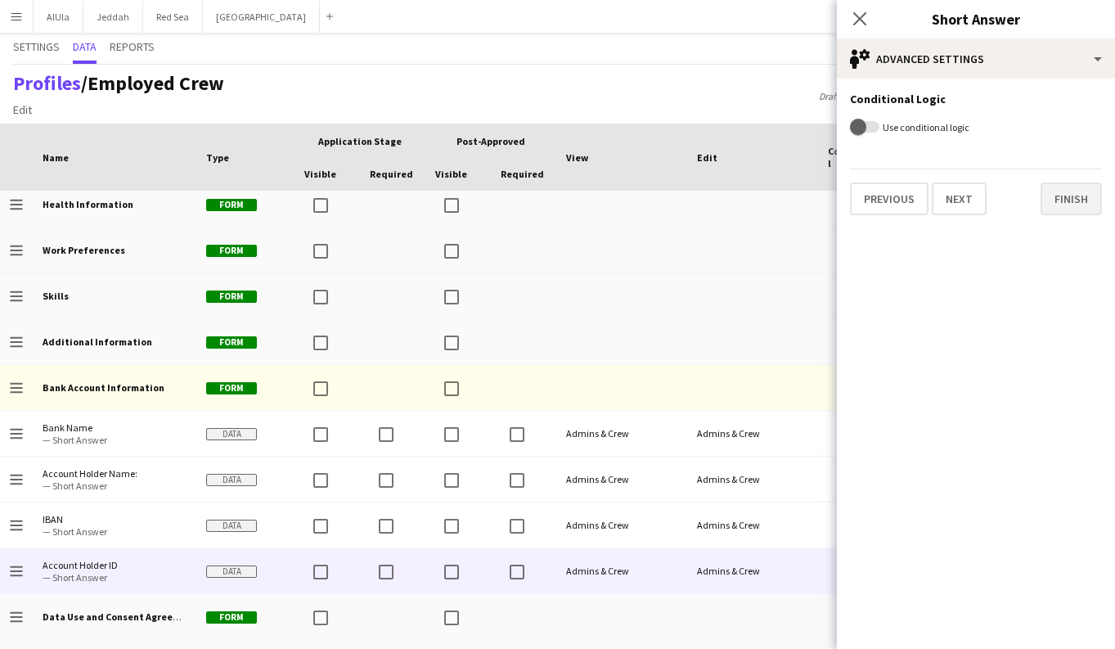
click at [1073, 196] on button "Finish" at bounding box center [1071, 198] width 61 height 33
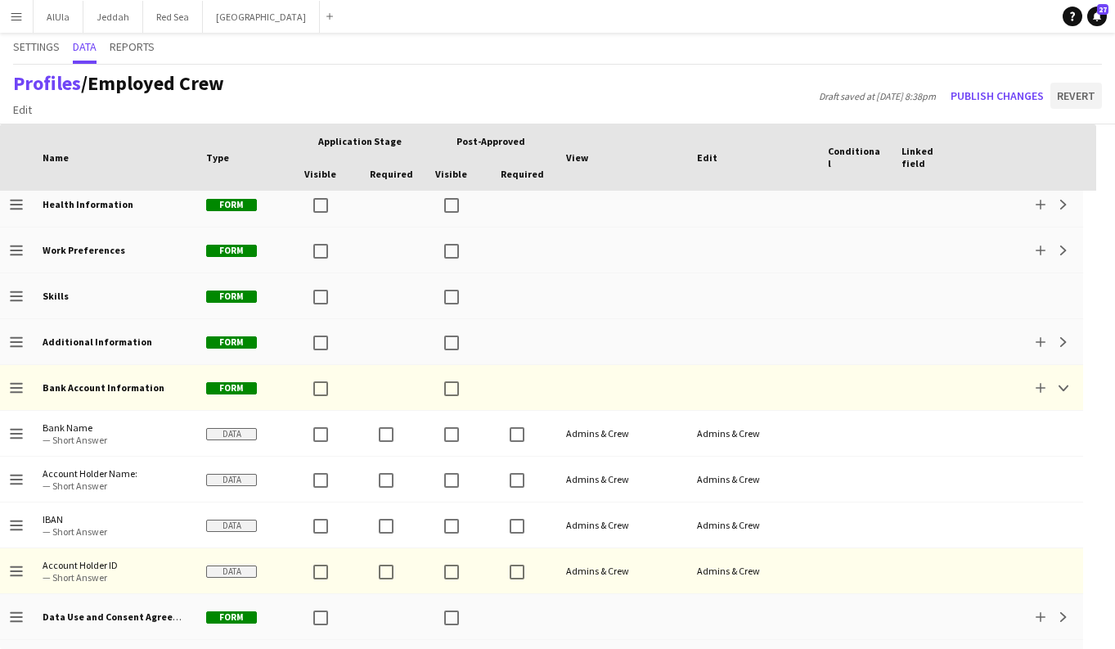
click at [1079, 97] on button "Revert" at bounding box center [1077, 96] width 52 height 26
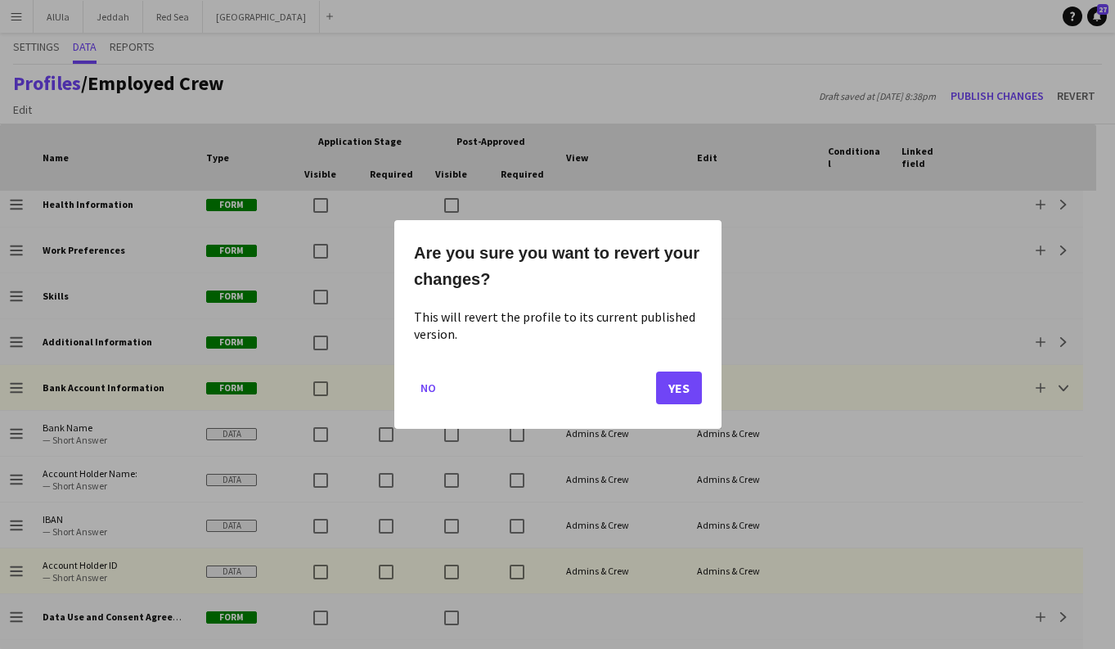
click at [691, 387] on button "Yes" at bounding box center [679, 387] width 46 height 33
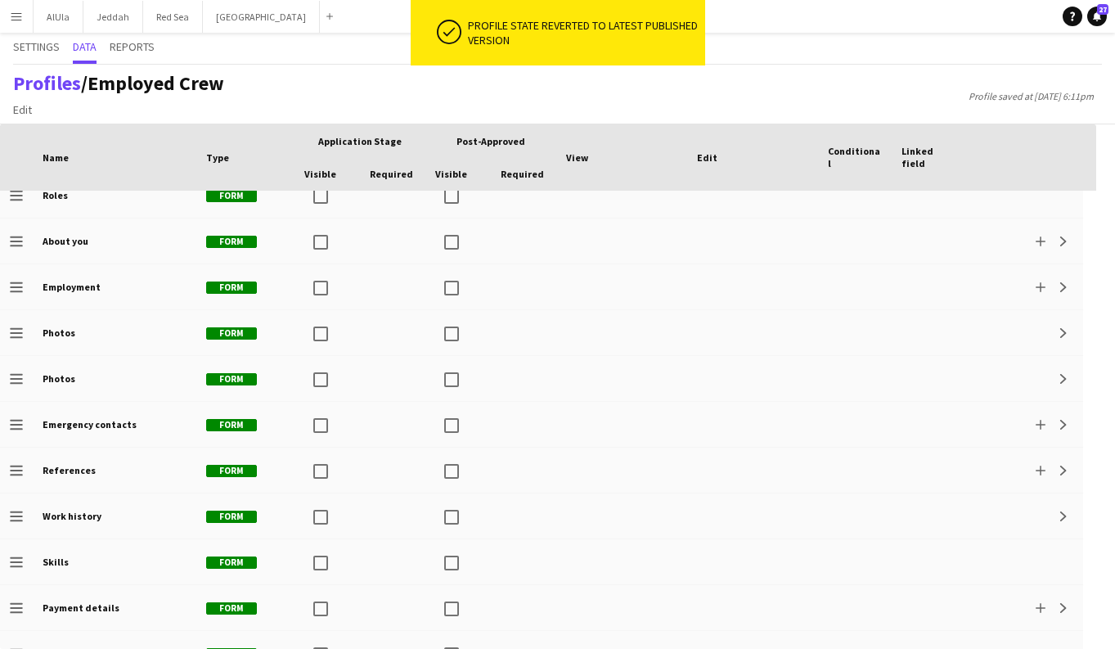
scroll to position [680, 0]
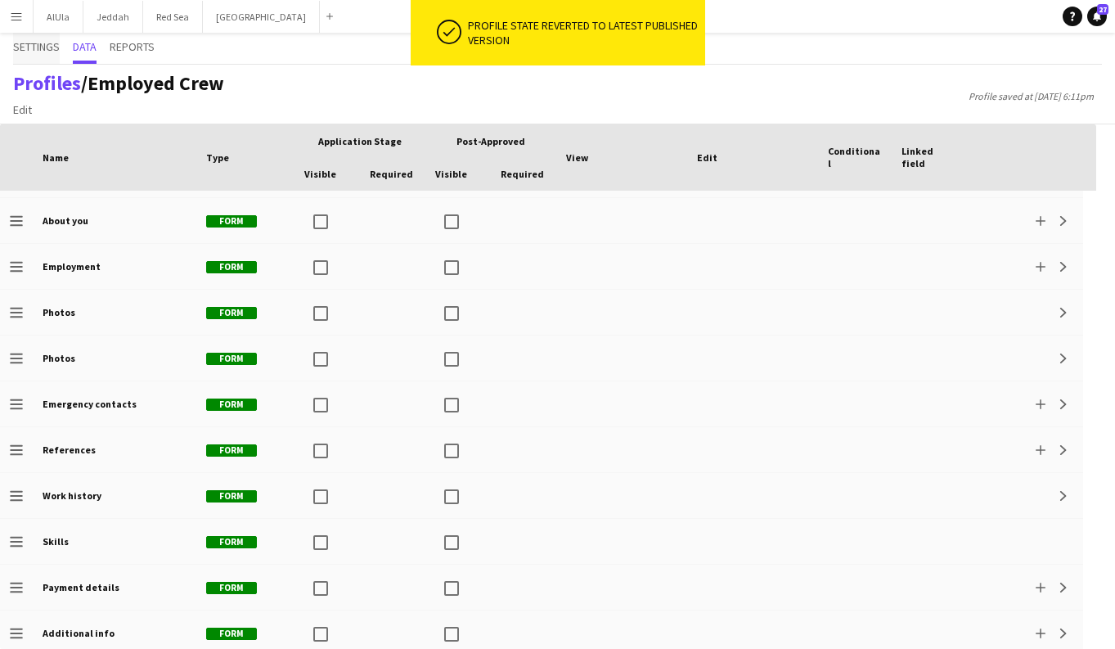
click at [41, 54] on span "Settings" at bounding box center [36, 48] width 47 height 31
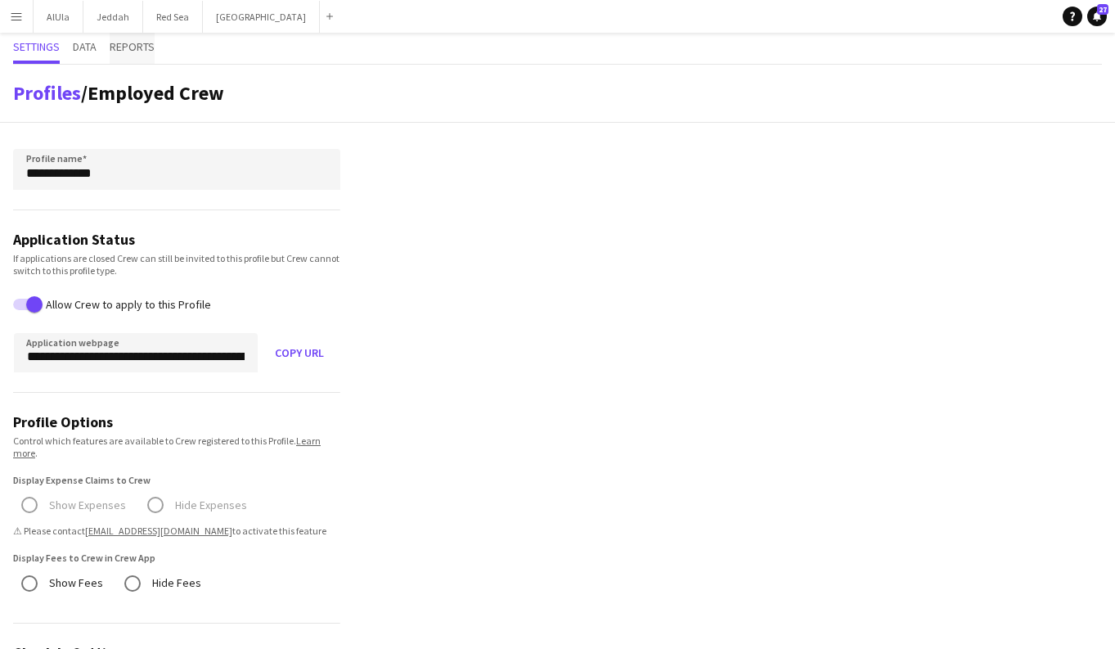
click at [136, 52] on span "Reports" at bounding box center [132, 46] width 45 height 11
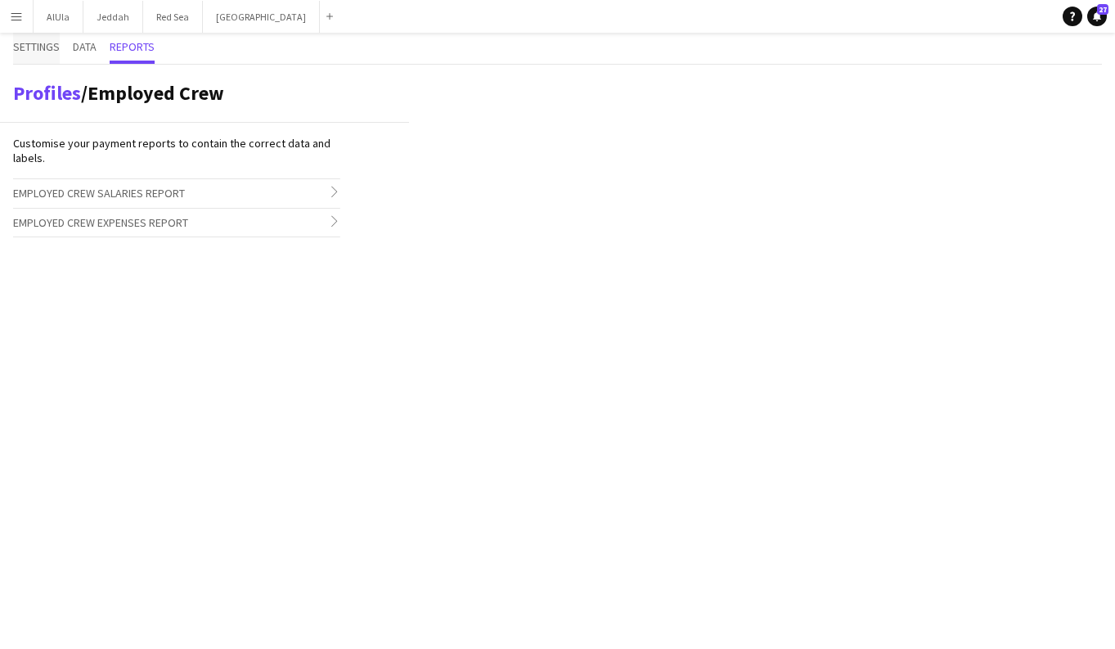
click at [41, 46] on span "Settings" at bounding box center [36, 46] width 47 height 11
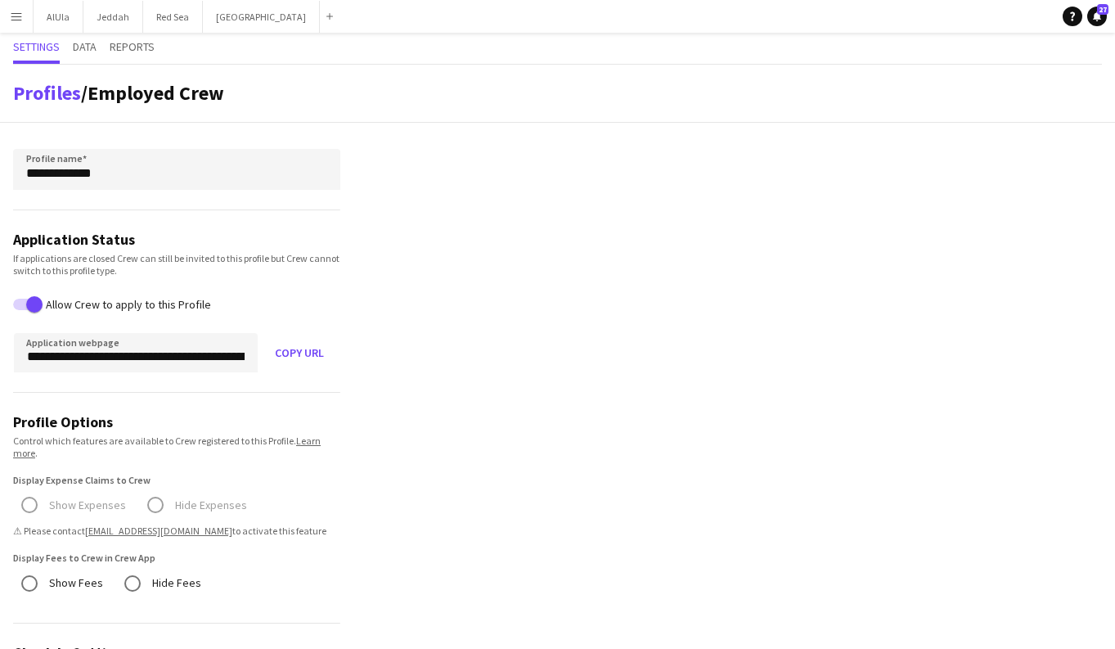
click at [25, 25] on button "Menu" at bounding box center [16, 16] width 33 height 33
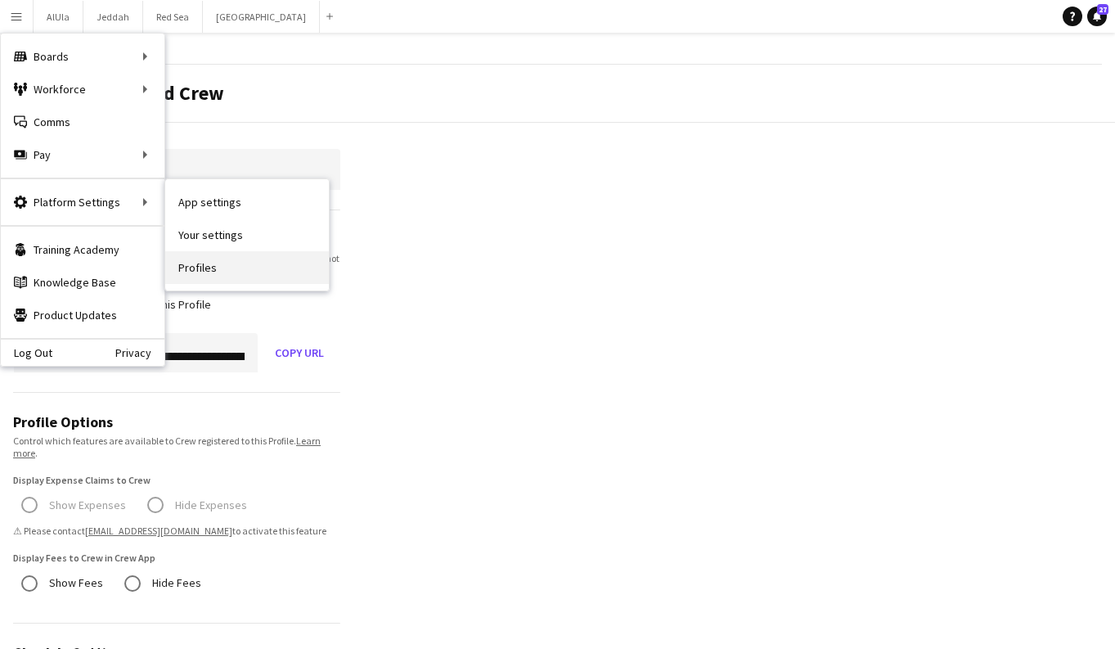
click at [213, 263] on link "Profiles" at bounding box center [247, 267] width 164 height 33
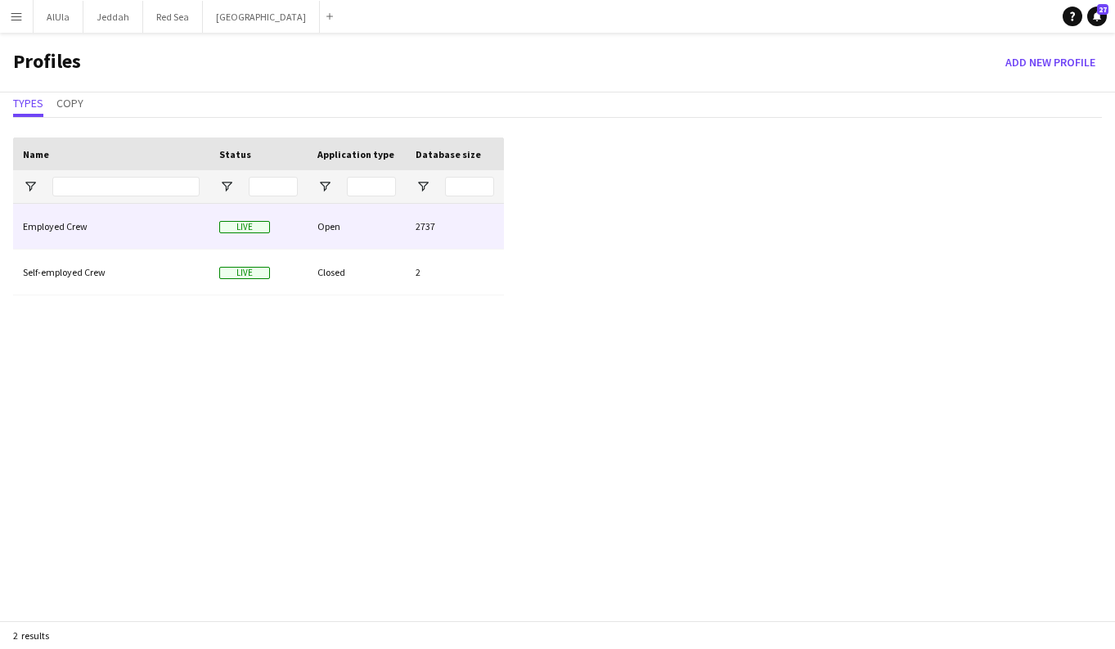
click at [106, 227] on div "Employed Crew" at bounding box center [111, 226] width 196 height 45
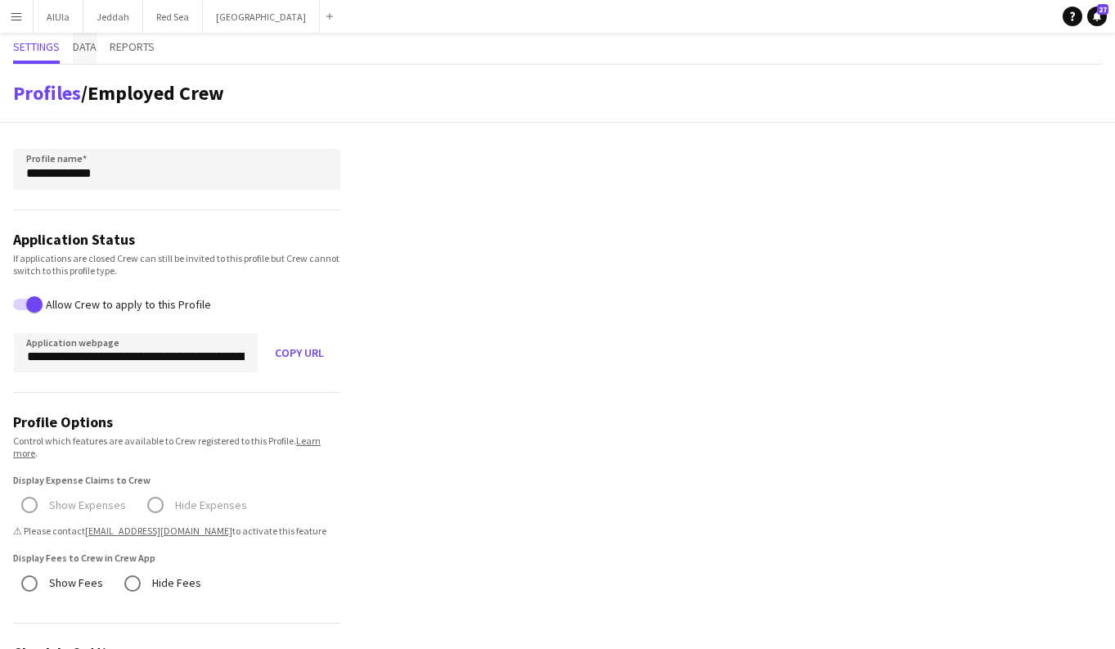
click at [94, 47] on span "Data" at bounding box center [85, 46] width 24 height 11
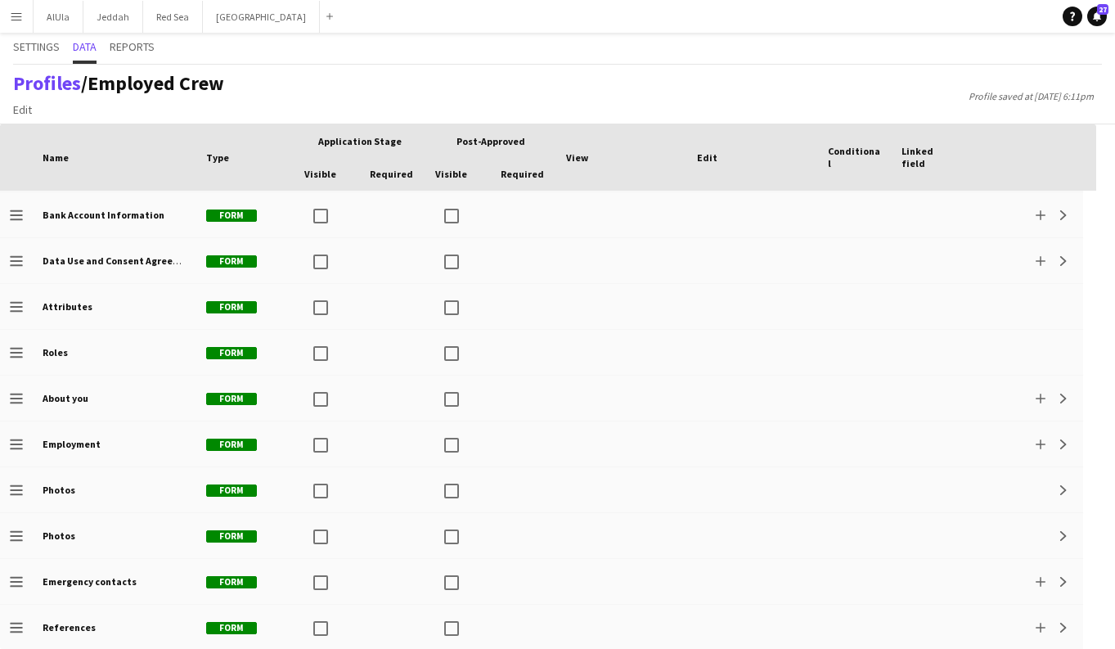
scroll to position [198, 0]
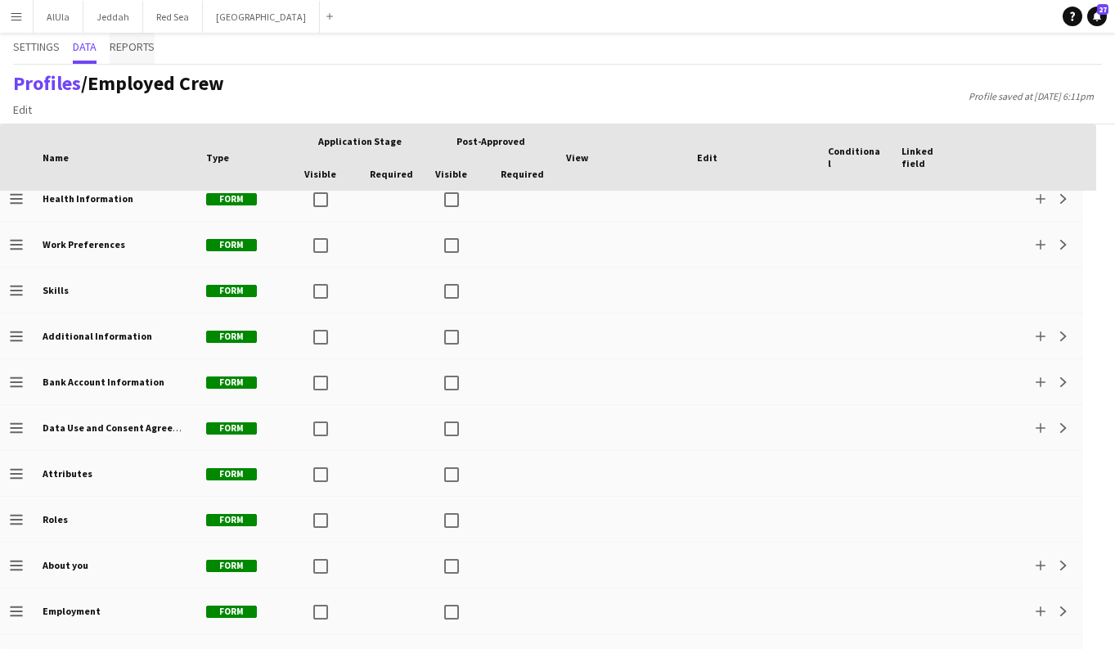
click at [144, 48] on span "Reports" at bounding box center [132, 46] width 45 height 11
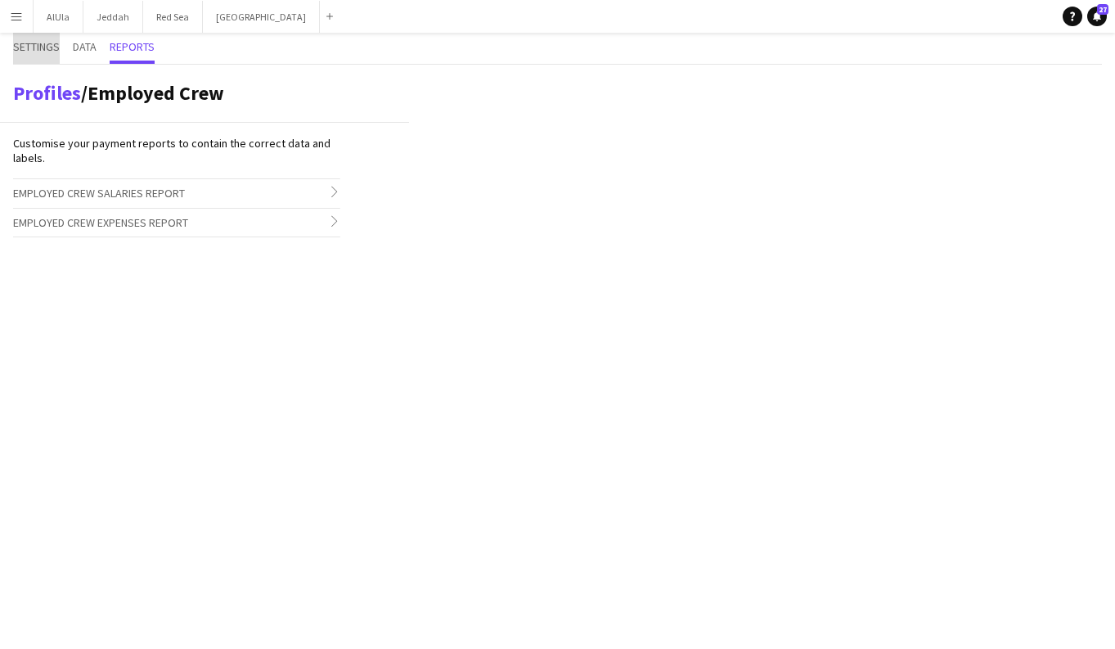
click at [46, 52] on span "Settings" at bounding box center [36, 46] width 47 height 11
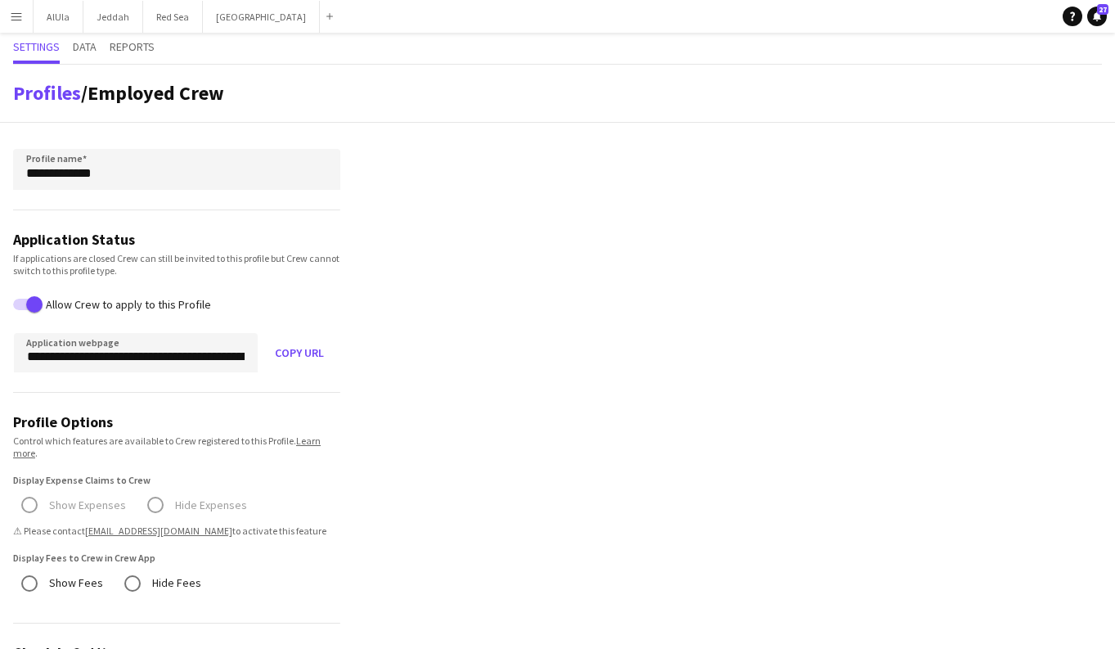
click at [16, 21] on app-icon "Menu" at bounding box center [16, 16] width 13 height 13
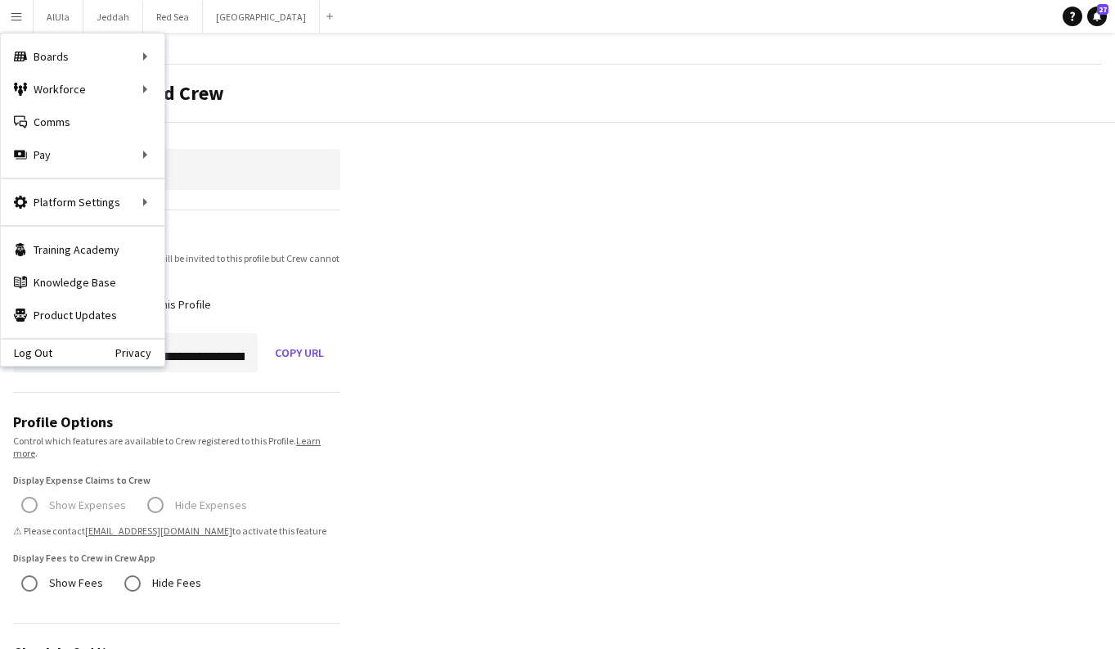
click at [581, 97] on div "Profiles / Employed Crew" at bounding box center [557, 94] width 1115 height 58
